Goal: Task Accomplishment & Management: Complete application form

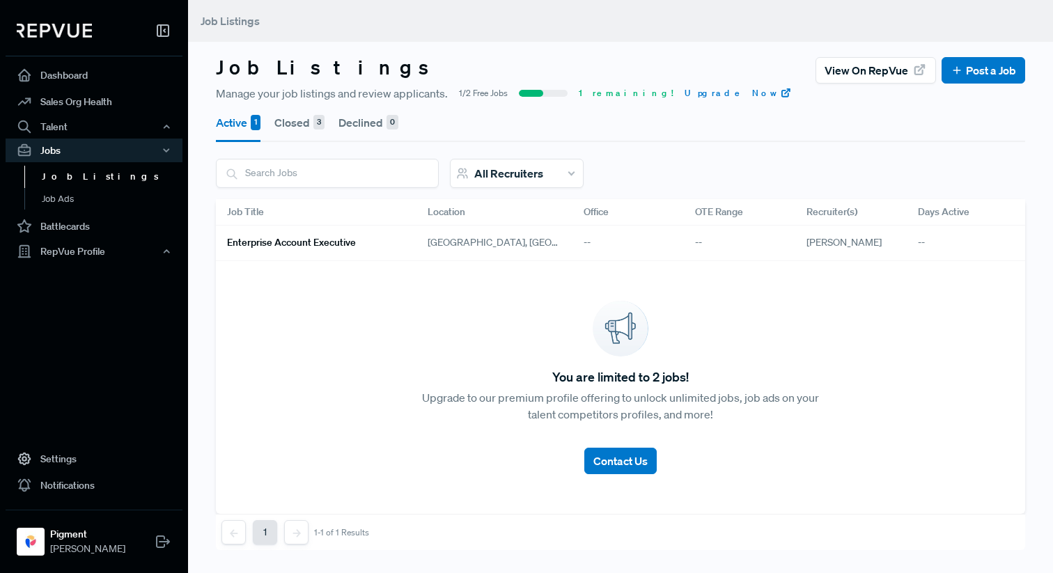
click at [298, 242] on h6 "Enterprise Account Executive" at bounding box center [291, 243] width 129 height 12
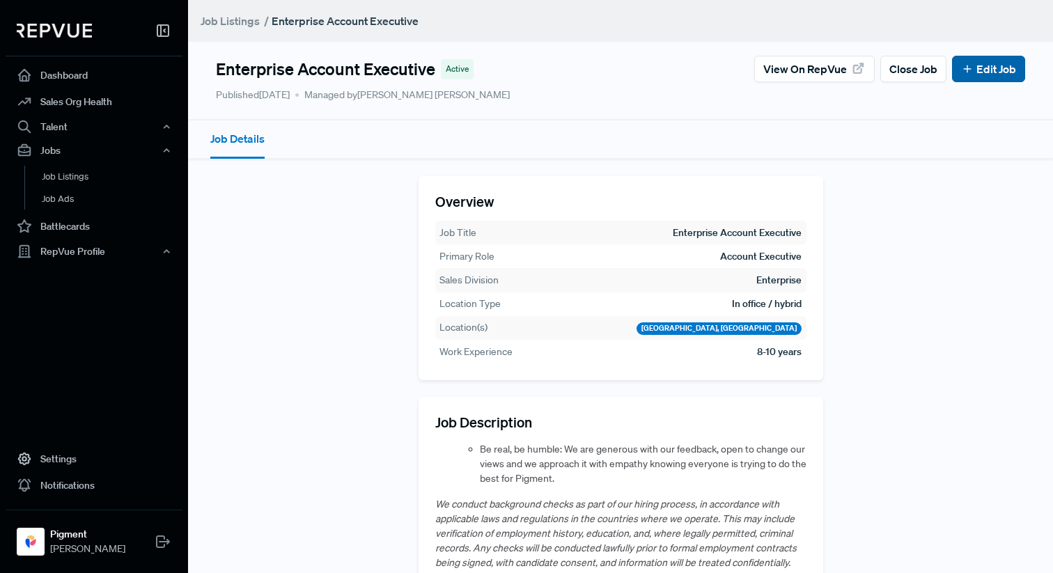
click at [999, 62] on link "Edit Job" at bounding box center [988, 69] width 55 height 17
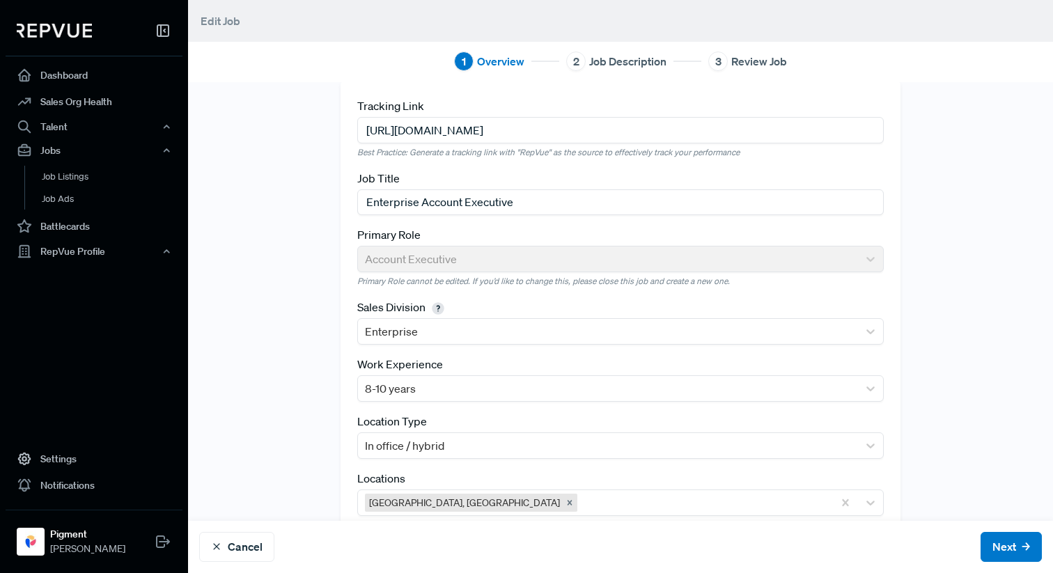
scroll to position [58, 0]
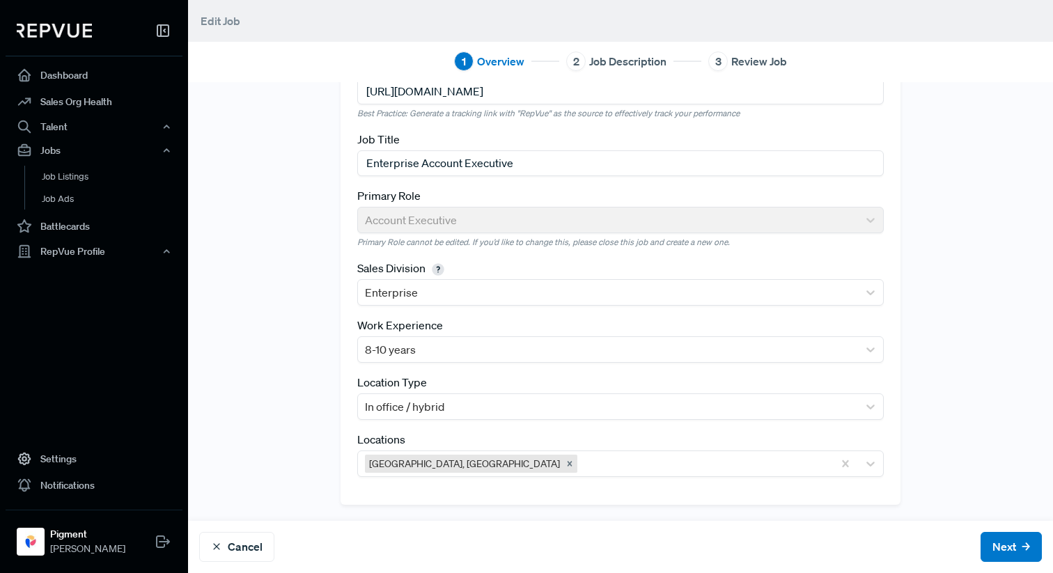
click at [586, 59] on div "2 Job Description" at bounding box center [616, 62] width 100 height 20
click at [1009, 544] on button "Next" at bounding box center [1011, 547] width 61 height 30
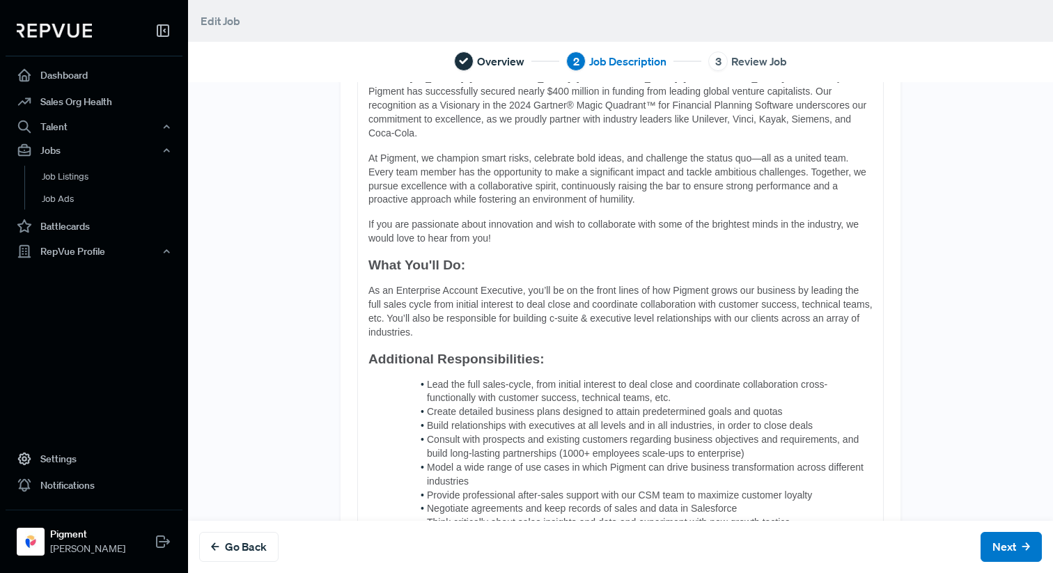
scroll to position [255, 0]
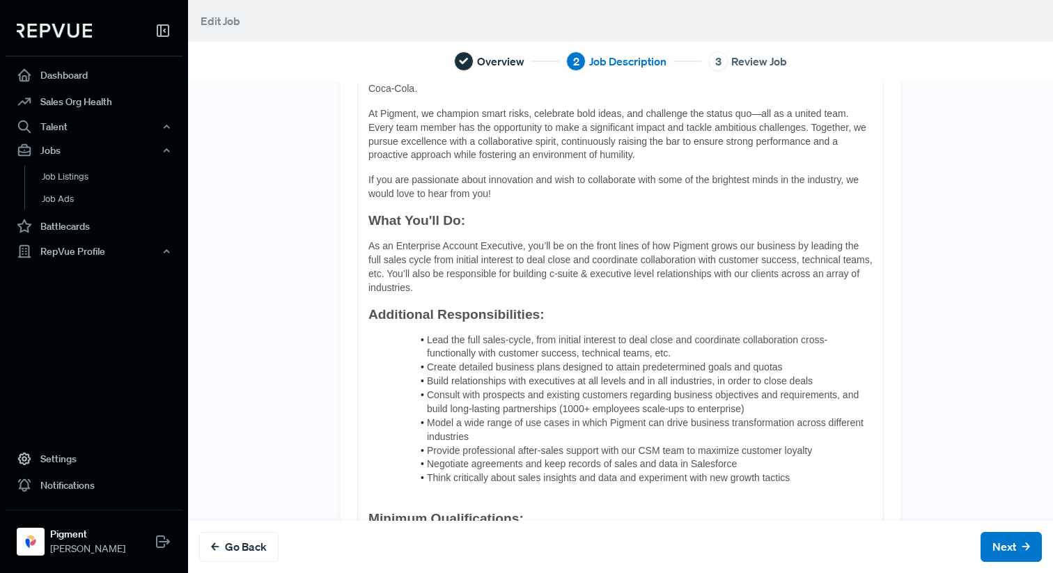
click at [566, 392] on span "Consult with prospects and existing customers regarding business objectives and…" at bounding box center [644, 401] width 435 height 25
click at [1004, 546] on button "Next" at bounding box center [1011, 547] width 61 height 30
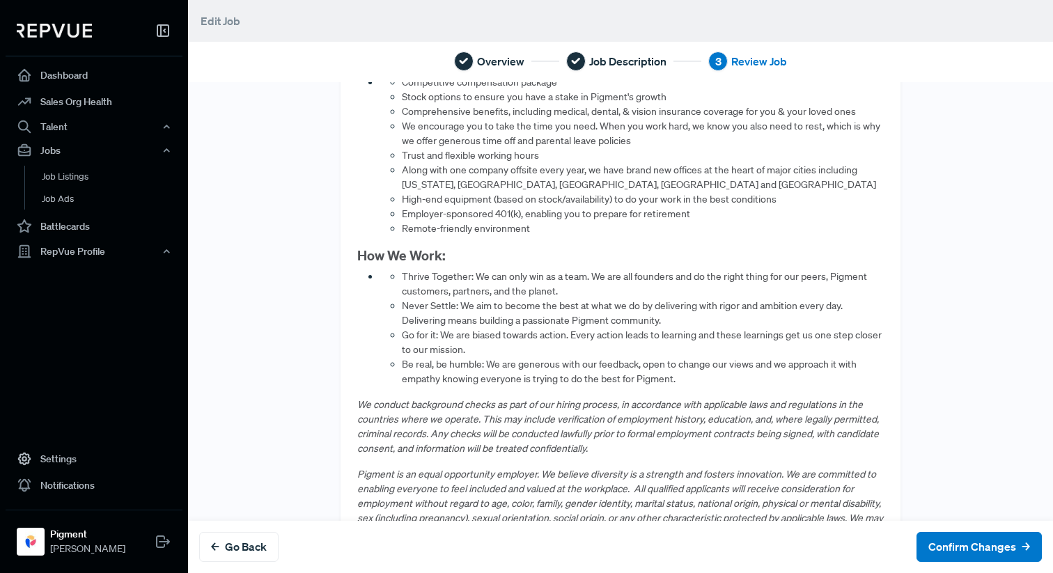
scroll to position [1195, 0]
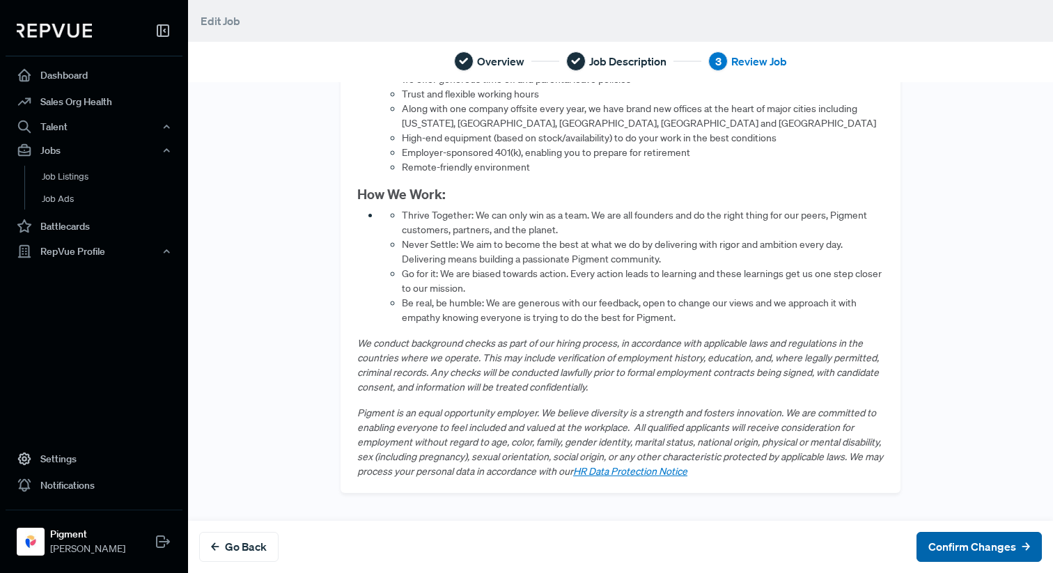
click at [952, 545] on button "Confirm Changes" at bounding box center [979, 547] width 125 height 30
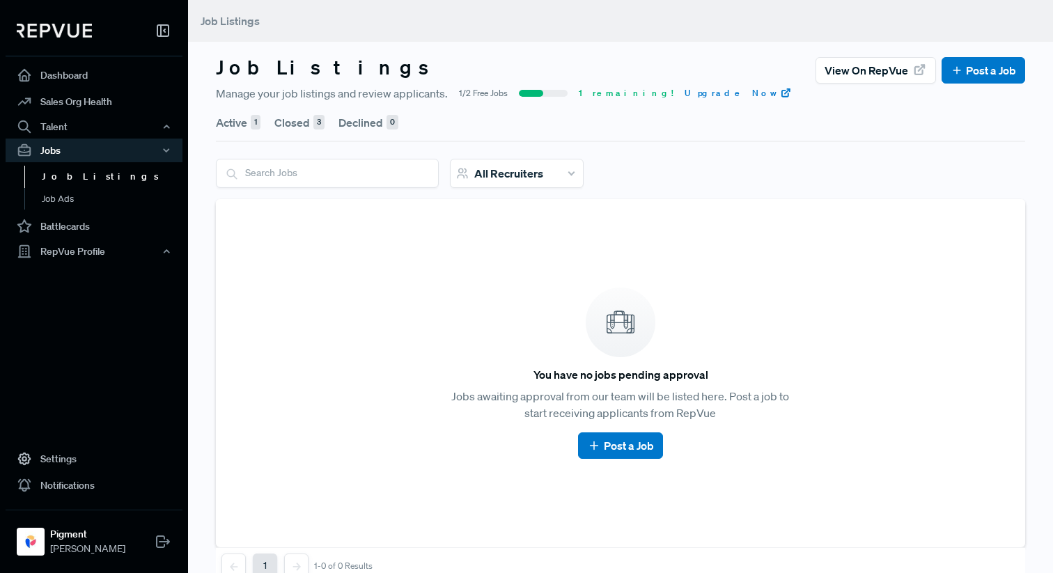
scroll to position [33, 0]
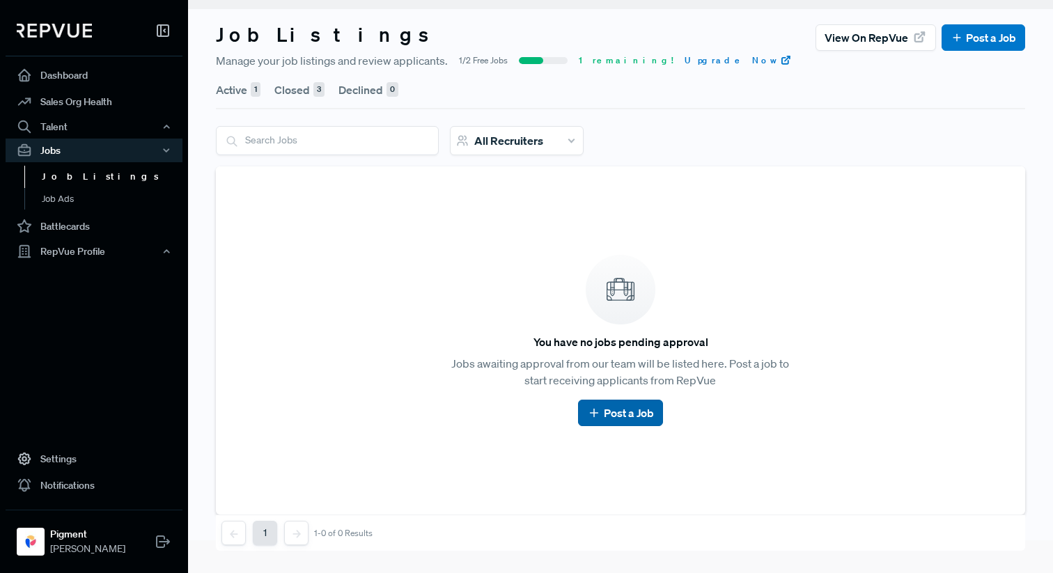
click at [630, 417] on link "Post a Job" at bounding box center [620, 413] width 66 height 17
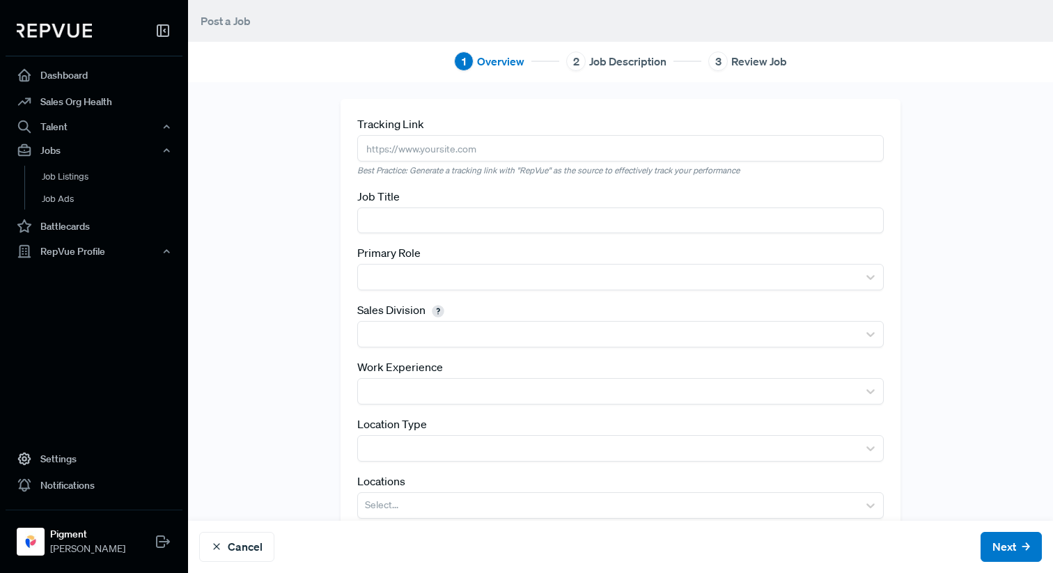
click at [435, 158] on input "text" at bounding box center [620, 148] width 527 height 26
click at [422, 223] on input "text" at bounding box center [620, 221] width 527 height 26
paste input "Corporate Account Executive - West"
type input "Corporate Account Executive - West"
click at [440, 151] on input "text" at bounding box center [620, 148] width 527 height 26
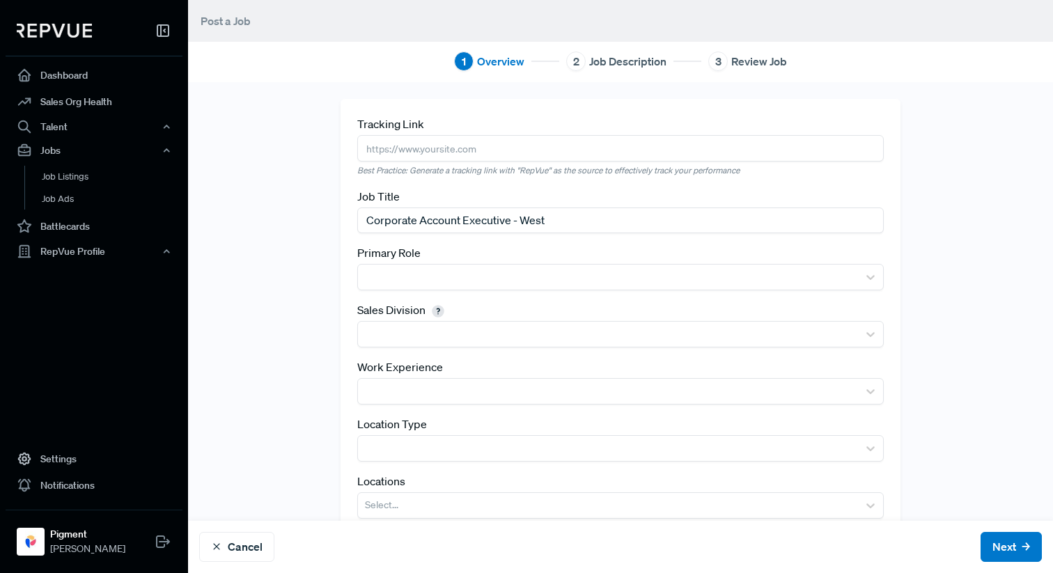
paste input "[URL][DOMAIN_NAME]"
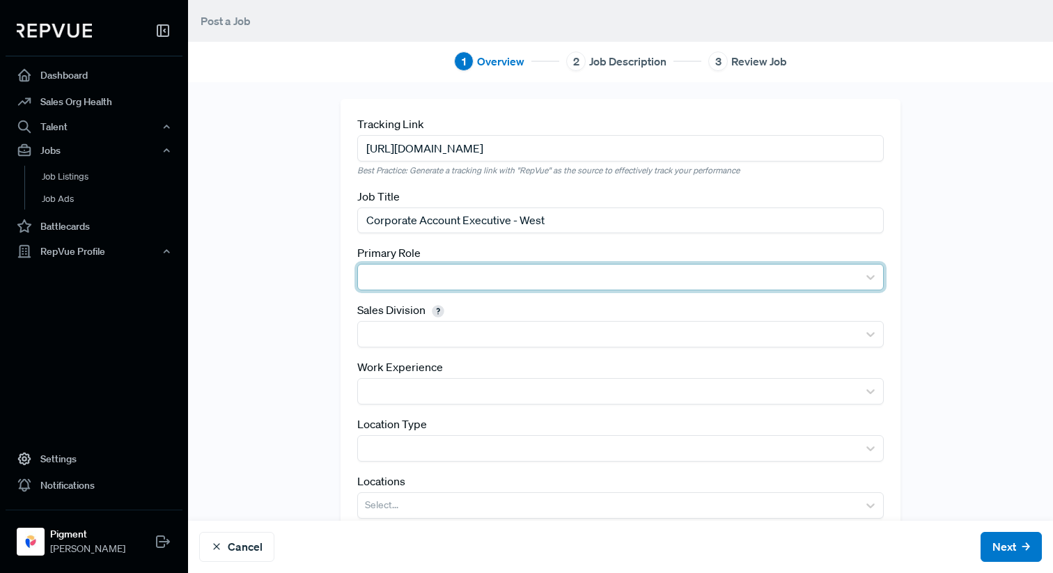
type input "[URL][DOMAIN_NAME]"
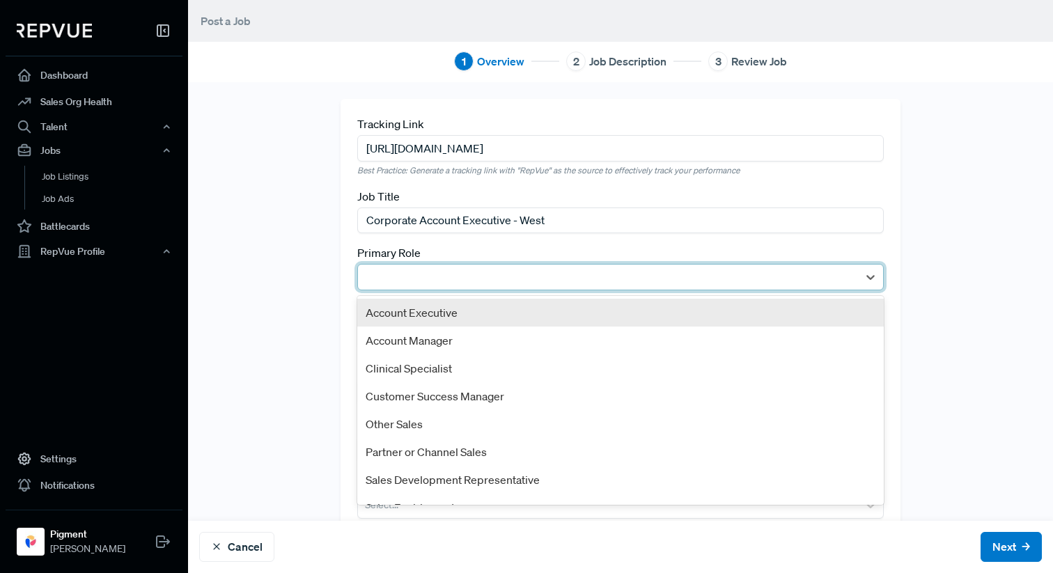
click at [440, 272] on div at bounding box center [608, 278] width 486 height 20
click at [437, 308] on div "Account Executive" at bounding box center [620, 313] width 527 height 28
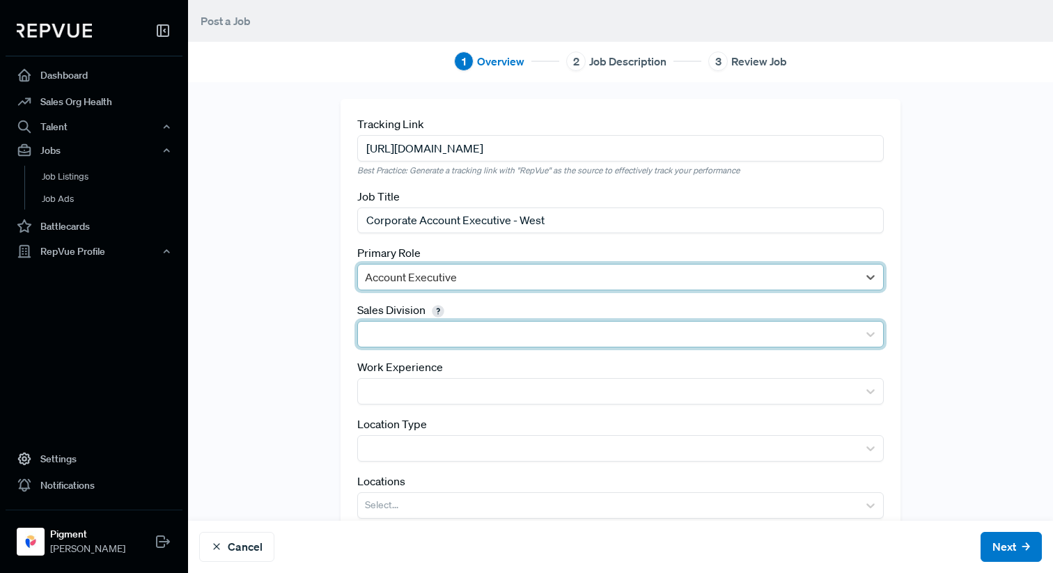
click at [431, 336] on div at bounding box center [608, 335] width 486 height 20
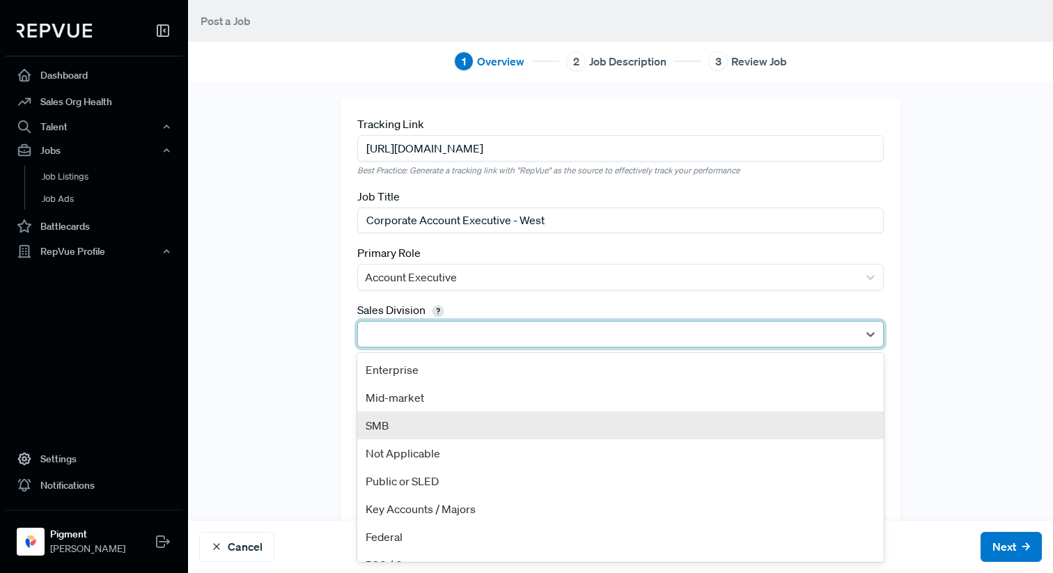
click at [424, 423] on div "SMB" at bounding box center [620, 426] width 527 height 28
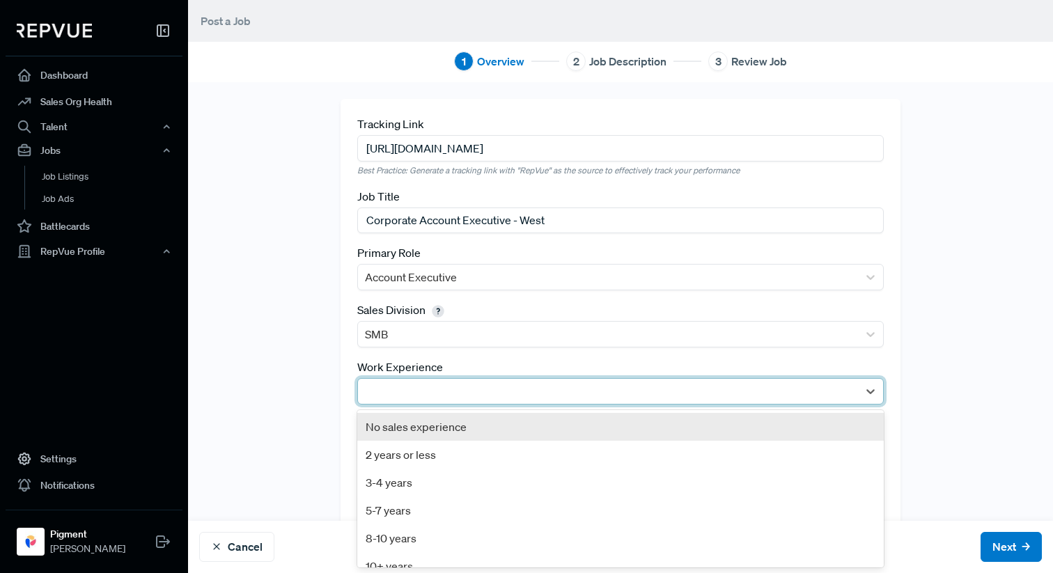
click at [428, 392] on div at bounding box center [608, 392] width 486 height 20
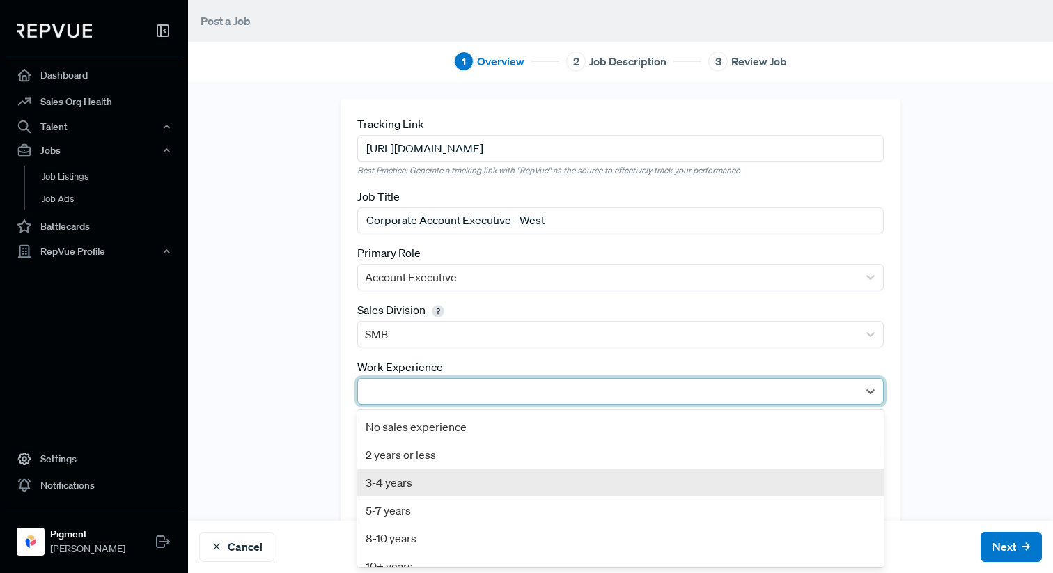
scroll to position [15, 0]
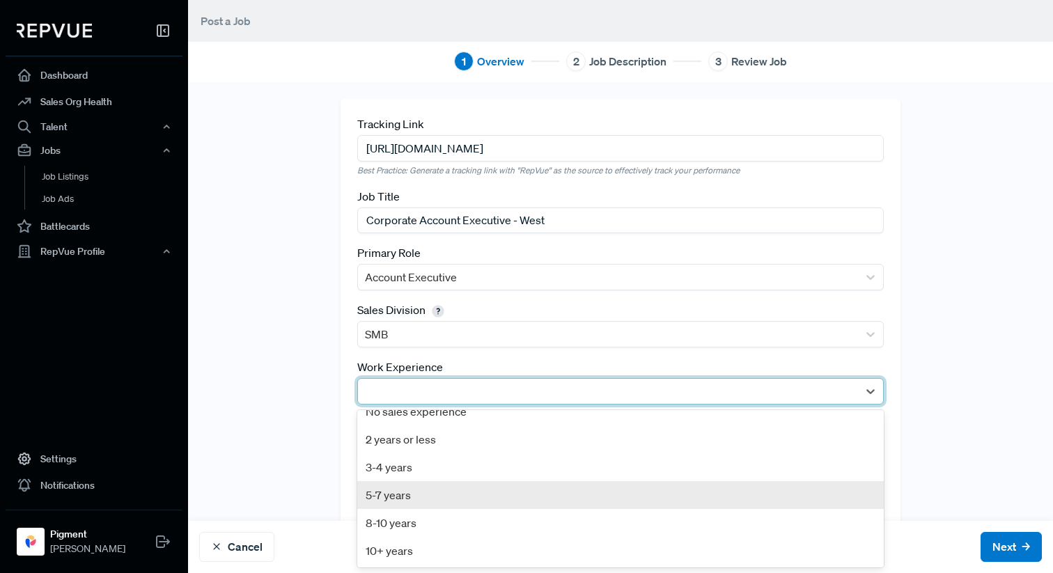
click at [421, 492] on div "5-7 years" at bounding box center [620, 495] width 527 height 28
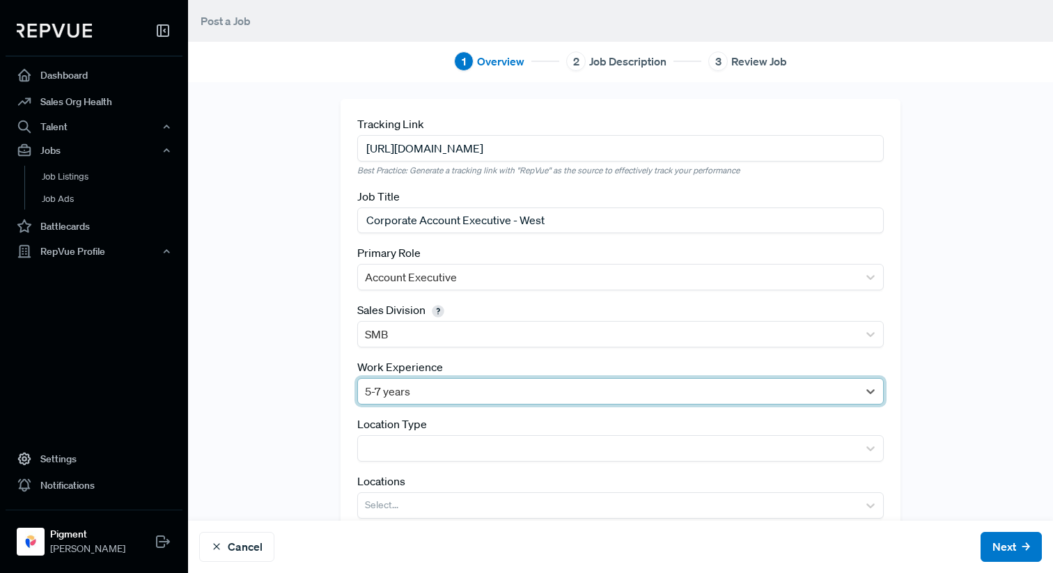
scroll to position [42, 0]
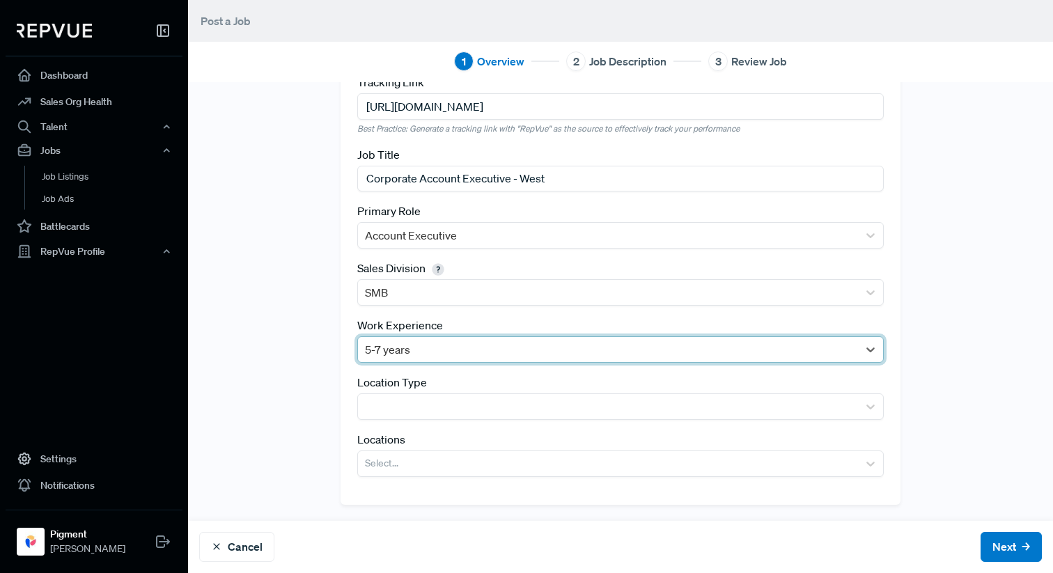
click at [401, 358] on div at bounding box center [608, 350] width 486 height 20
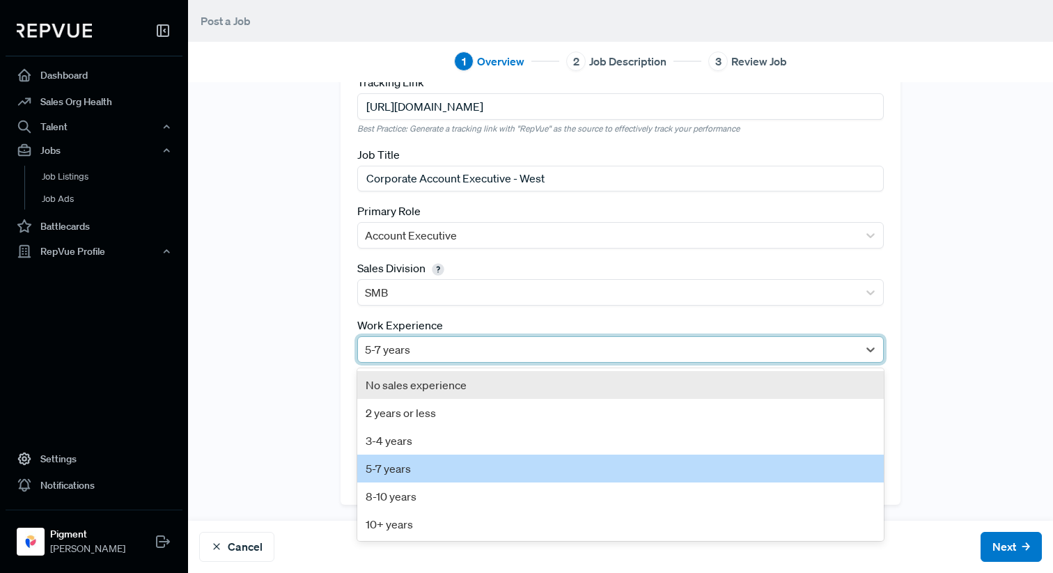
click at [301, 403] on div "Tracking Link [URL][DOMAIN_NAME] Best Practice: Generate a tracking link with "…" at bounding box center [620, 280] width 865 height 447
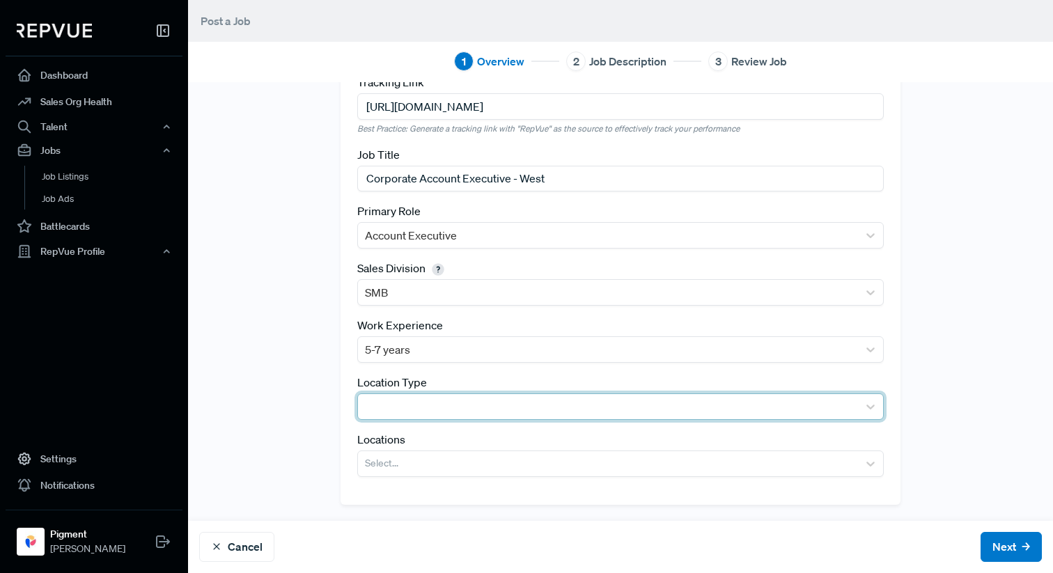
click at [412, 406] on div at bounding box center [608, 407] width 486 height 20
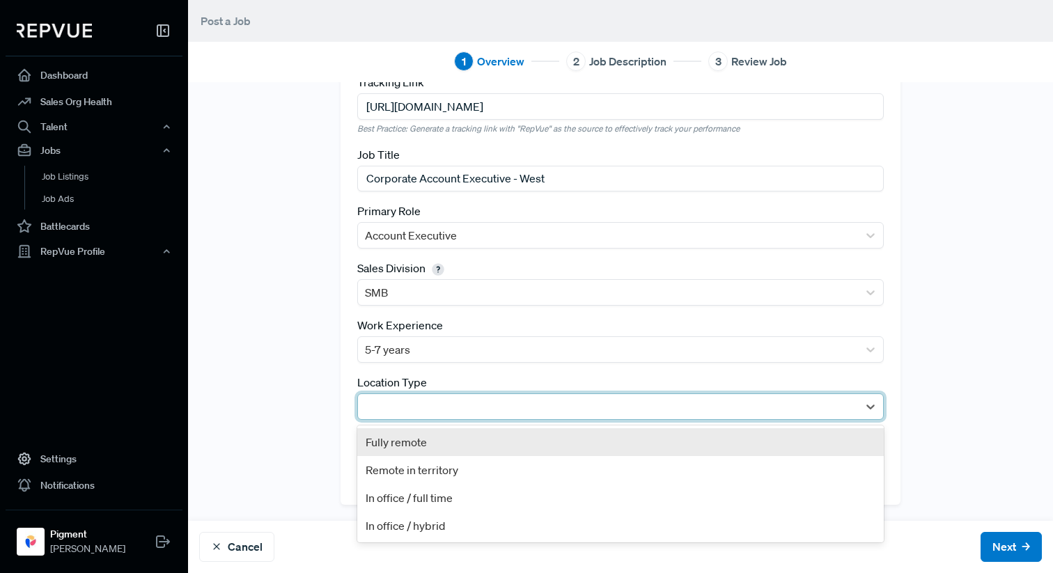
click at [440, 448] on div "Fully remote" at bounding box center [620, 442] width 527 height 28
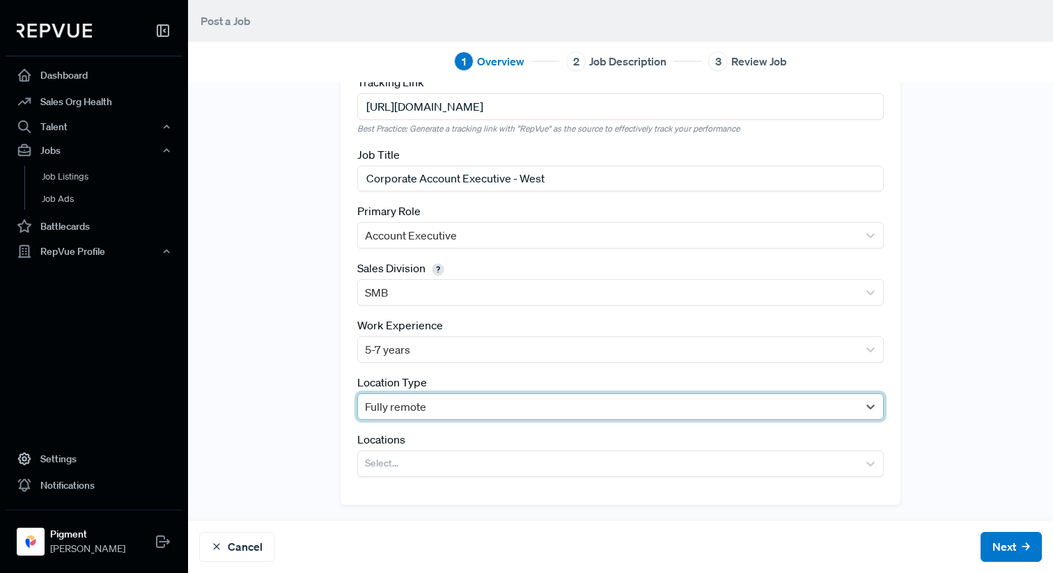
click at [387, 415] on div at bounding box center [608, 407] width 486 height 20
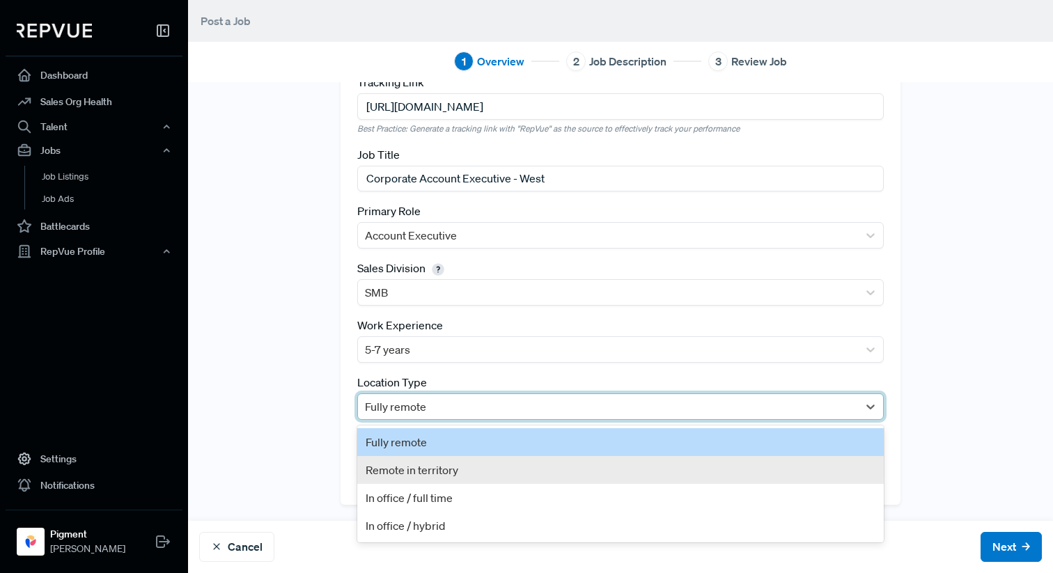
click at [463, 466] on div "Remote in territory" at bounding box center [620, 470] width 527 height 28
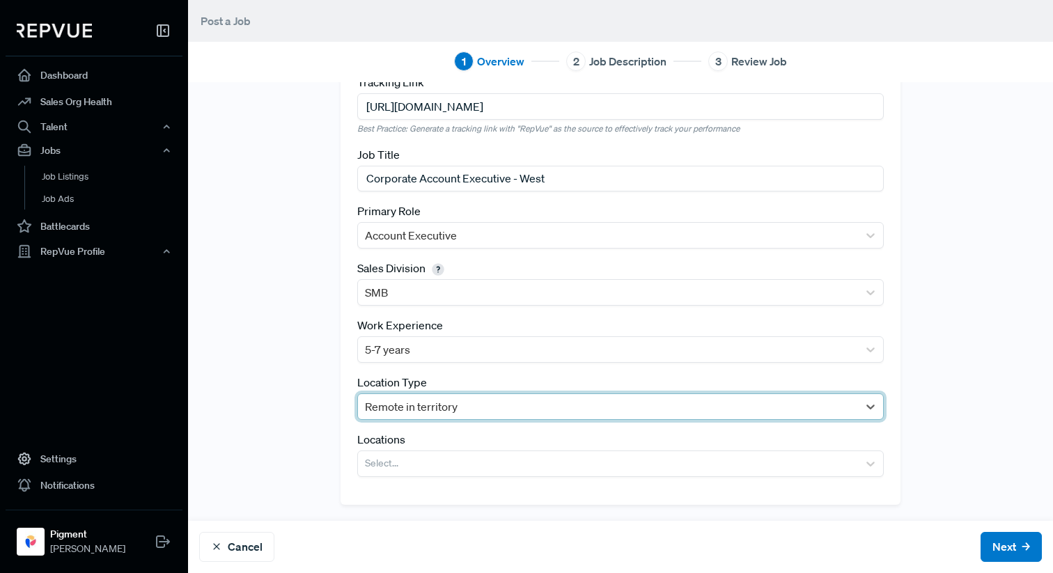
click at [277, 483] on div "Tracking Link [URL][DOMAIN_NAME] Best Practice: Generate a tracking link with "…" at bounding box center [620, 280] width 865 height 447
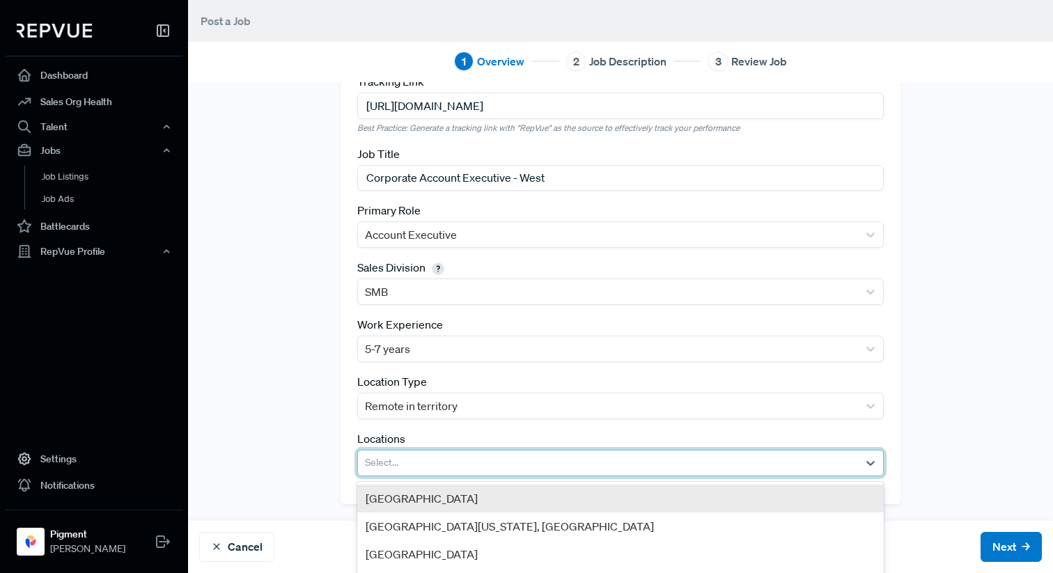
click at [419, 475] on div "Select..." at bounding box center [608, 463] width 500 height 25
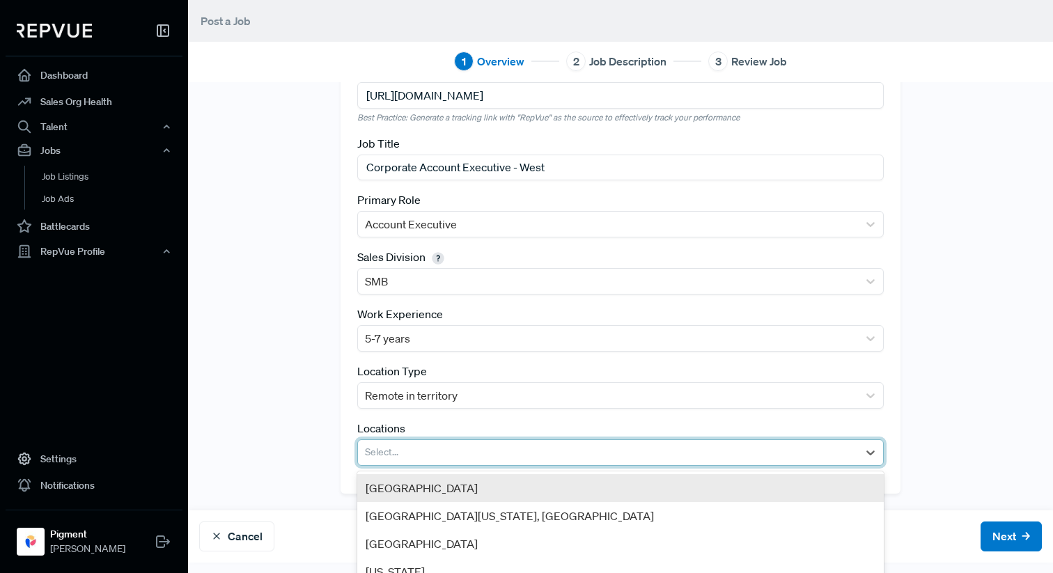
click at [415, 489] on div "[GEOGRAPHIC_DATA]" at bounding box center [620, 488] width 527 height 28
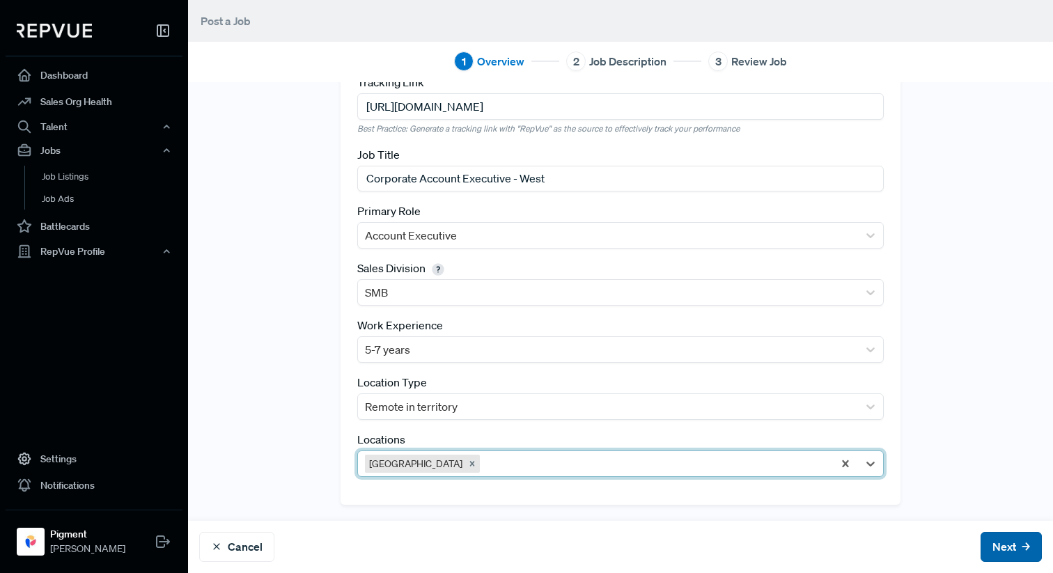
click at [1005, 551] on button "Next" at bounding box center [1011, 547] width 61 height 30
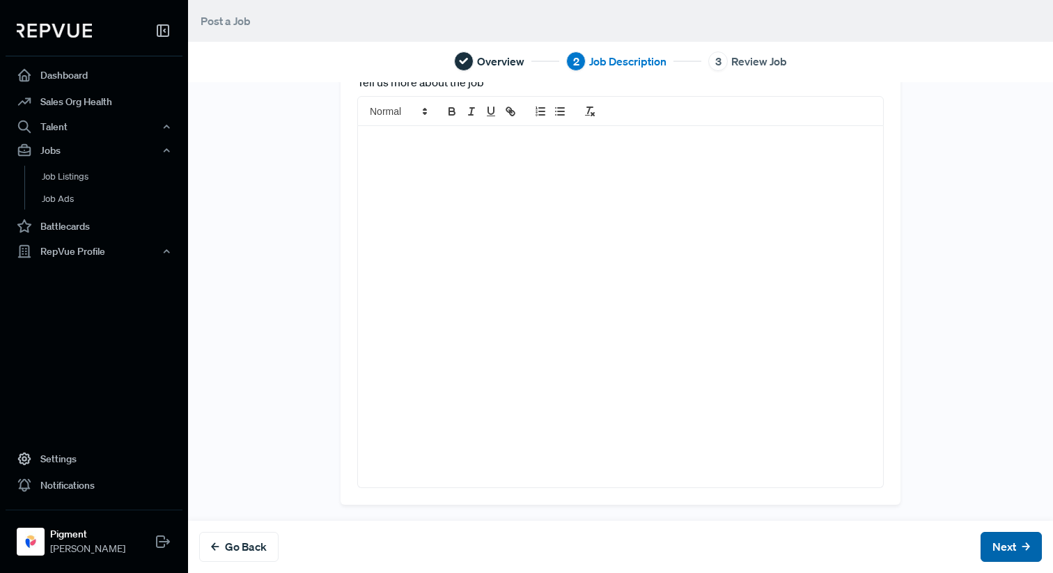
scroll to position [0, 0]
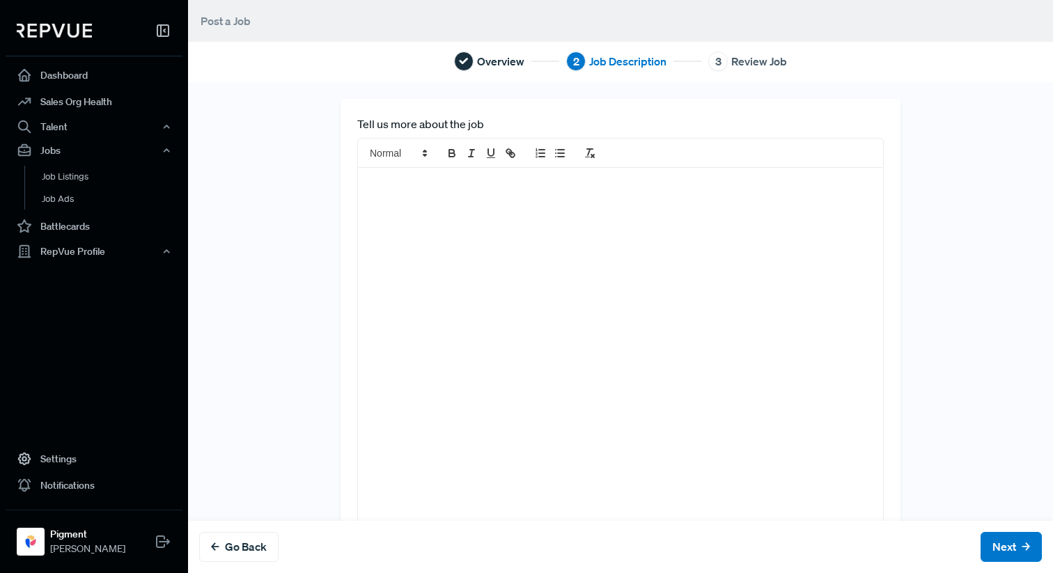
click at [425, 227] on div at bounding box center [620, 348] width 525 height 361
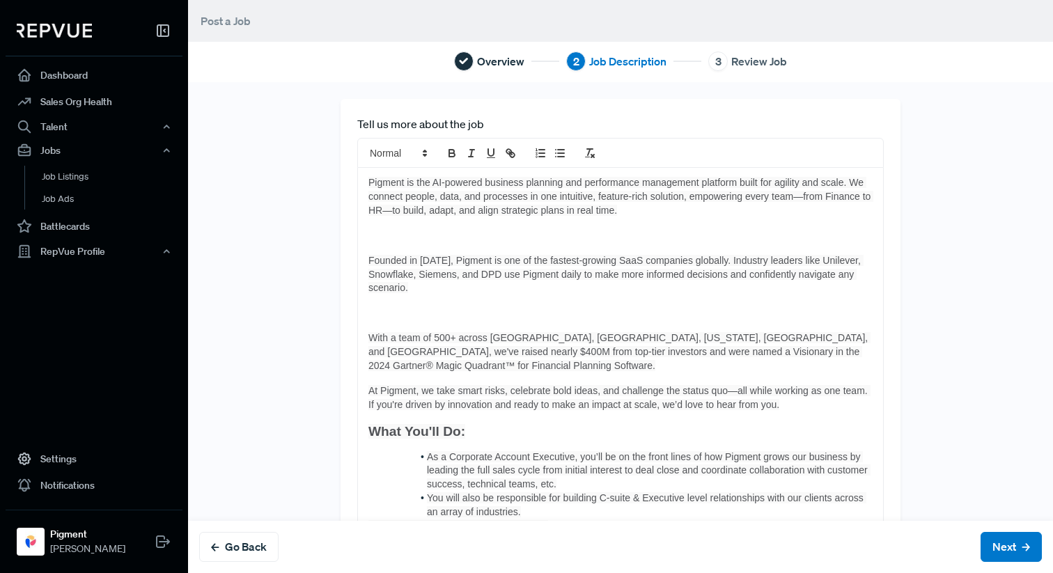
click at [519, 310] on p at bounding box center [621, 314] width 504 height 14
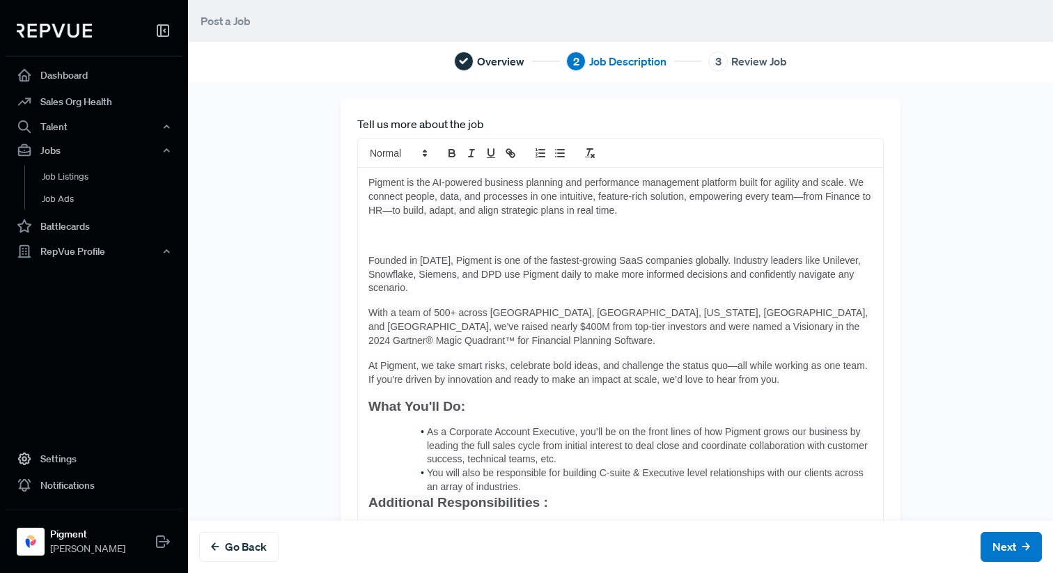
click at [424, 232] on p at bounding box center [621, 236] width 504 height 14
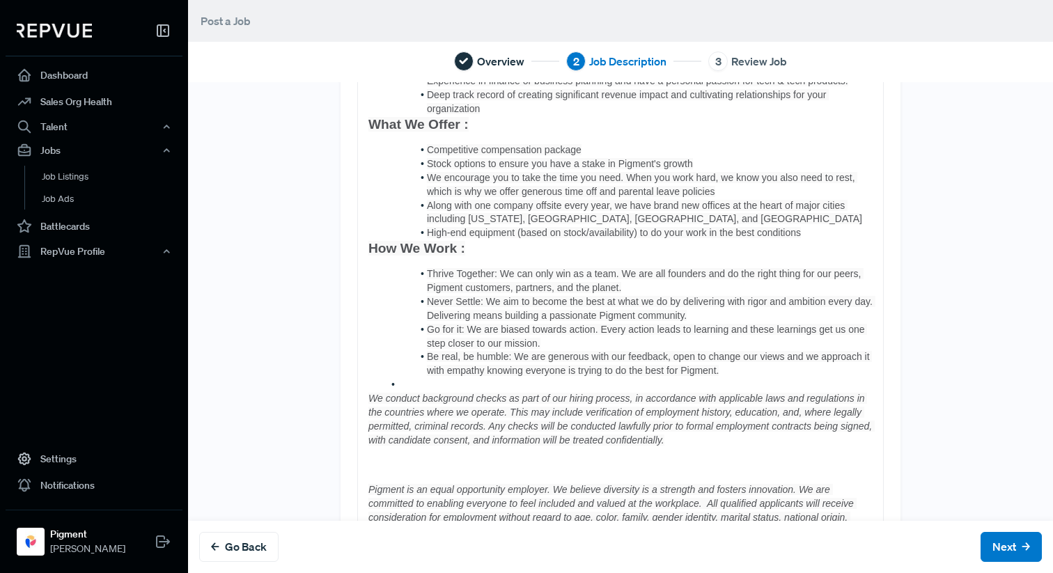
scroll to position [784, 0]
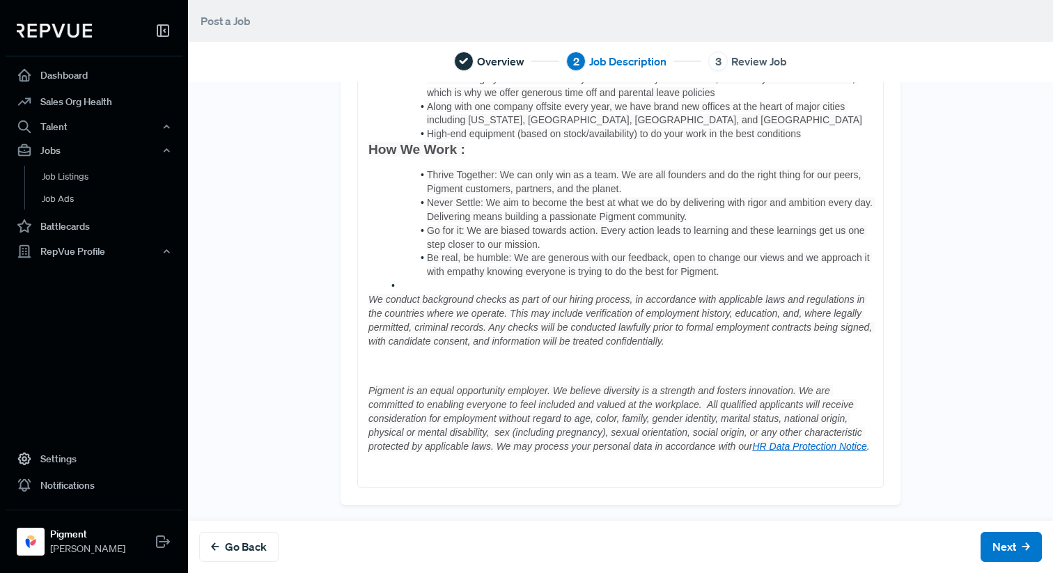
click at [428, 281] on li at bounding box center [628, 286] width 490 height 14
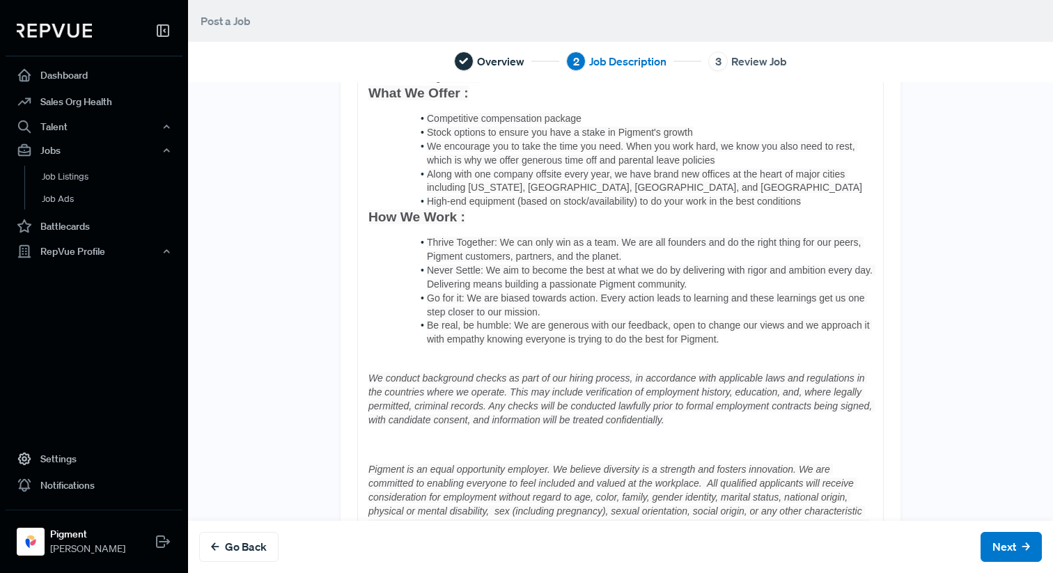
scroll to position [664, 0]
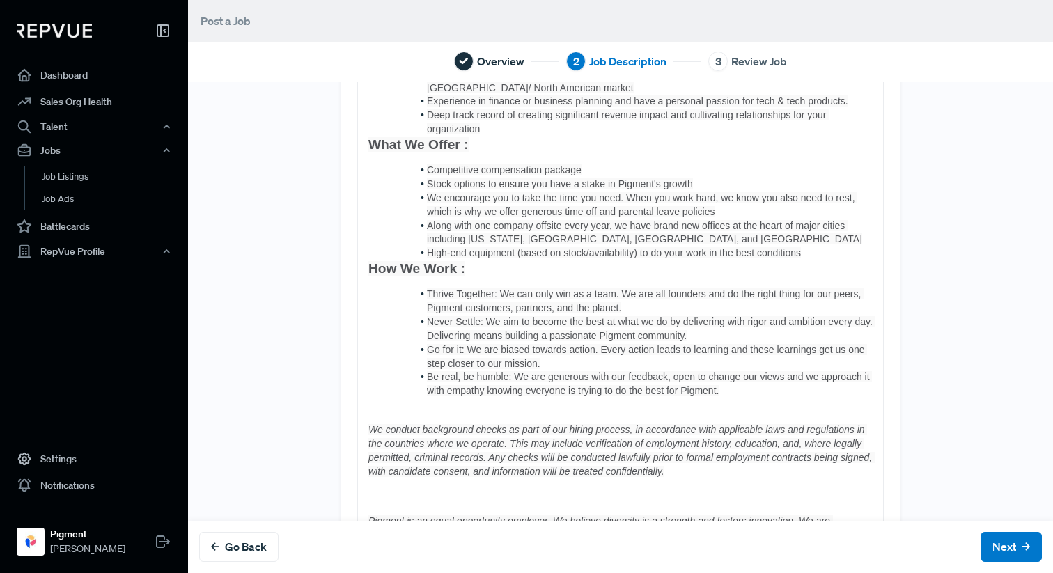
click at [834, 257] on li "High-end equipment (based on stock/availability) to do your work in the best co…" at bounding box center [628, 254] width 490 height 14
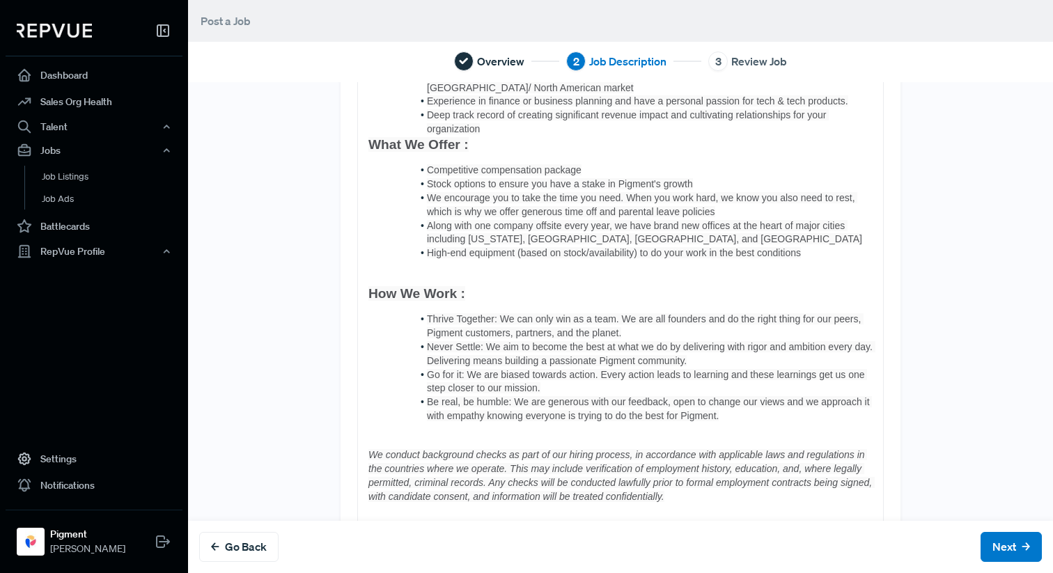
click at [494, 127] on li "Deep track record of creating significant revenue impact and cultivating relati…" at bounding box center [628, 123] width 490 height 28
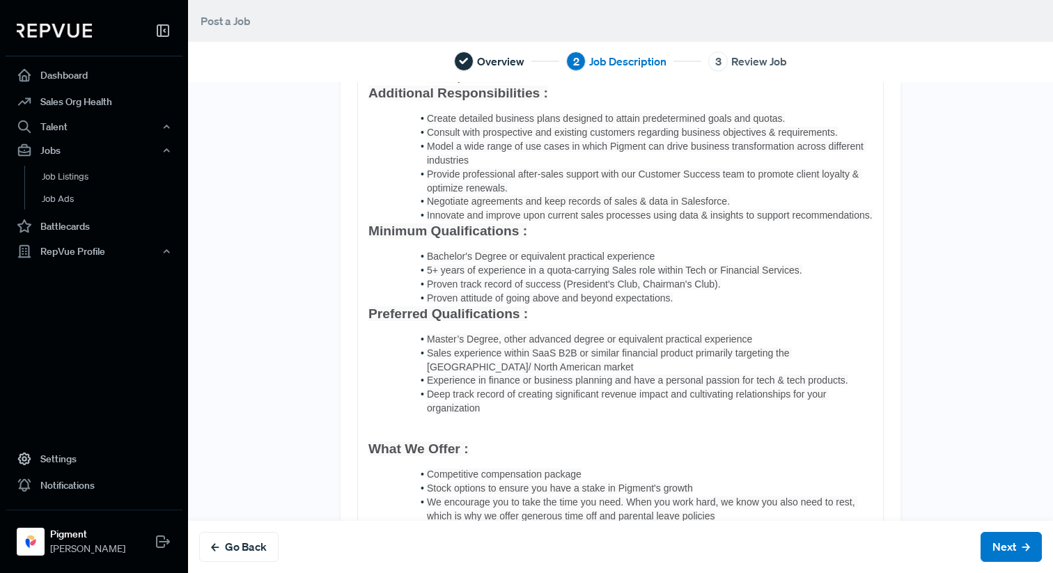
scroll to position [367, 0]
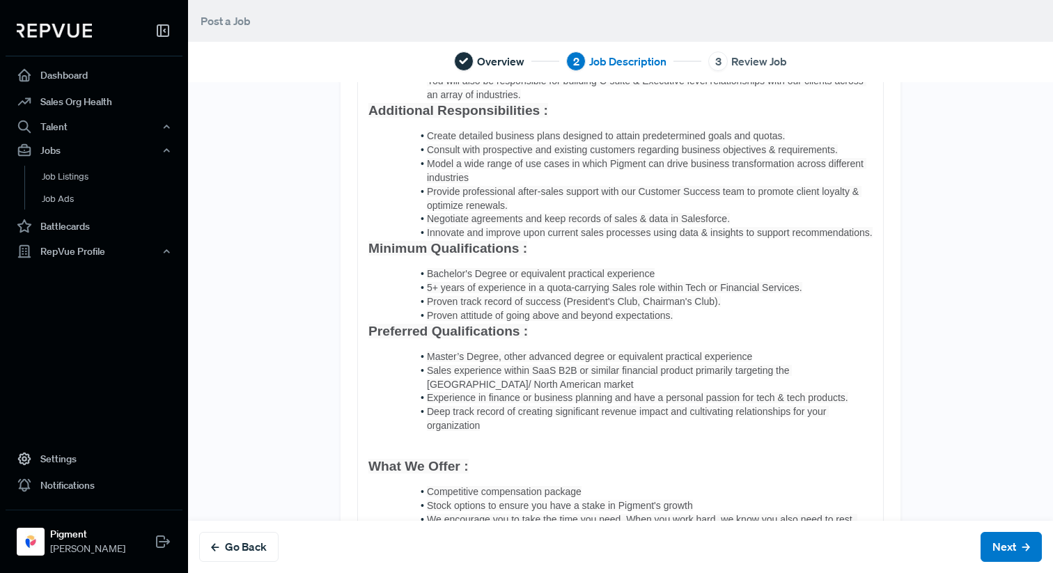
click at [688, 314] on li "Proven attitude of going above and beyond expectations." at bounding box center [628, 316] width 490 height 14
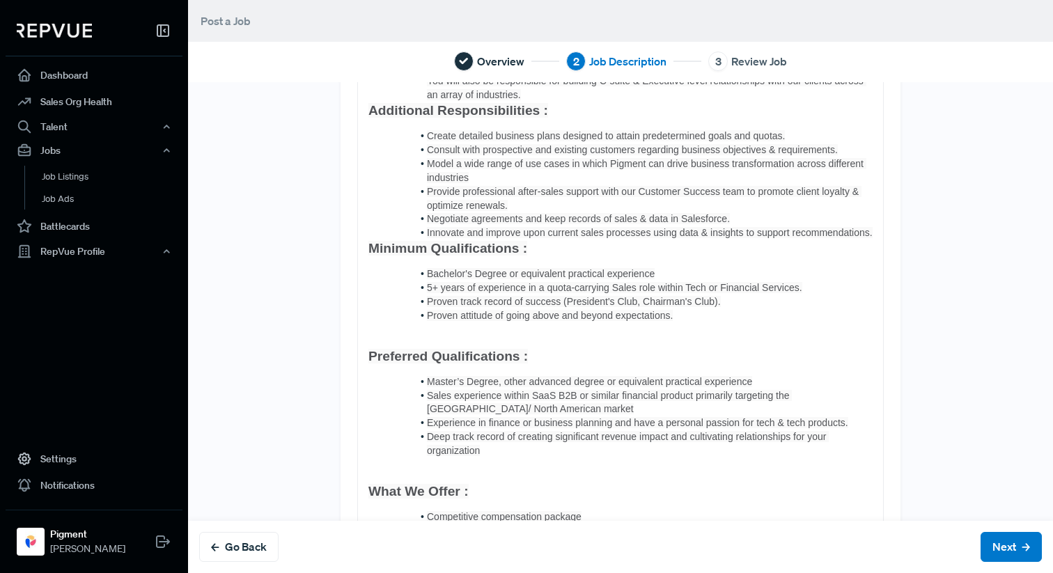
click at [873, 233] on span "Innovate and improve upon current sales processes using data & insights to supp…" at bounding box center [650, 232] width 446 height 11
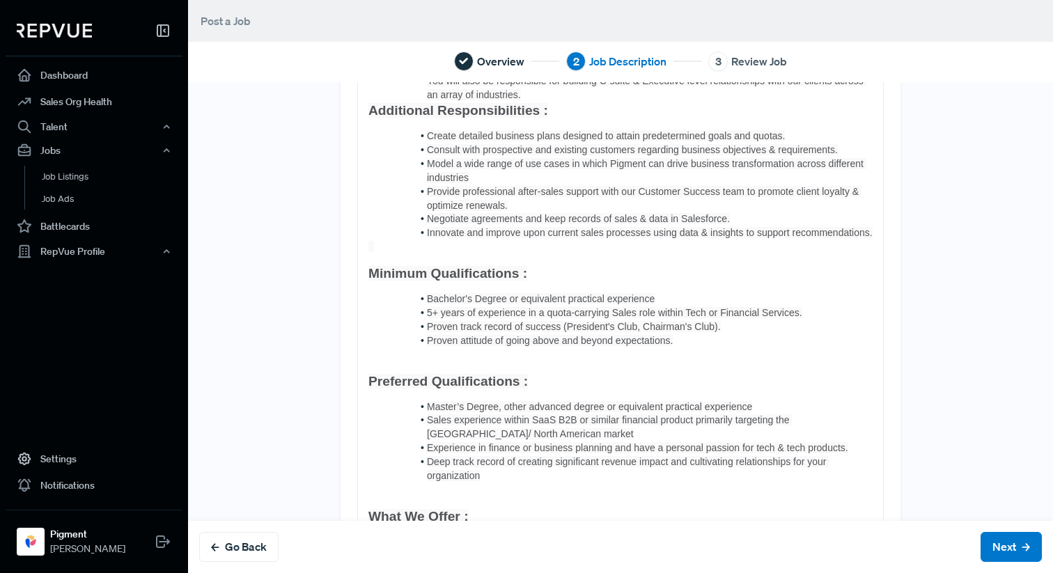
click at [621, 93] on li "You will also be responsible for building C-suite & Executive level relationshi…" at bounding box center [628, 89] width 490 height 28
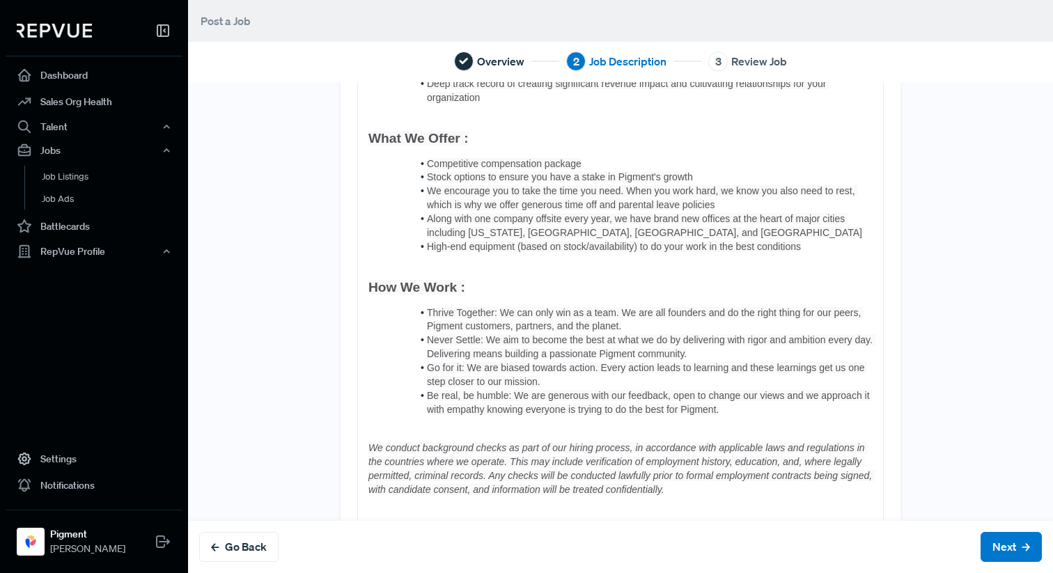
scroll to position [715, 0]
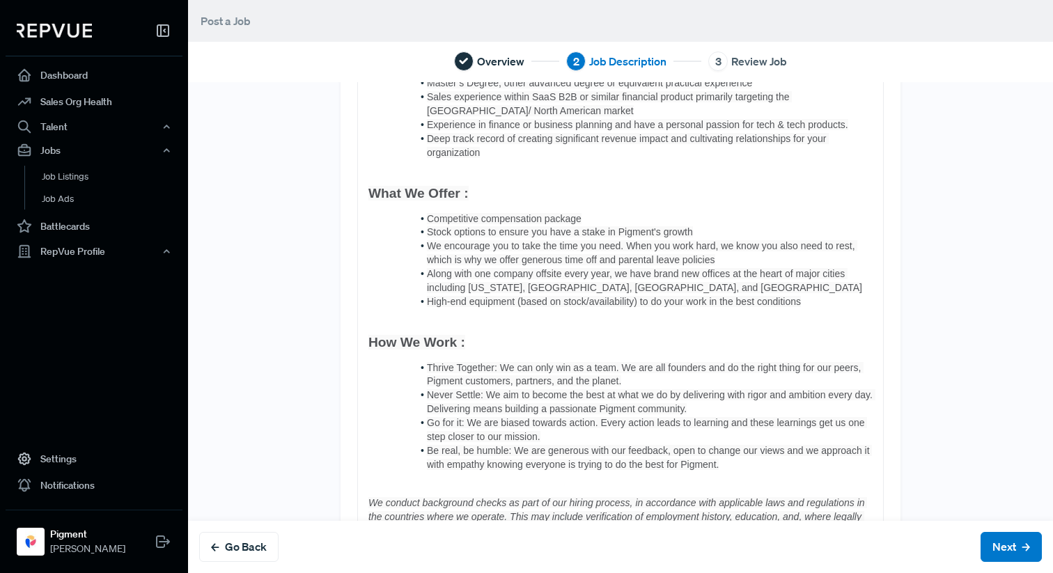
click at [591, 288] on span "Along with one company offsite every year, we have brand new offices at the hea…" at bounding box center [644, 280] width 435 height 25
click at [514, 293] on span "Along with one company offsite every year, we have brand new offices at the hea…" at bounding box center [644, 280] width 435 height 25
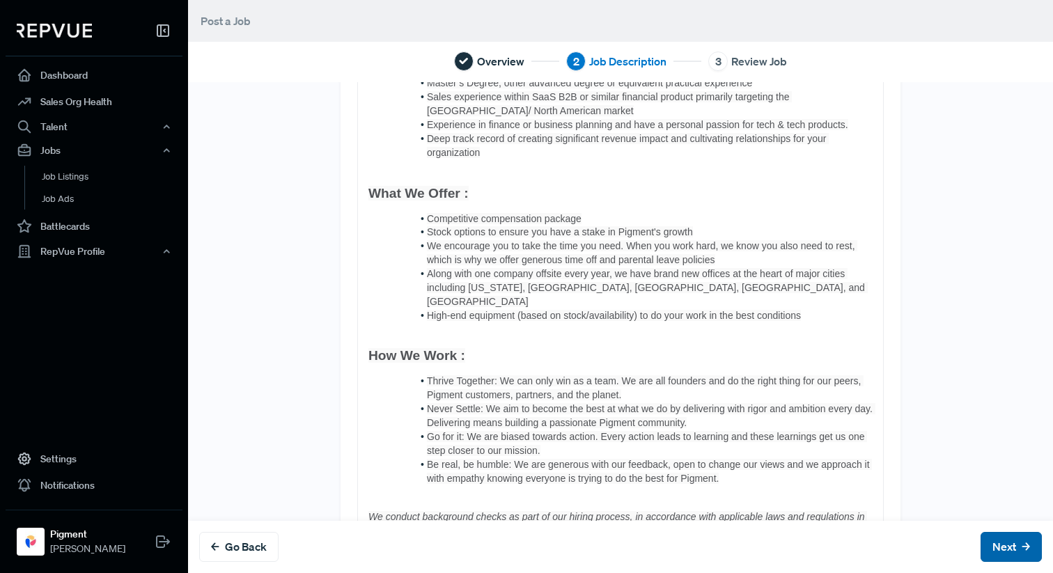
click at [1018, 541] on button "Next" at bounding box center [1011, 547] width 61 height 30
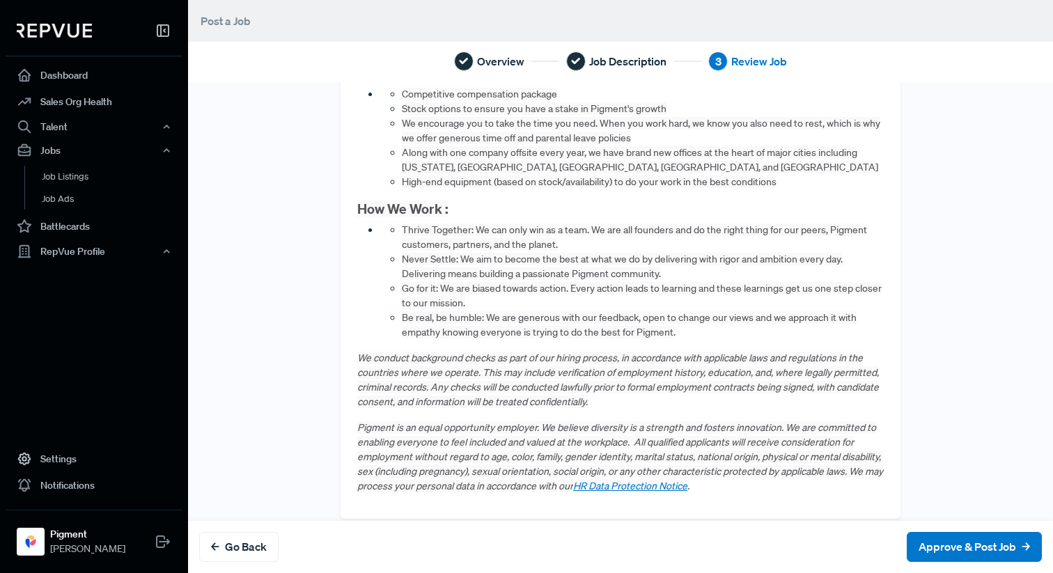
scroll to position [1046, 0]
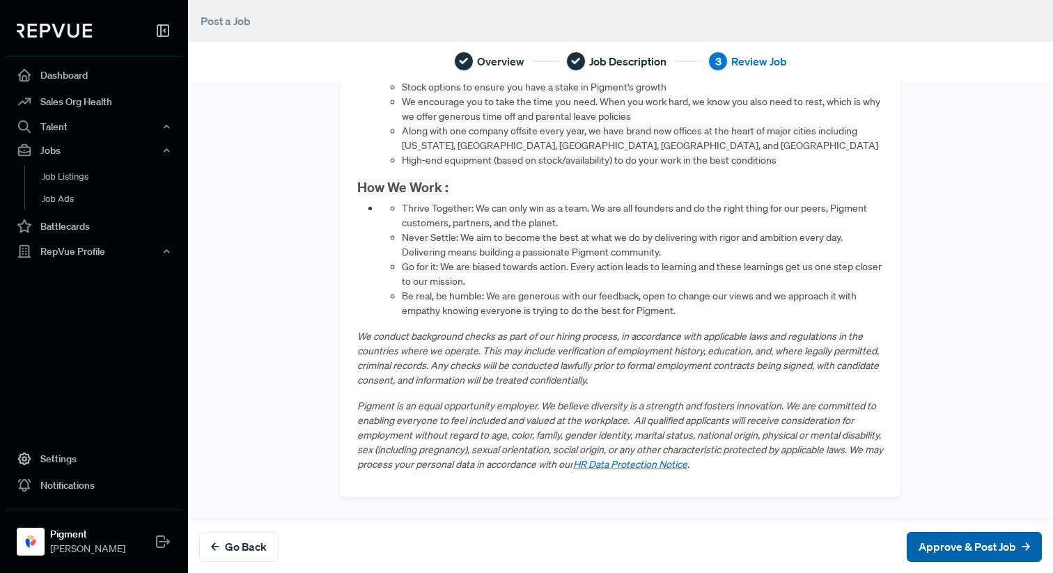
click at [959, 541] on button "Approve & Post Job" at bounding box center [974, 547] width 135 height 30
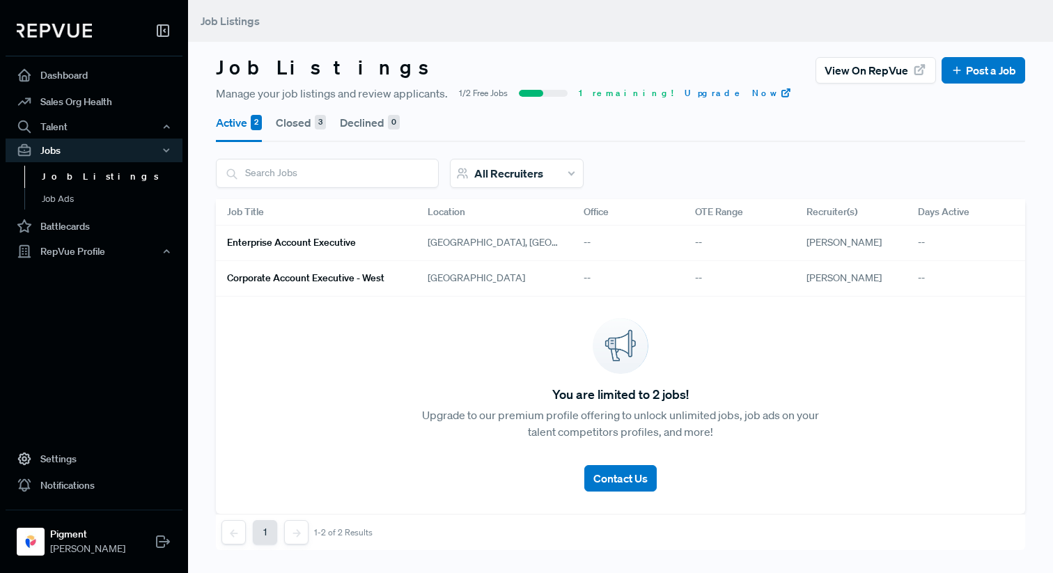
click at [274, 279] on h6 "Corporate Account Executive - West" at bounding box center [305, 278] width 157 height 12
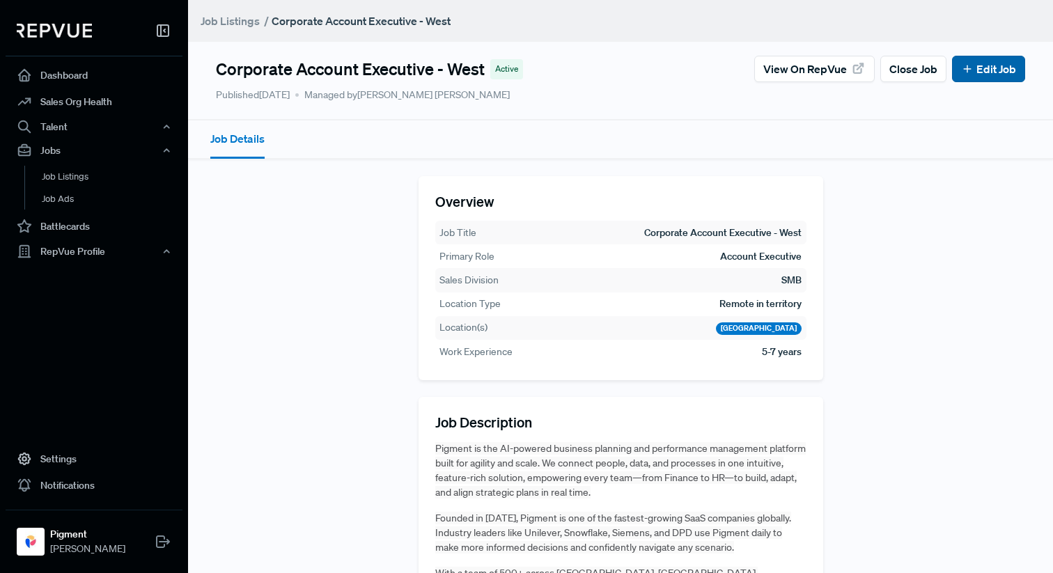
click at [977, 74] on link "Edit Job" at bounding box center [988, 69] width 55 height 17
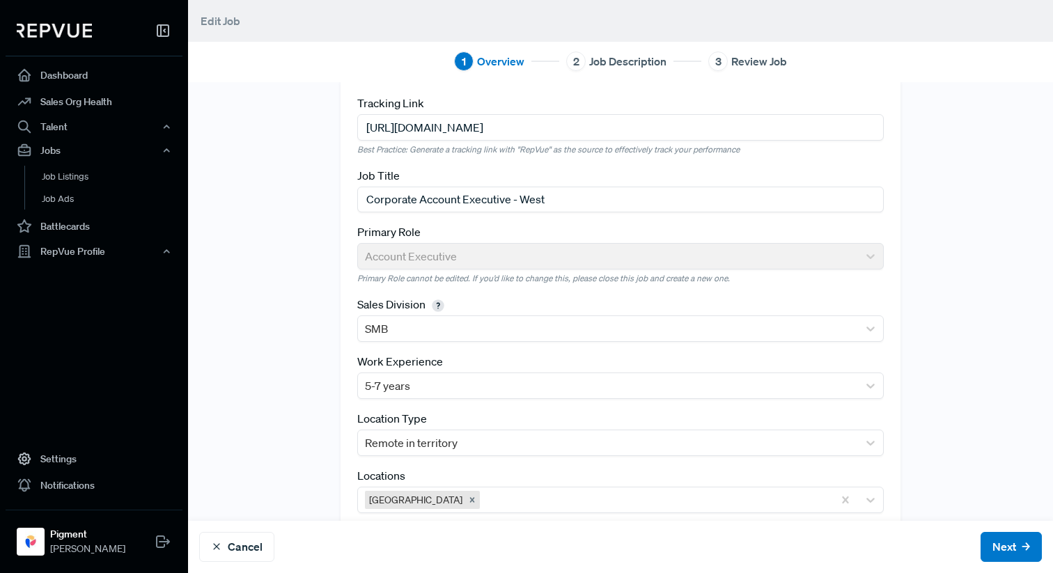
scroll to position [10, 0]
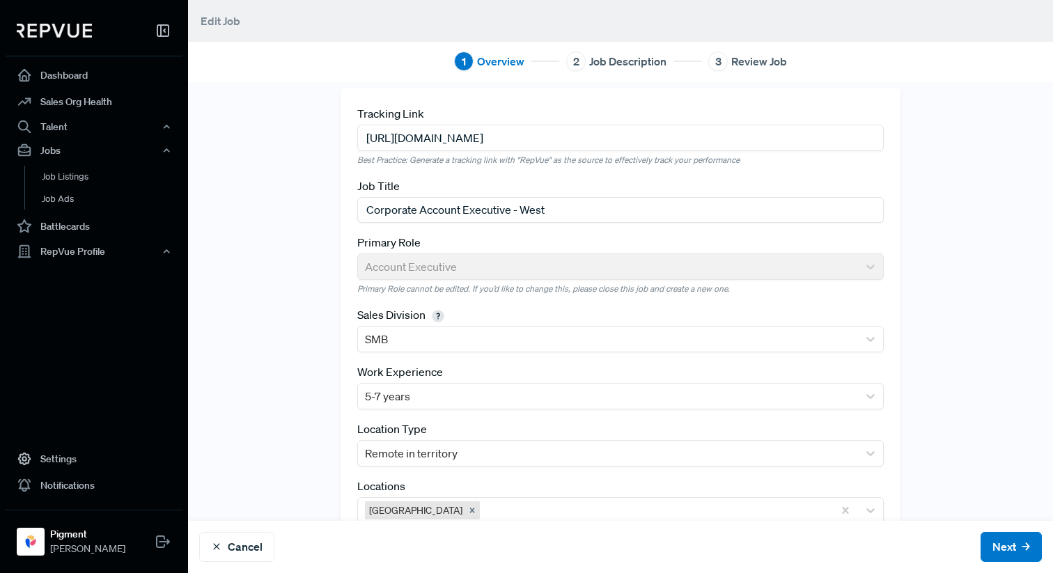
click at [447, 439] on div "Location Type Remote in territory" at bounding box center [620, 444] width 527 height 46
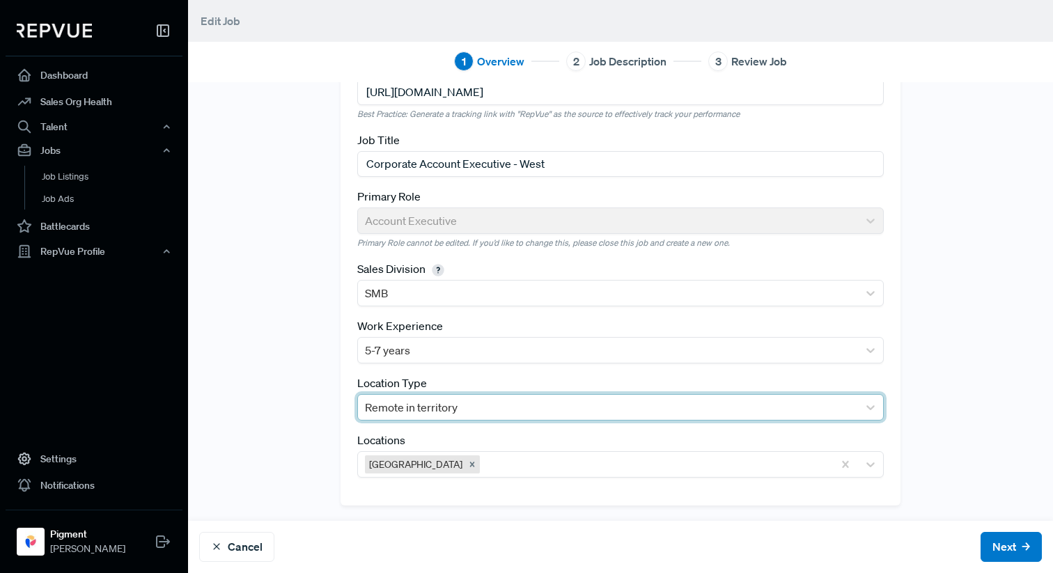
scroll to position [58, 0]
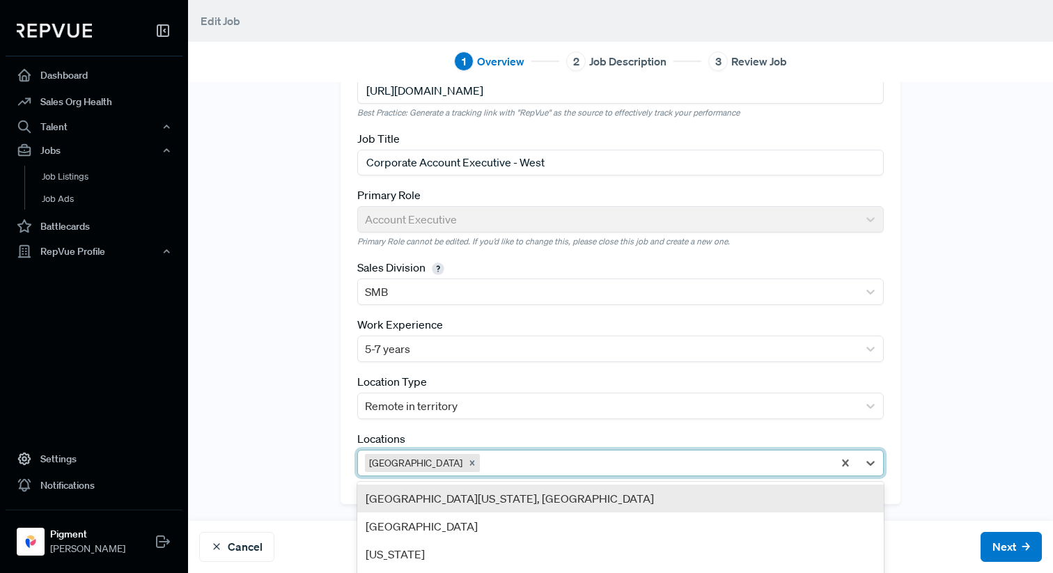
click at [483, 461] on div at bounding box center [654, 464] width 343 height 20
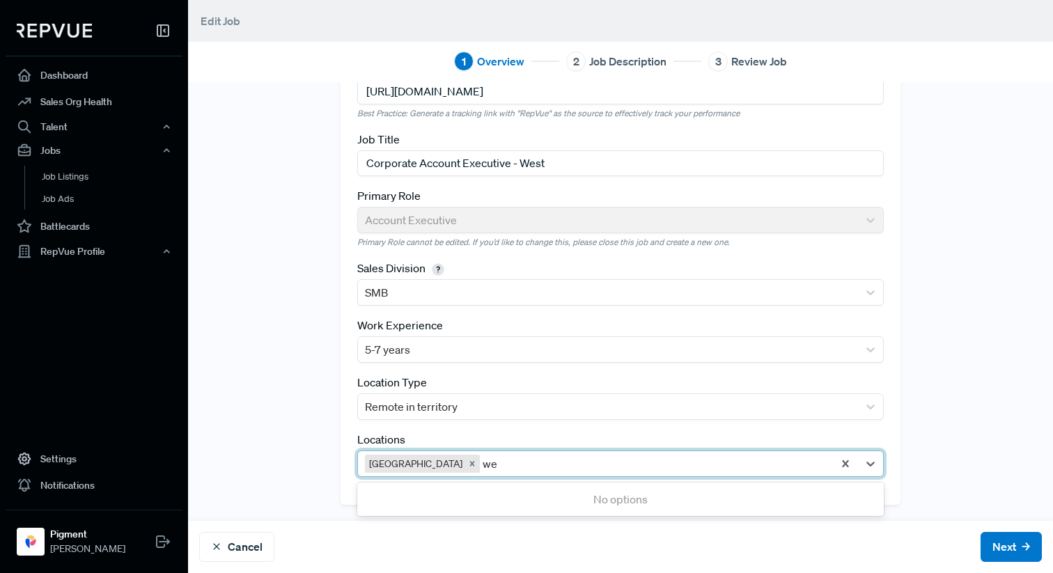
type input "w"
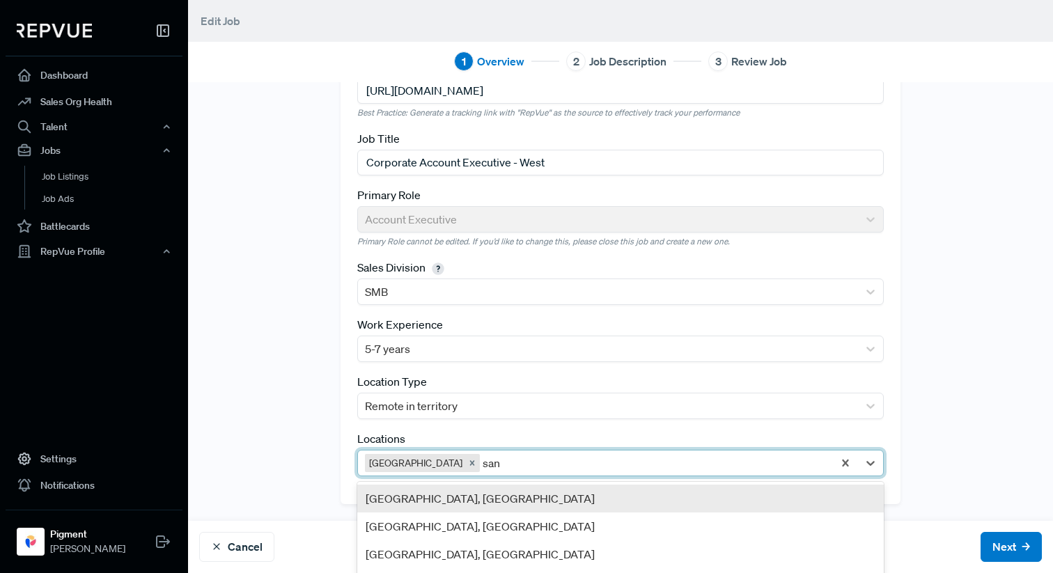
type input "san f"
click at [460, 495] on div "[GEOGRAPHIC_DATA], [GEOGRAPHIC_DATA]" at bounding box center [620, 499] width 527 height 28
type input "s"
type input "a"
type input "san franc"
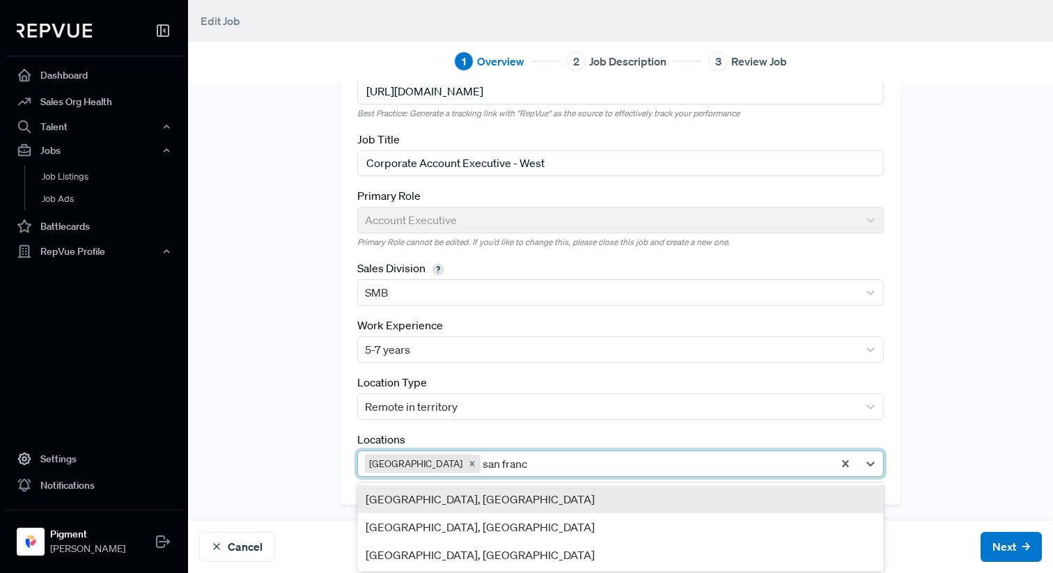
click at [681, 497] on div "[GEOGRAPHIC_DATA], [GEOGRAPHIC_DATA]" at bounding box center [620, 500] width 527 height 28
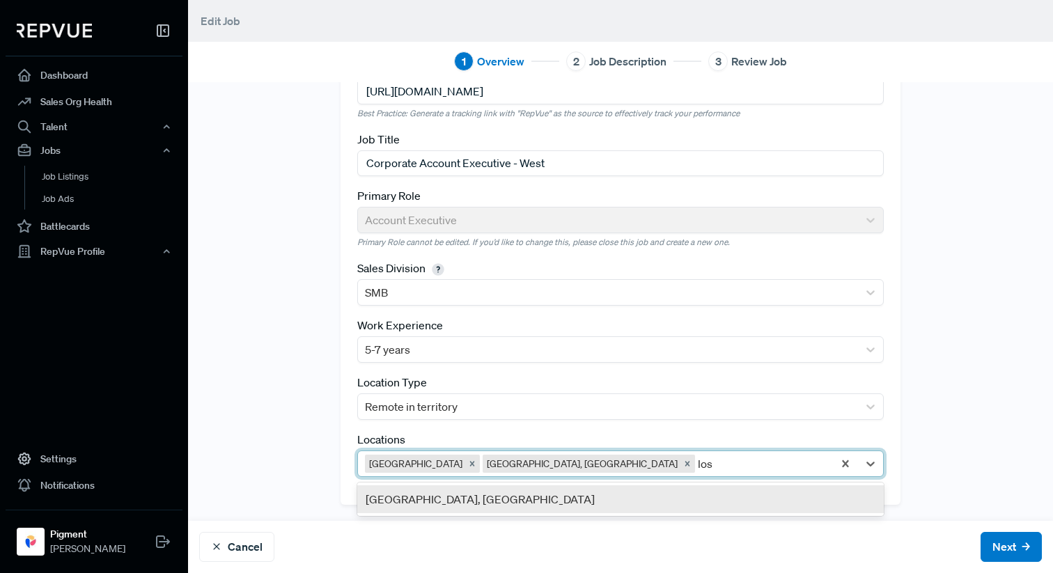
type input "los a"
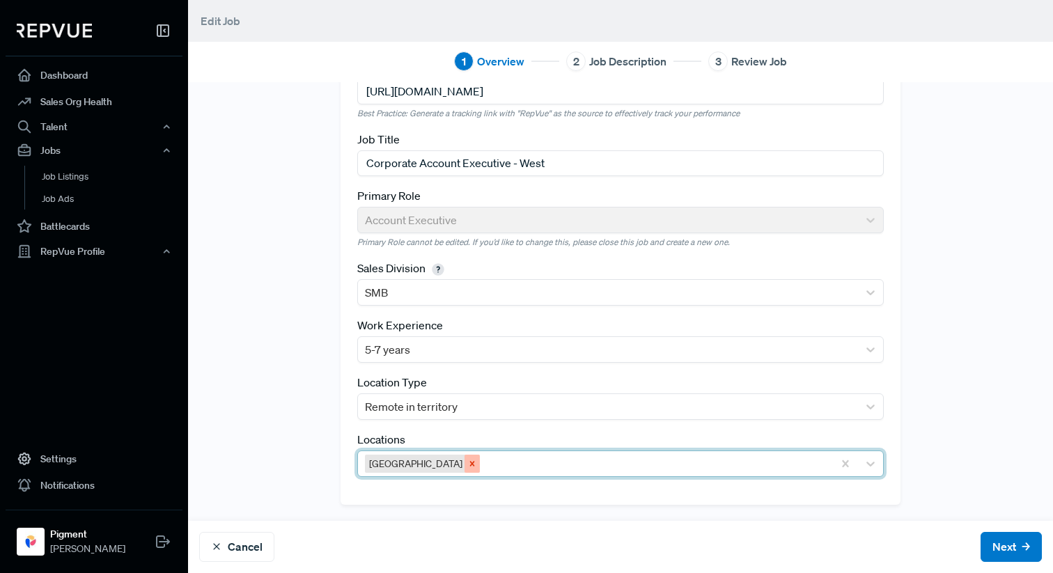
click at [470, 463] on icon "Remove United States" at bounding box center [472, 463] width 5 height 5
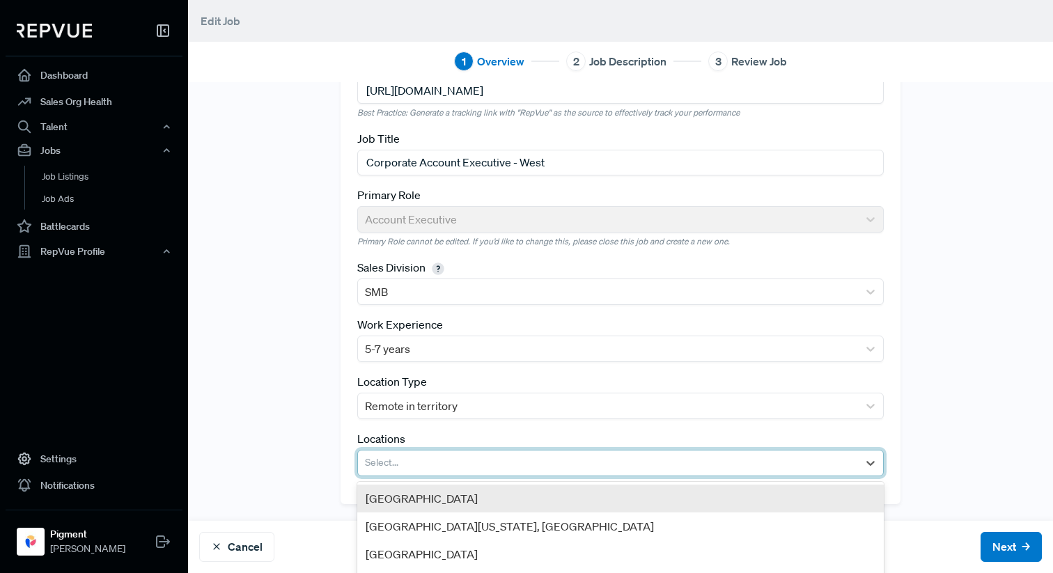
click at [437, 463] on div at bounding box center [608, 464] width 486 height 20
type input "san f"
click at [426, 502] on div "[GEOGRAPHIC_DATA], [GEOGRAPHIC_DATA]" at bounding box center [620, 499] width 527 height 28
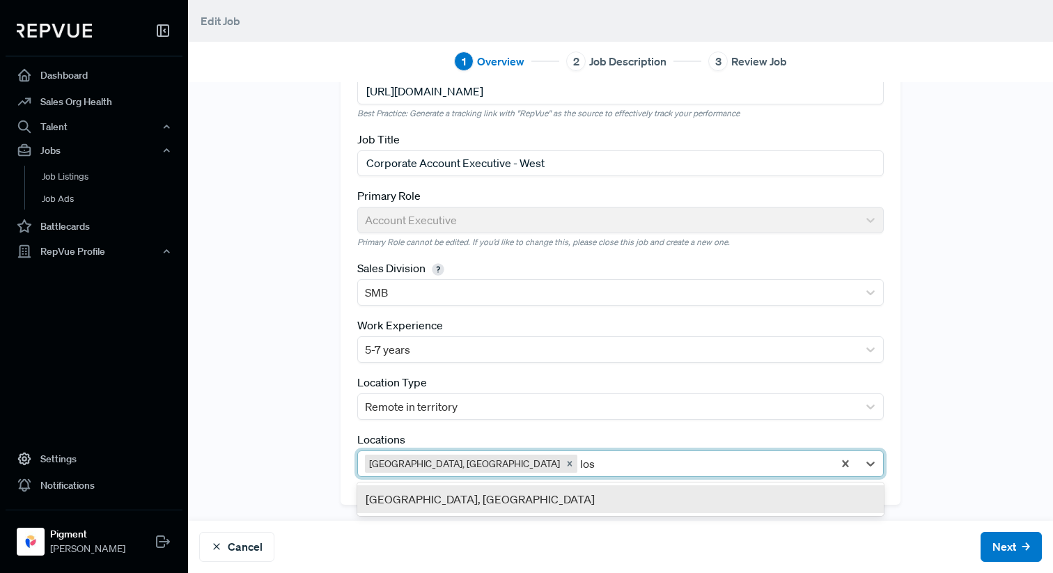
type input "los a"
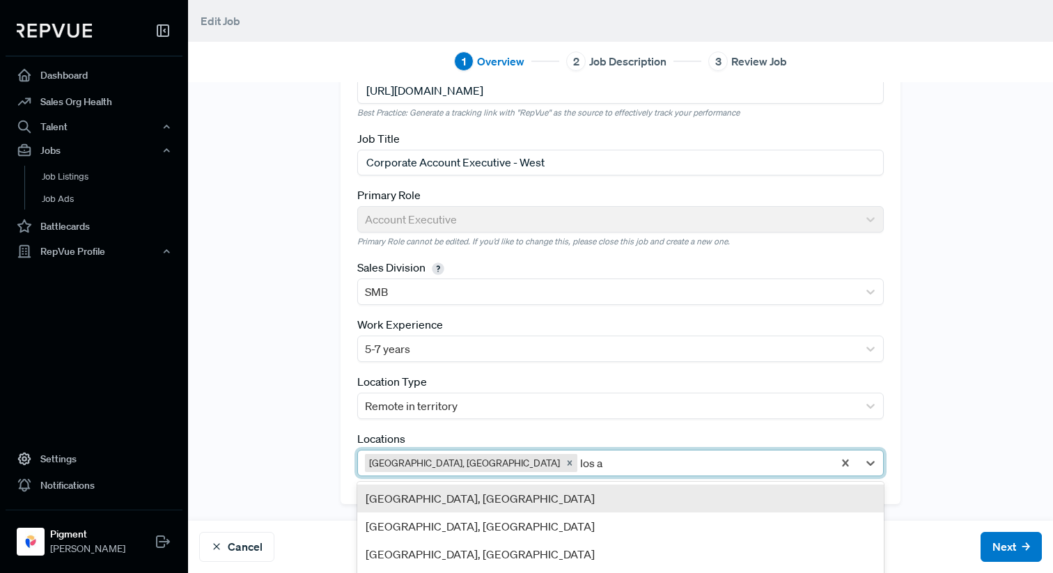
click at [502, 506] on div "[GEOGRAPHIC_DATA], [GEOGRAPHIC_DATA]" at bounding box center [620, 499] width 527 height 28
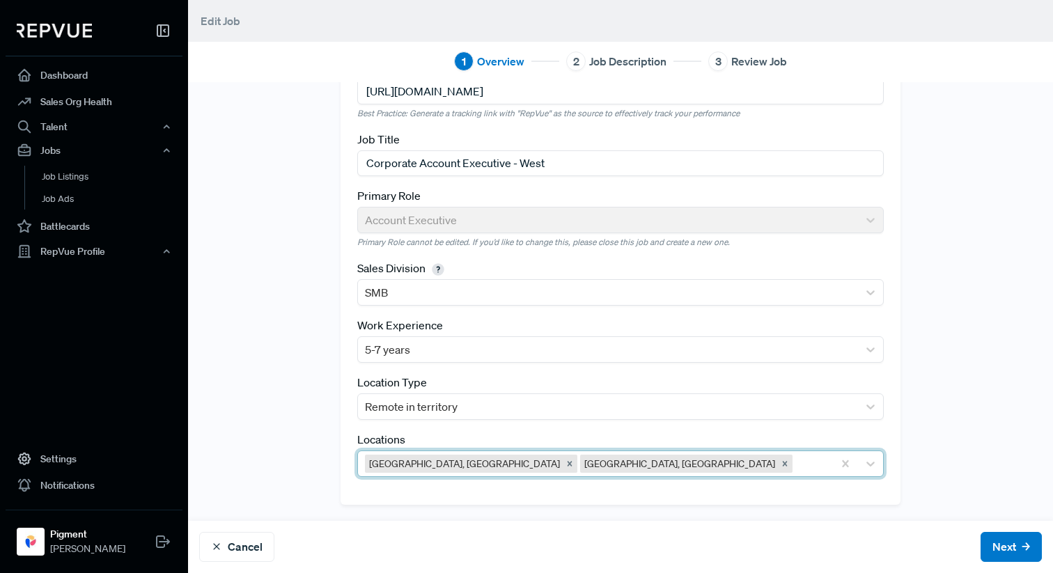
click at [358, 511] on div "Tracking Link [URL][DOMAIN_NAME] Best Practice: Generate a tracking link with "…" at bounding box center [620, 273] width 865 height 496
click at [688, 453] on div "[GEOGRAPHIC_DATA], [GEOGRAPHIC_DATA] [GEOGRAPHIC_DATA], [GEOGRAPHIC_DATA]" at bounding box center [595, 463] width 475 height 25
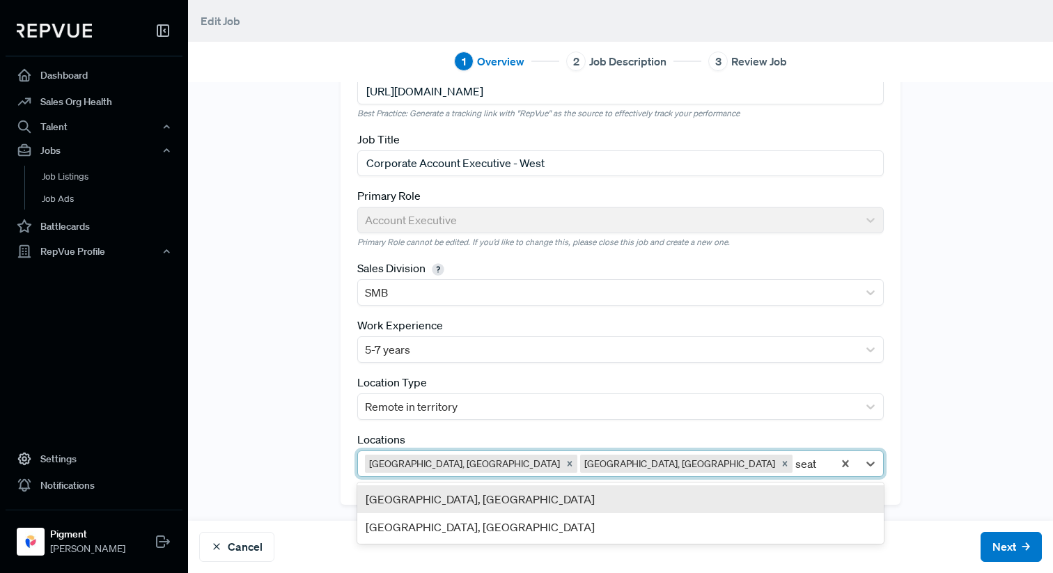
type input "seatt"
click at [747, 499] on div "[GEOGRAPHIC_DATA], [GEOGRAPHIC_DATA]" at bounding box center [620, 500] width 527 height 28
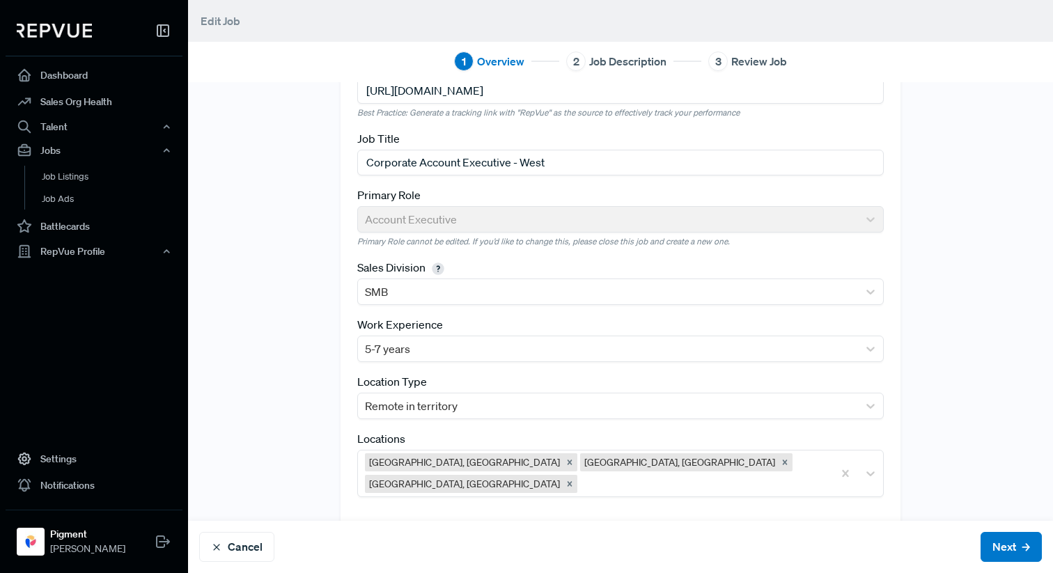
click at [817, 509] on div "Tracking Link [URL][DOMAIN_NAME] Best Practice: Generate a tracking link with "…" at bounding box center [620, 283] width 865 height 518
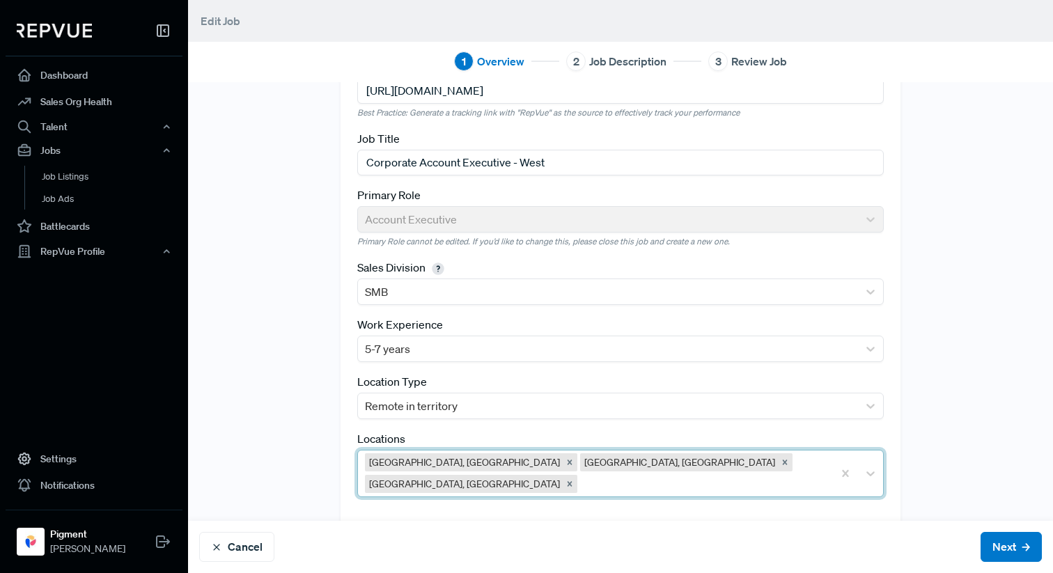
click at [821, 474] on div at bounding box center [703, 484] width 246 height 20
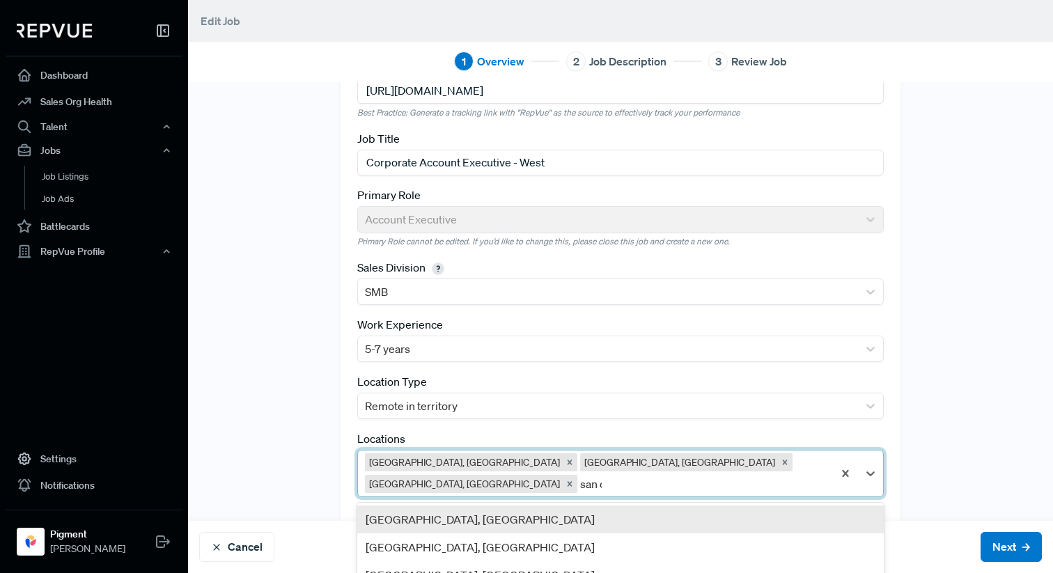
type input "san di"
click at [596, 520] on div "[GEOGRAPHIC_DATA], [GEOGRAPHIC_DATA]" at bounding box center [620, 520] width 527 height 28
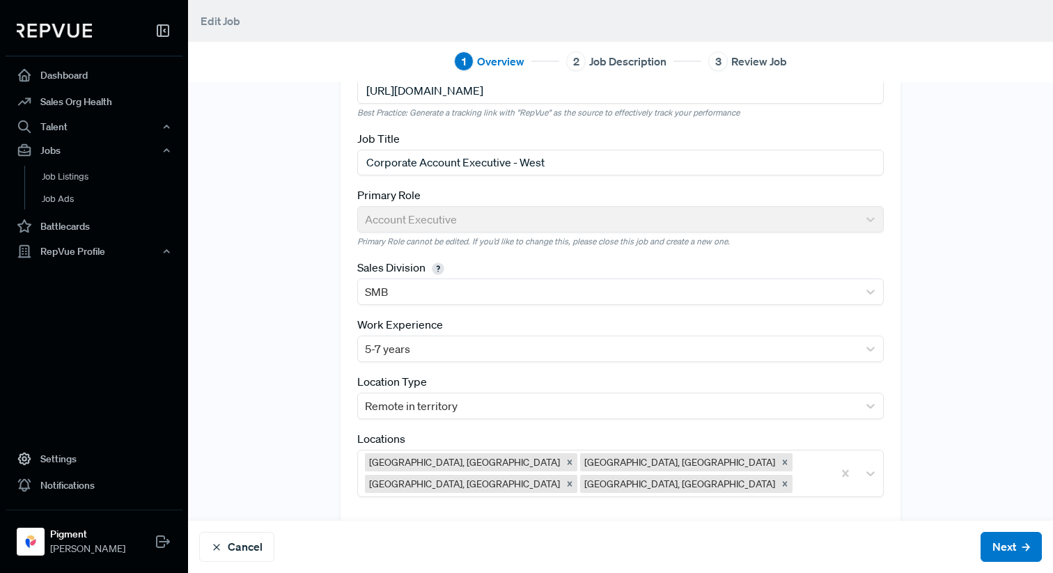
click at [980, 403] on div "Tracking Link [URL][DOMAIN_NAME] Best Practice: Generate a tracking link with "…" at bounding box center [620, 283] width 865 height 484
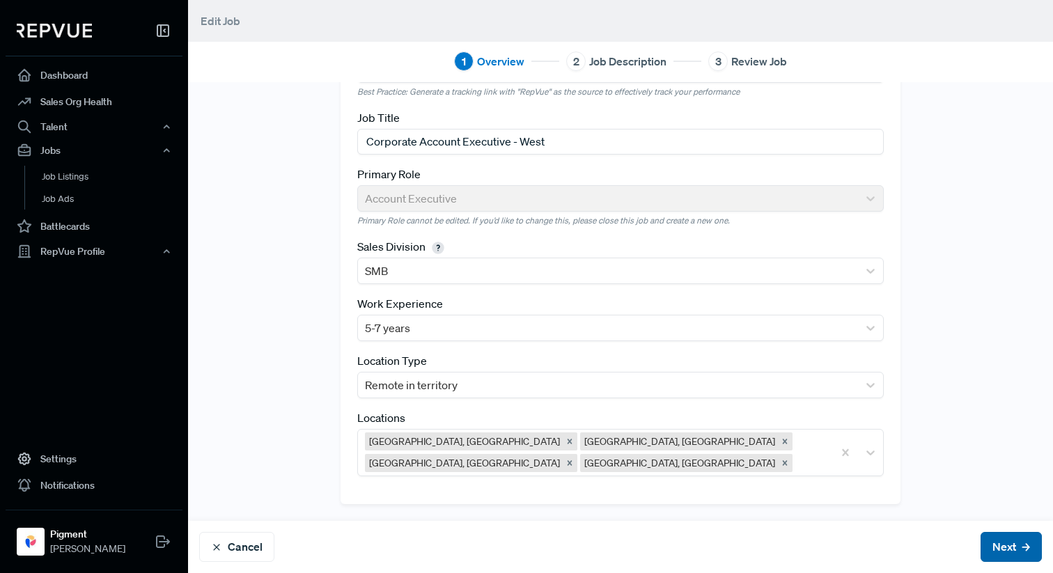
click at [1016, 543] on button "Next" at bounding box center [1011, 547] width 61 height 30
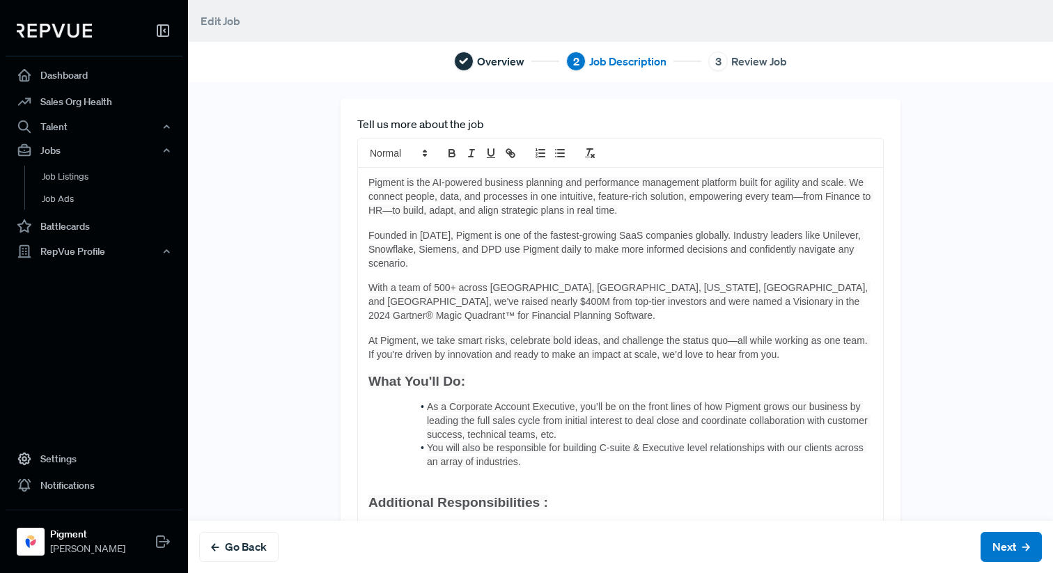
click at [1025, 564] on div "Go Back Next" at bounding box center [620, 547] width 865 height 52
click at [1024, 561] on button "Next" at bounding box center [1011, 547] width 61 height 30
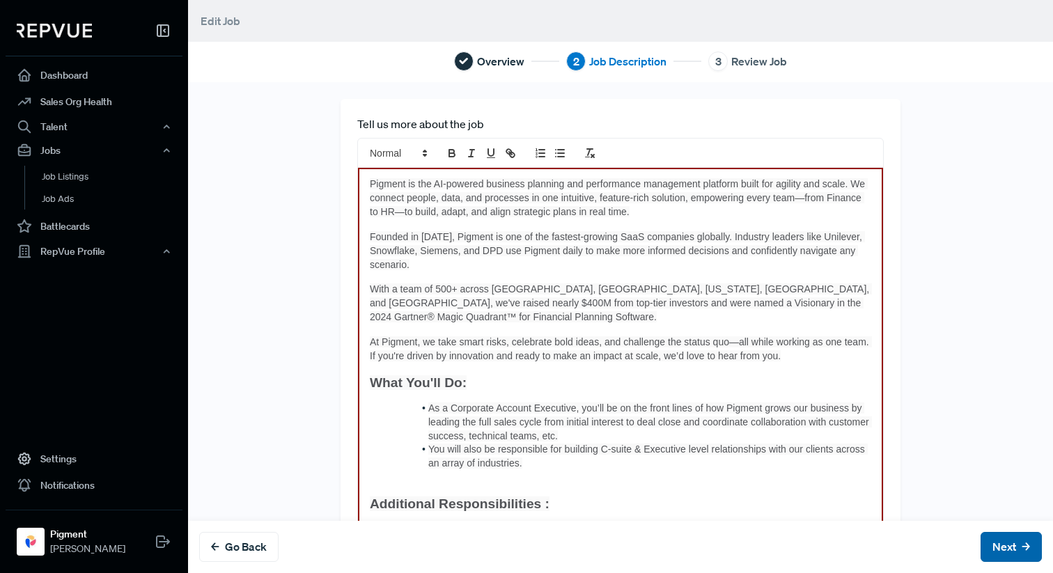
click at [1017, 551] on button "Next" at bounding box center [1011, 547] width 61 height 30
click at [752, 361] on span "At Pigment, we take smart risks, celebrate bold ideas, and challenge the status…" at bounding box center [621, 348] width 502 height 25
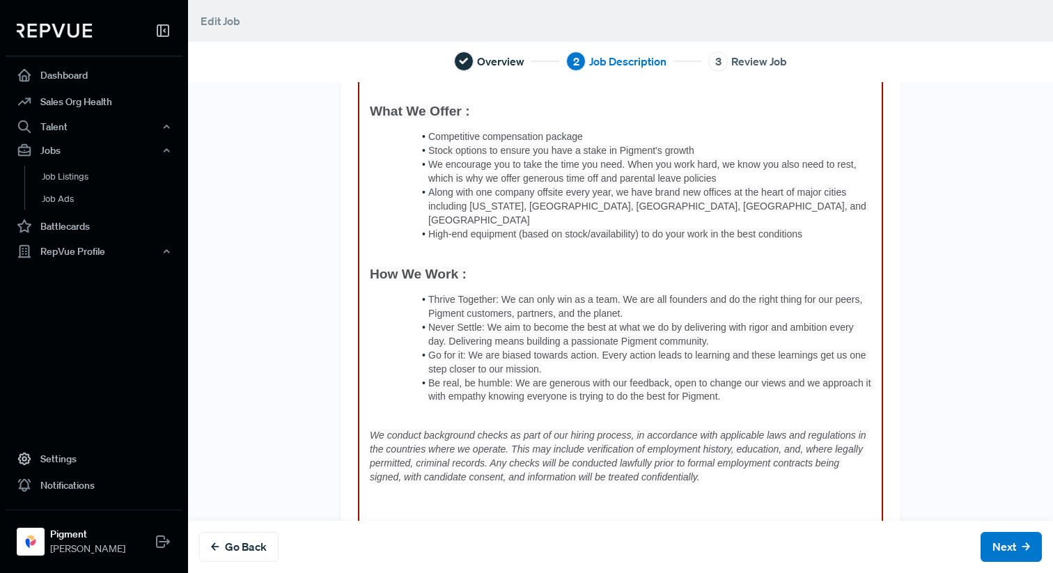
scroll to position [953, 0]
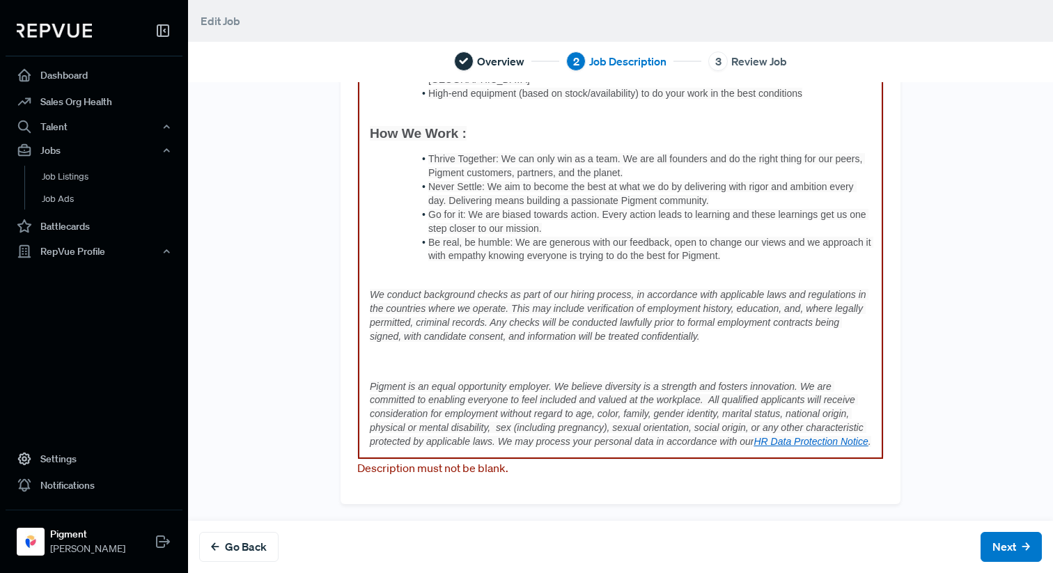
click at [739, 465] on p "Description must not be blank." at bounding box center [620, 468] width 527 height 17
click at [704, 307] on em "We conduct background checks as part of our hiring process, in accordance with …" at bounding box center [619, 315] width 499 height 53
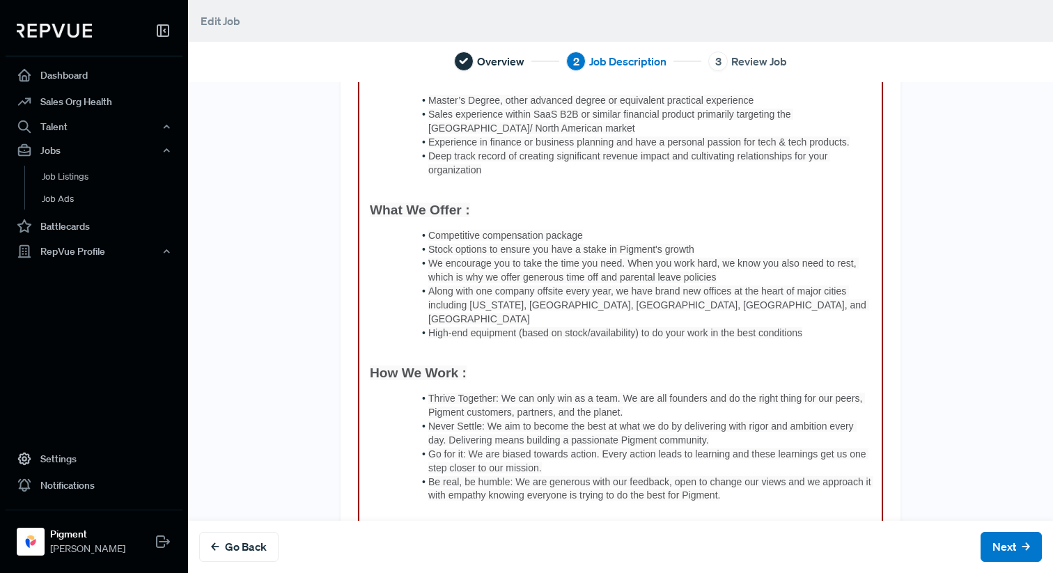
scroll to position [0, 0]
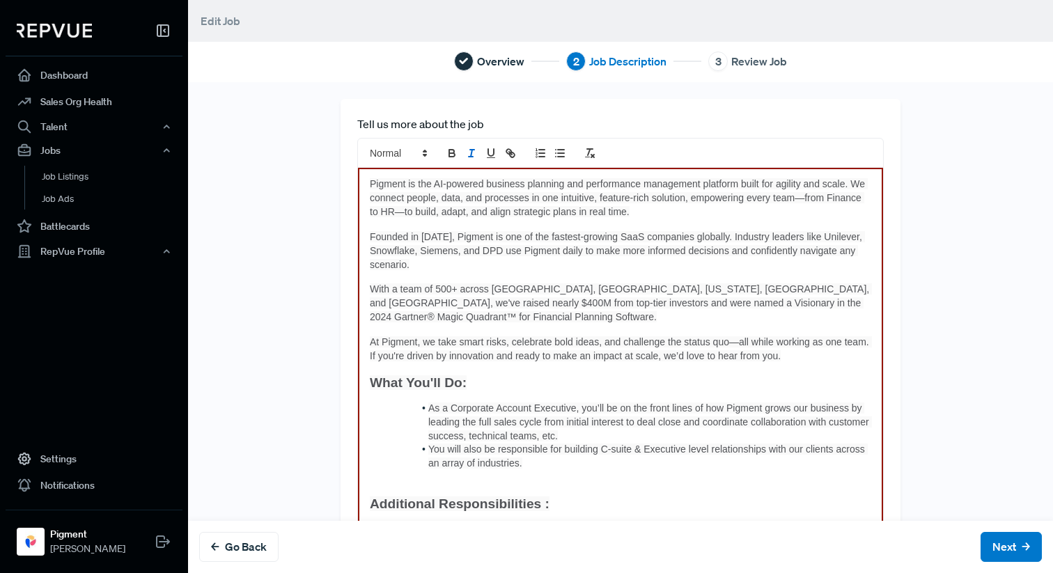
click at [1014, 548] on button "Next" at bounding box center [1011, 547] width 61 height 30
click at [706, 249] on span "Founded in [DATE], Pigment is one of the fastest-growing SaaS companies globall…" at bounding box center [617, 250] width 495 height 39
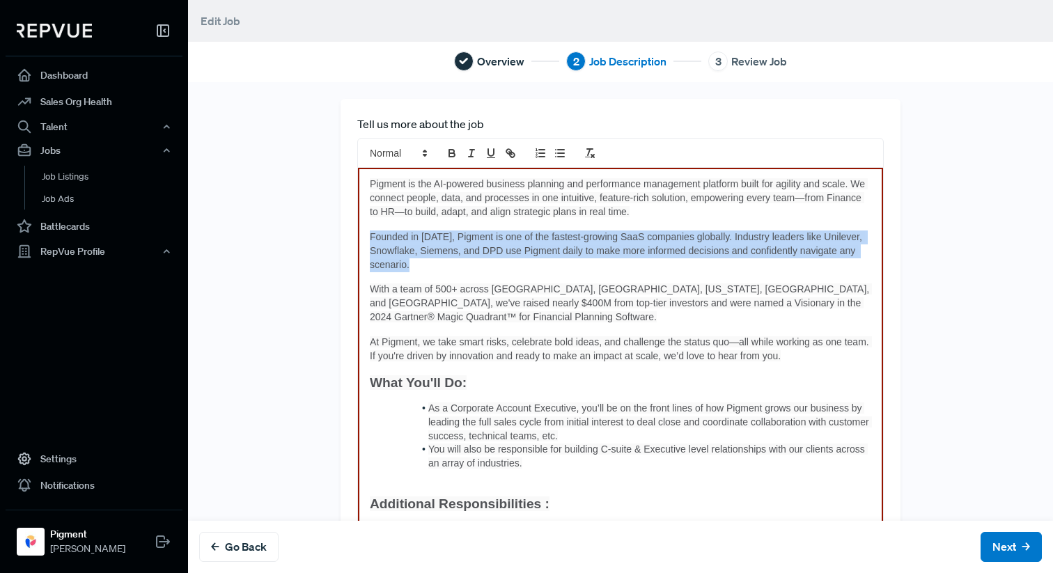
click at [706, 249] on span "Founded in [DATE], Pigment is one of the fastest-growing SaaS companies globall…" at bounding box center [617, 250] width 495 height 39
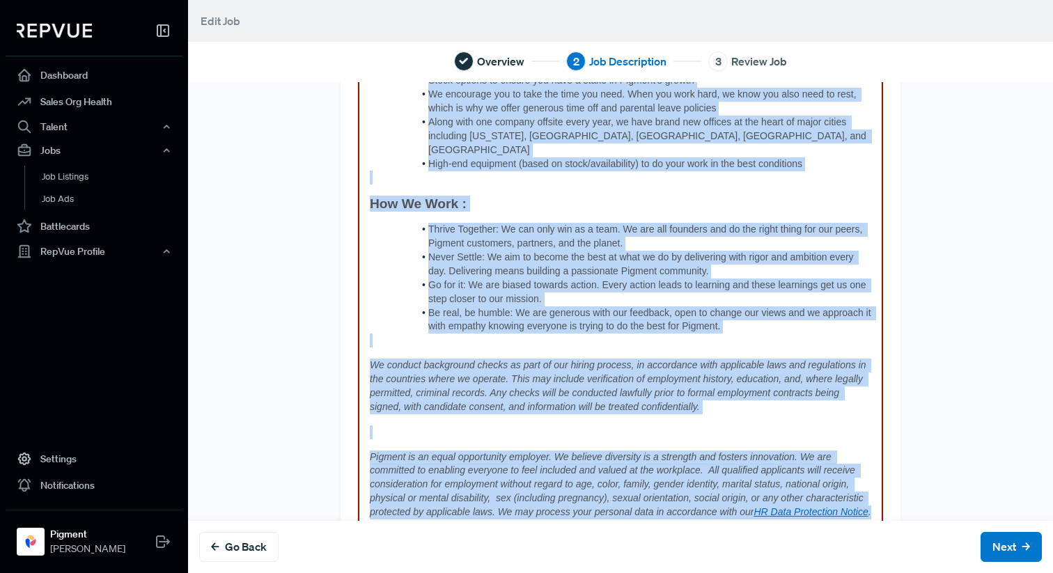
scroll to position [953, 0]
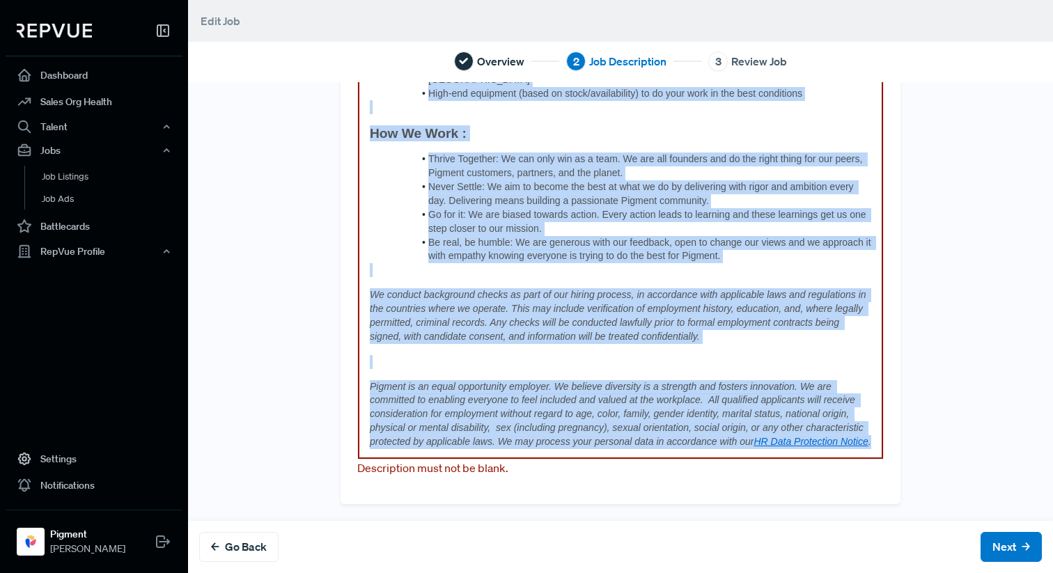
drag, startPoint x: 366, startPoint y: 188, endPoint x: 607, endPoint y: 532, distance: 420.0
click at [607, 532] on div "Tell us more about the job Pigment is the AI-powered business planning and perf…" at bounding box center [620, 327] width 865 height 491
copy div "Loremip do sit AM-consect adipisci elitsedd eiu temporincid utlaboreet dolorema…"
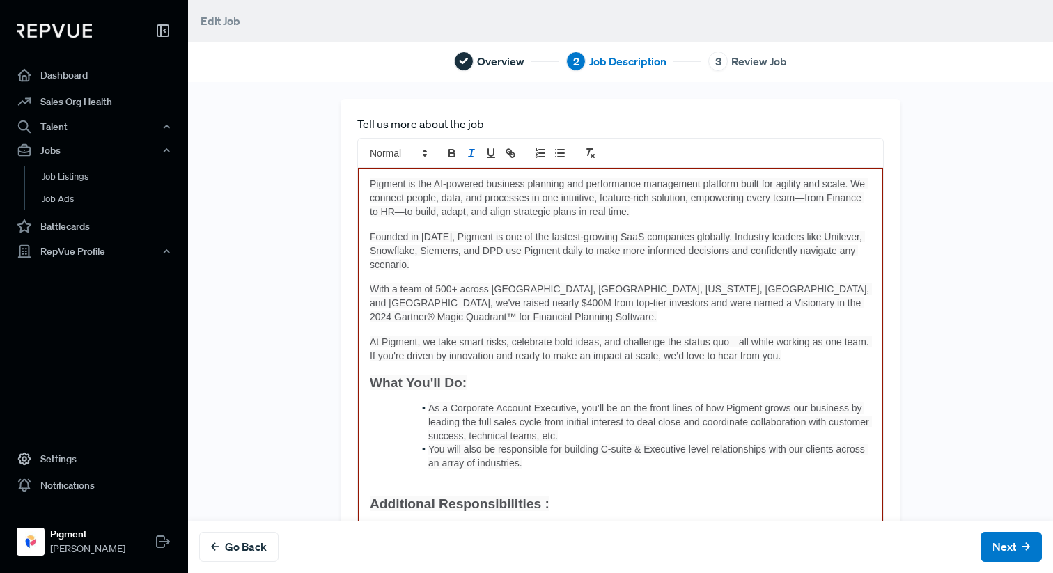
scroll to position [828, 0]
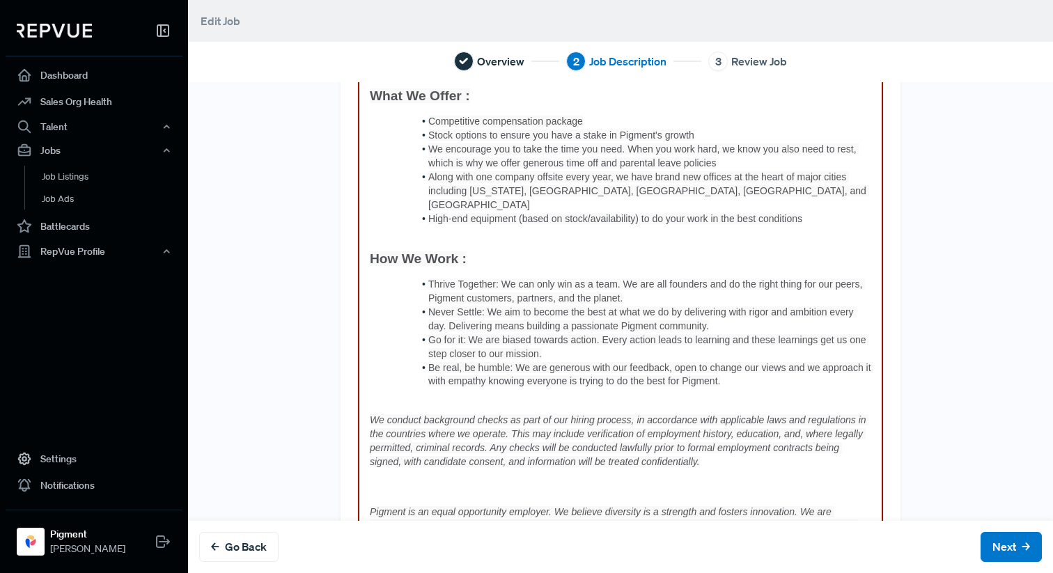
click at [587, 251] on h3 "How We Work :" at bounding box center [621, 259] width 502 height 16
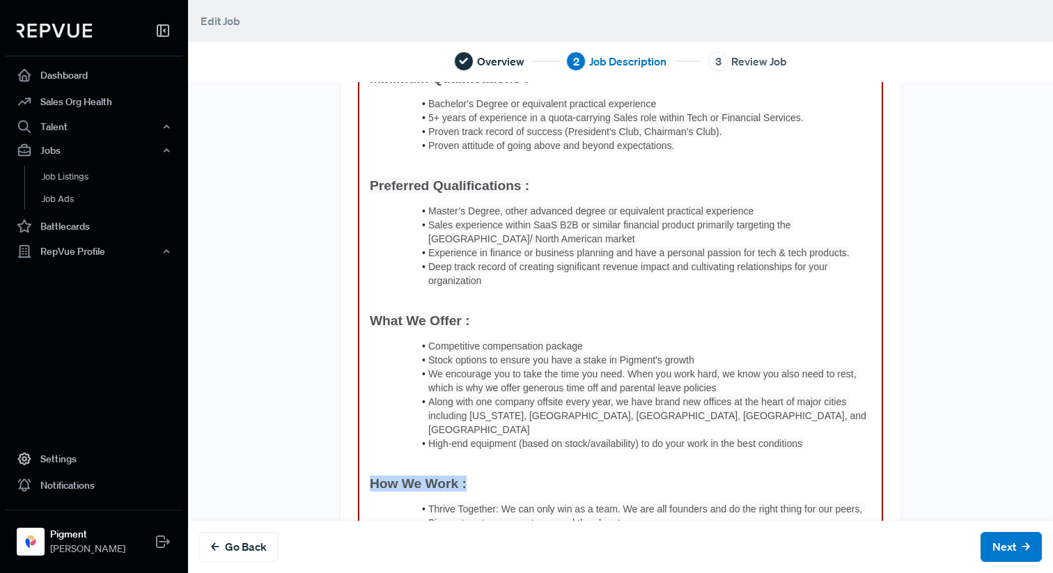
scroll to position [312, 0]
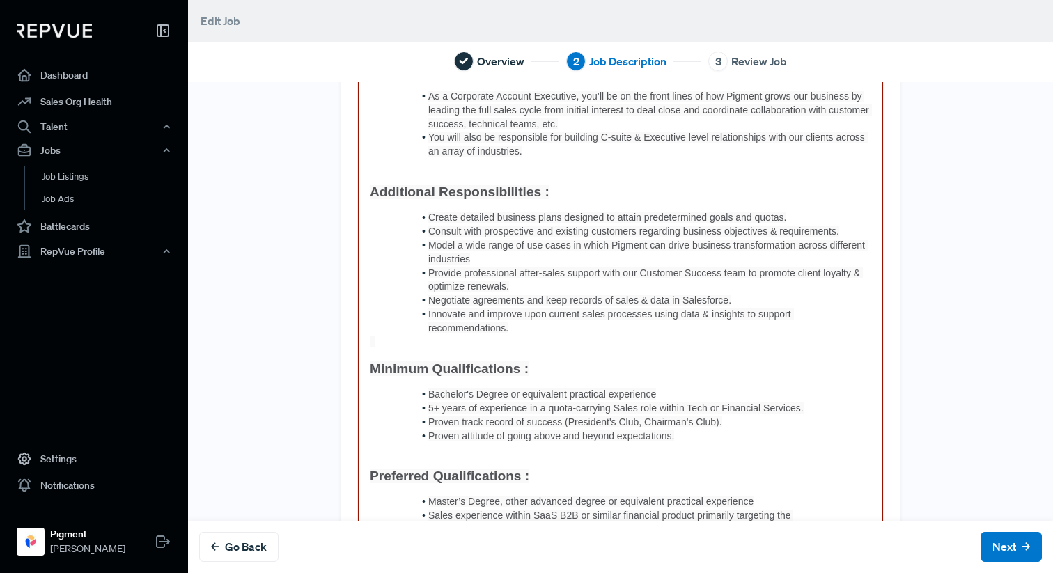
click at [516, 197] on strong "Additional Responsibilities :" at bounding box center [460, 192] width 180 height 15
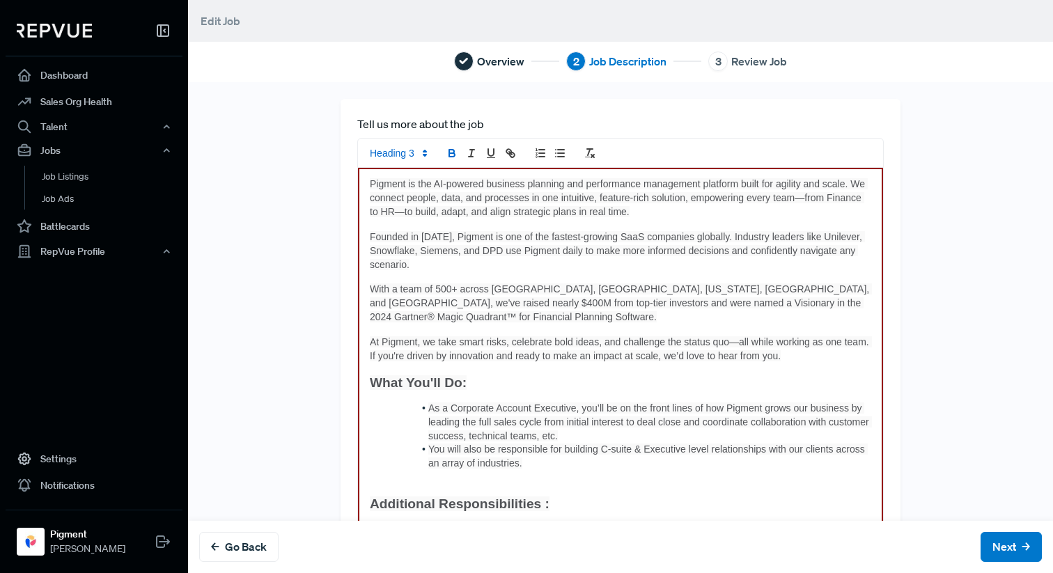
click at [470, 125] on label "Tell us more about the job" at bounding box center [420, 124] width 127 height 17
click at [1018, 544] on button "Next" at bounding box center [1011, 547] width 61 height 30
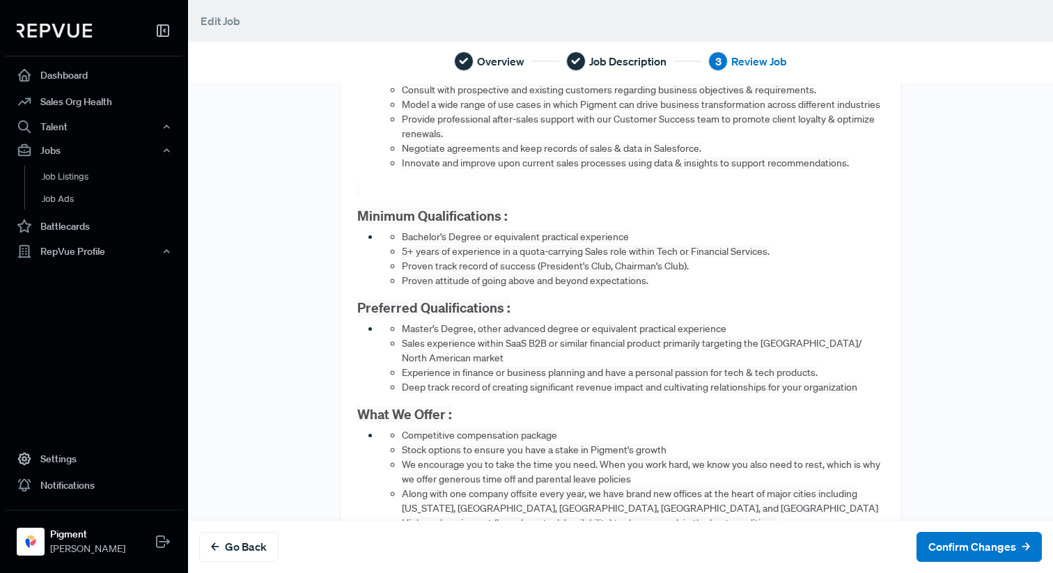
scroll to position [1049, 0]
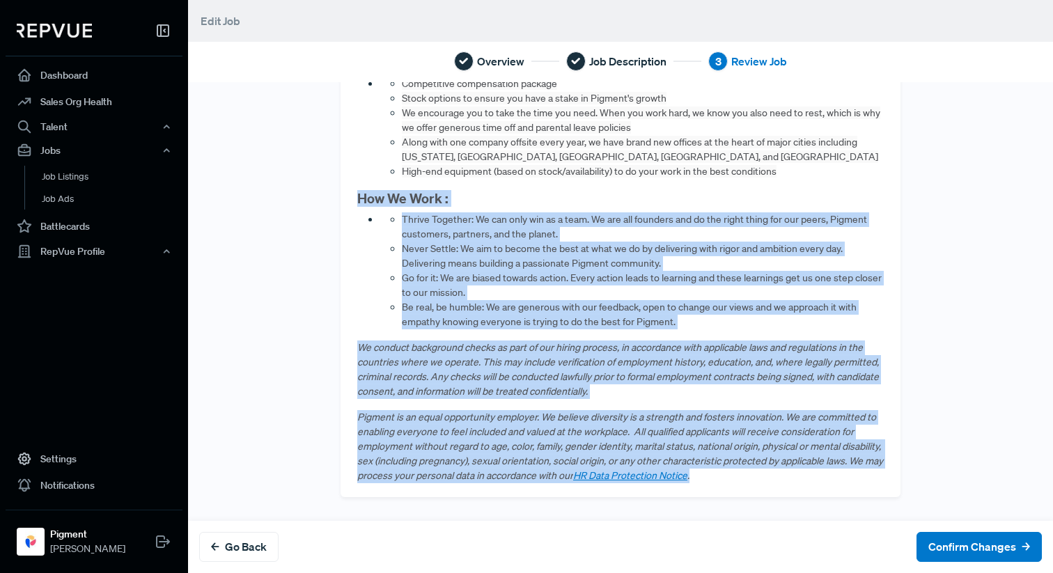
drag, startPoint x: 353, startPoint y: 197, endPoint x: 764, endPoint y: 469, distance: 492.7
copy div "How We Work : Thrive Together: We can only win as a team. We are all founders a…"
click at [945, 551] on button "Confirm Changes" at bounding box center [979, 547] width 125 height 30
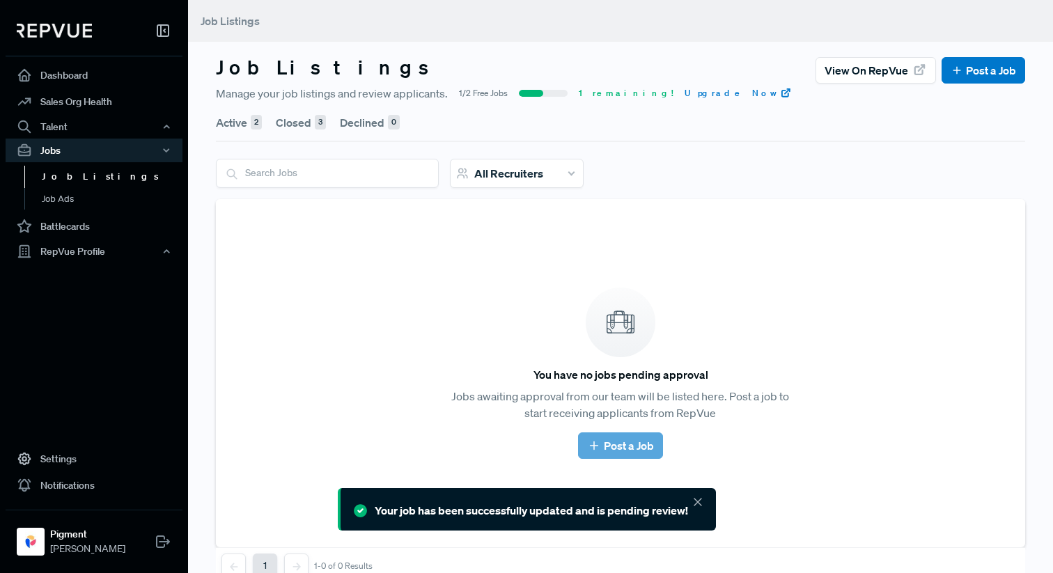
click at [245, 128] on button "Active 2" at bounding box center [239, 122] width 46 height 39
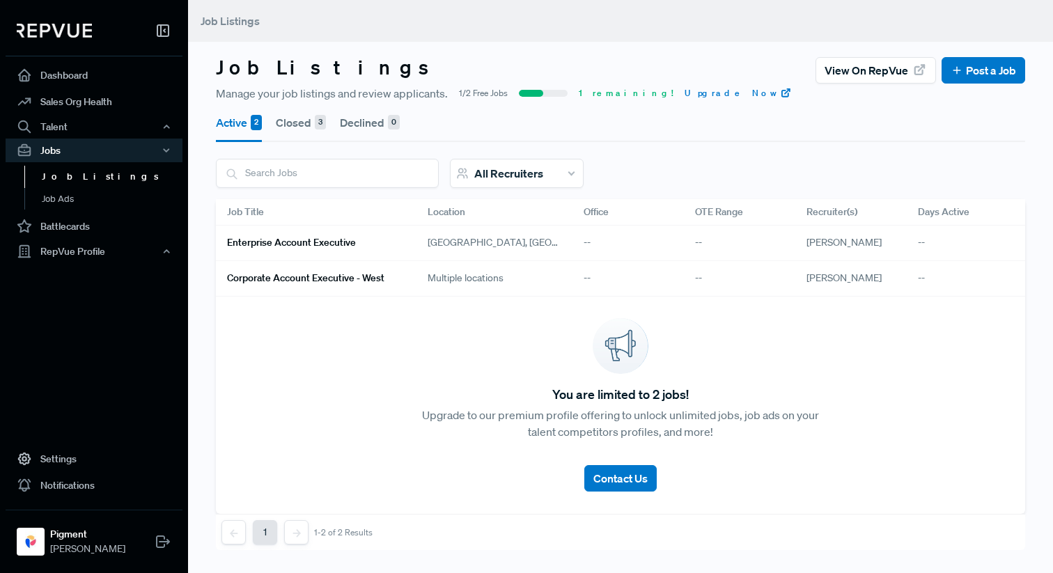
click at [318, 244] on h6 "Enterprise Account Executive" at bounding box center [291, 243] width 129 height 12
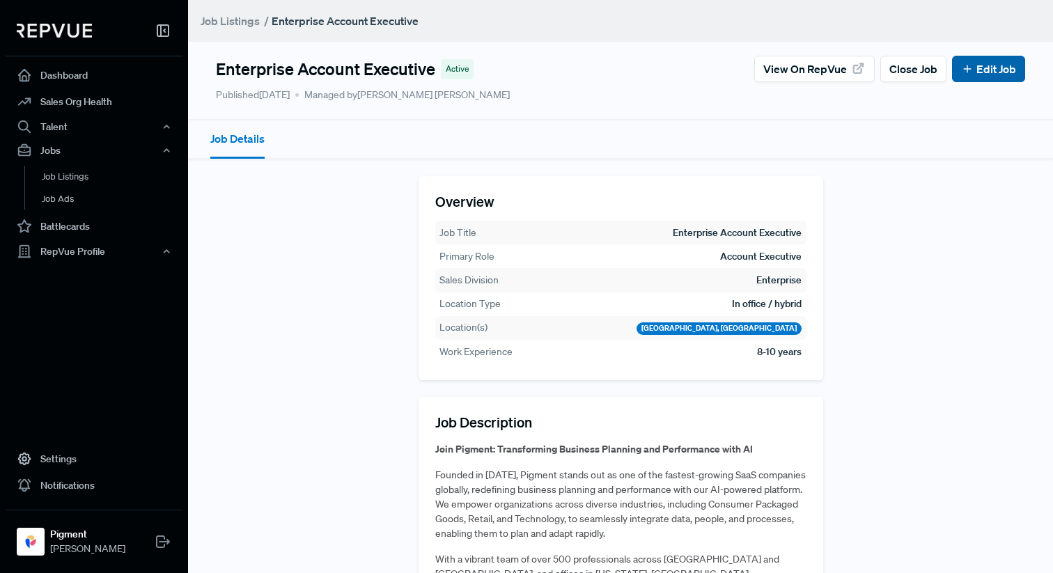
click at [989, 61] on link "Edit Job" at bounding box center [988, 69] width 55 height 17
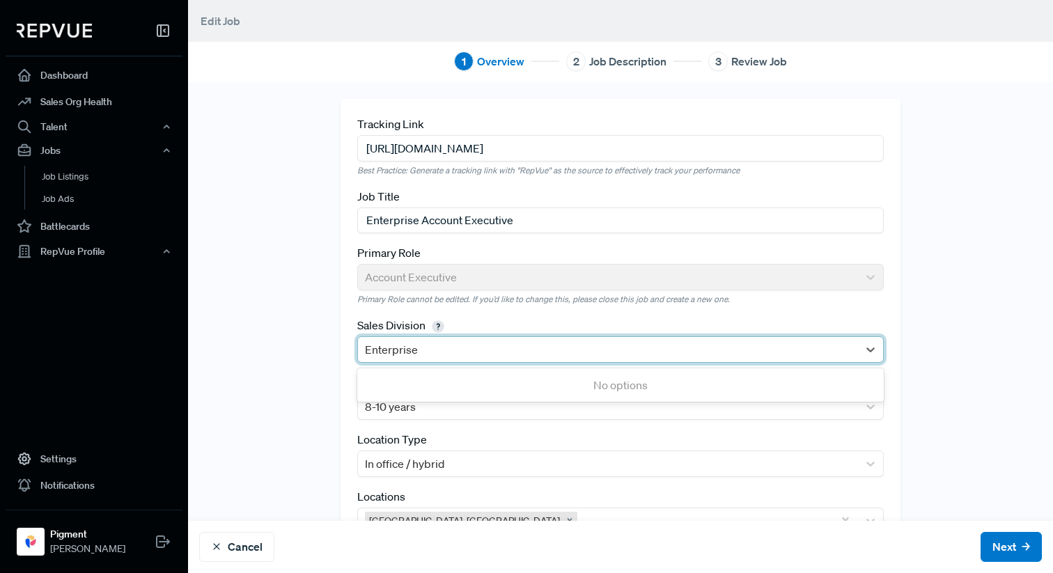
click at [413, 350] on div at bounding box center [608, 350] width 486 height 20
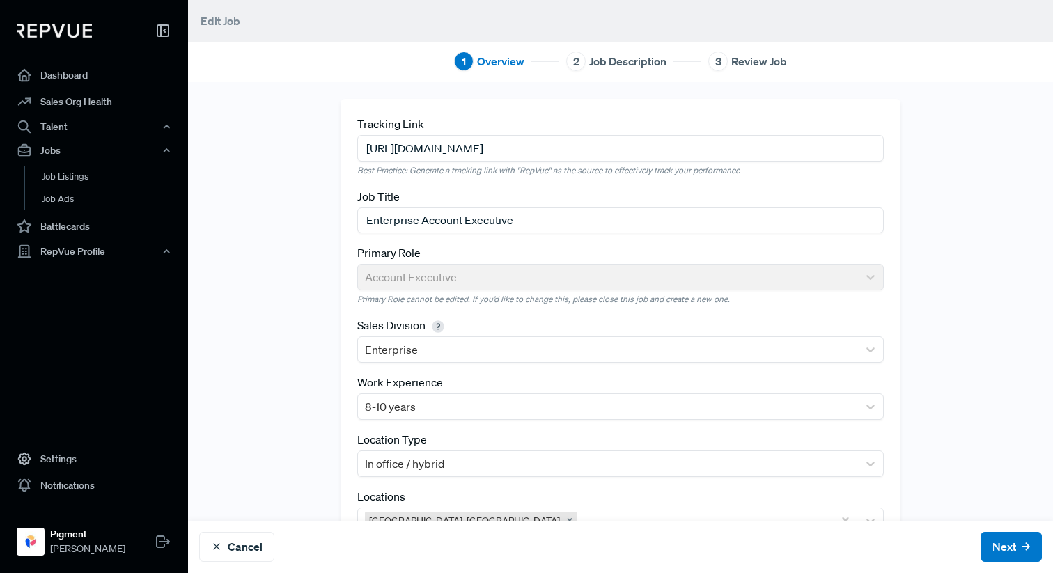
click at [274, 347] on div "Tracking Link [URL][DOMAIN_NAME] Best Practice: Generate a tracking link with "…" at bounding box center [620, 330] width 865 height 463
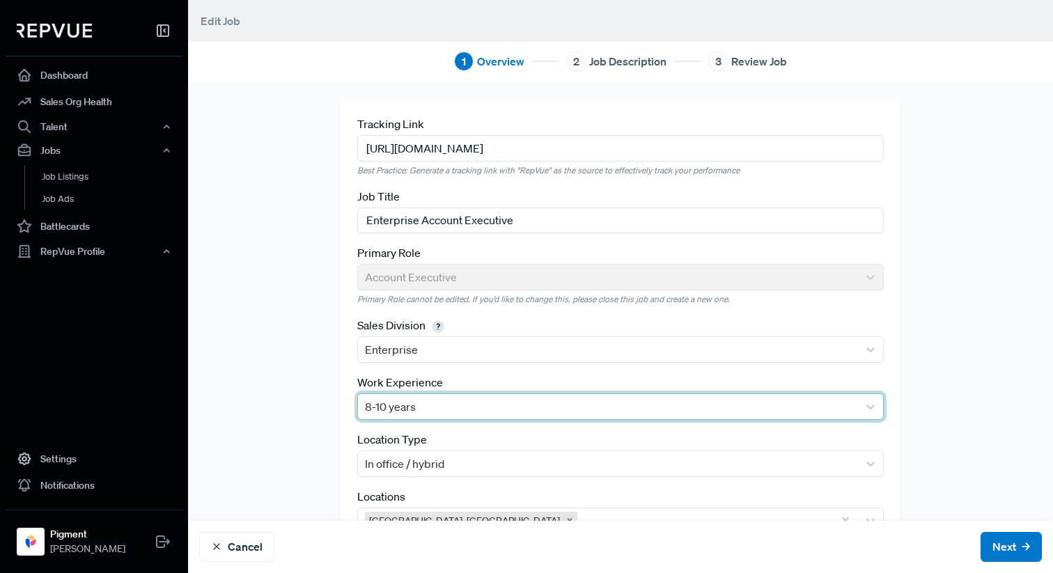
click at [403, 401] on div at bounding box center [608, 407] width 486 height 20
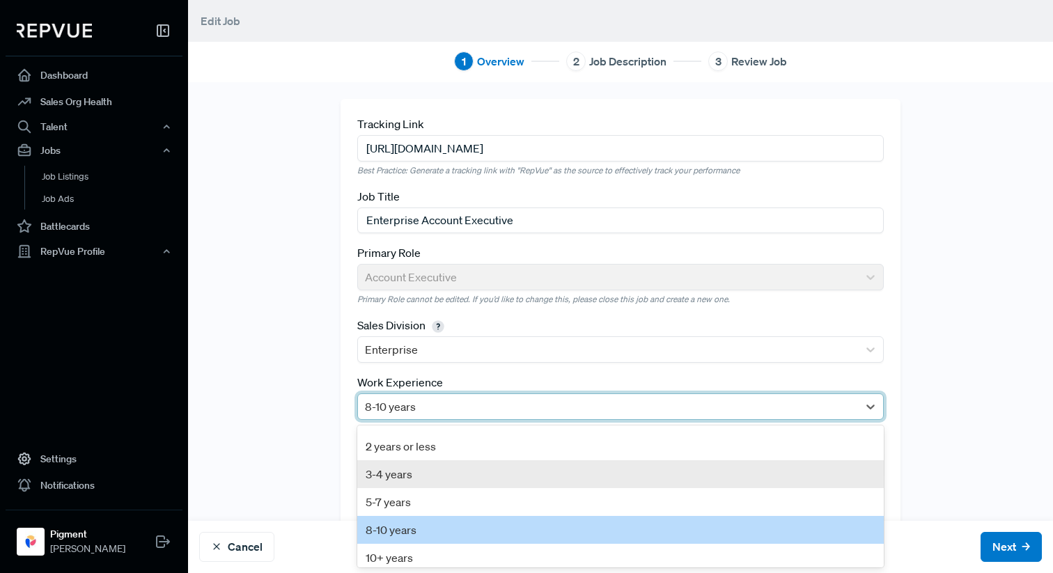
scroll to position [31, 0]
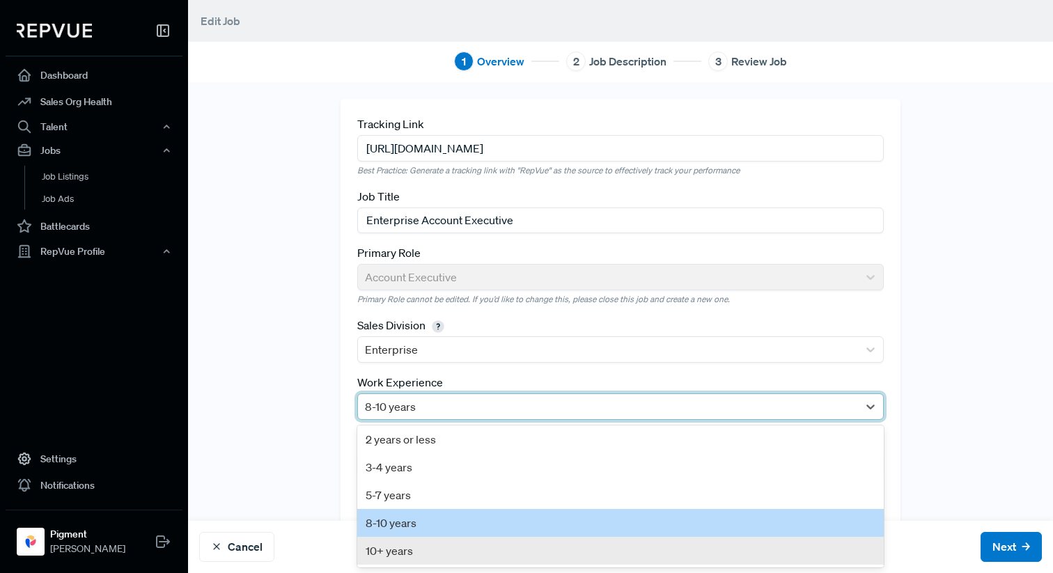
click at [419, 555] on div "10+ years" at bounding box center [620, 551] width 527 height 28
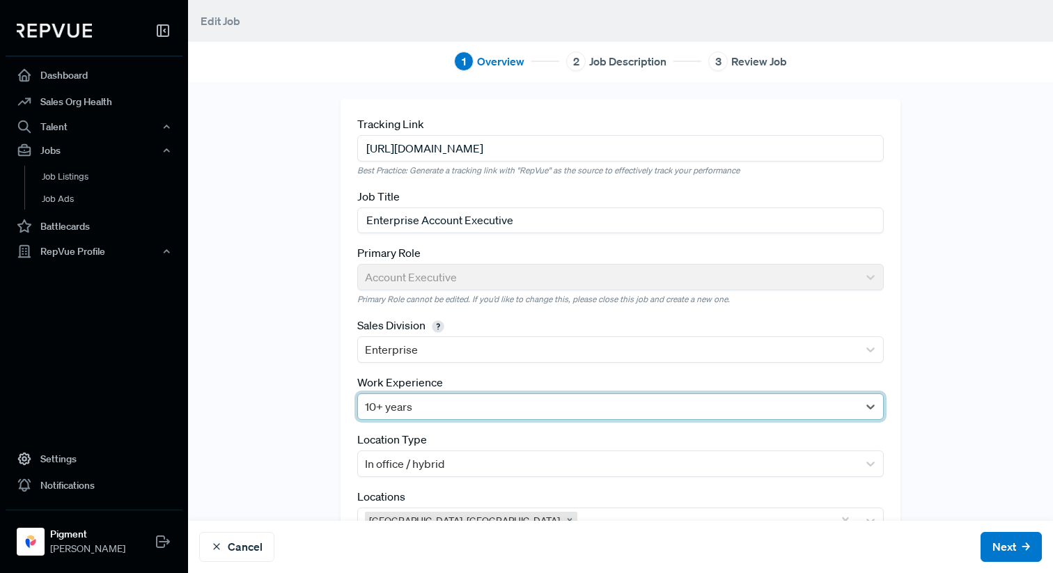
scroll to position [58, 0]
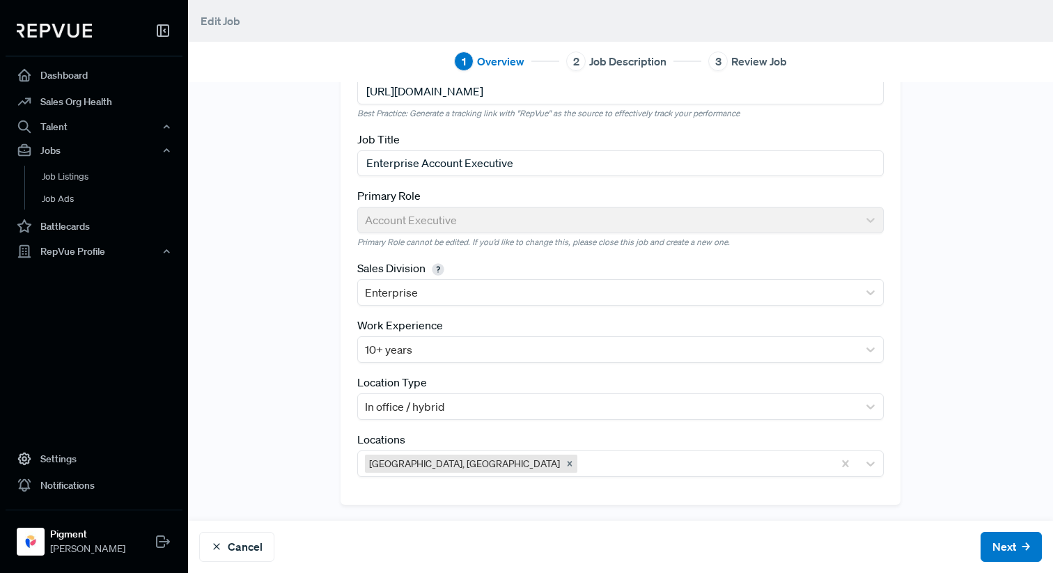
click at [466, 385] on div "Location Type In office / hybrid" at bounding box center [620, 397] width 527 height 46
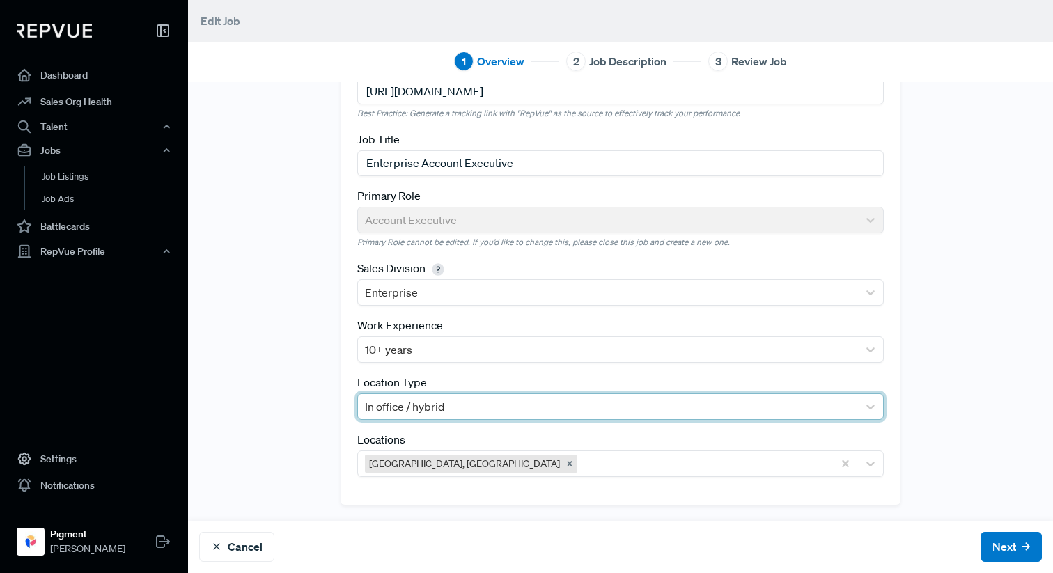
click at [466, 409] on div at bounding box center [608, 407] width 486 height 20
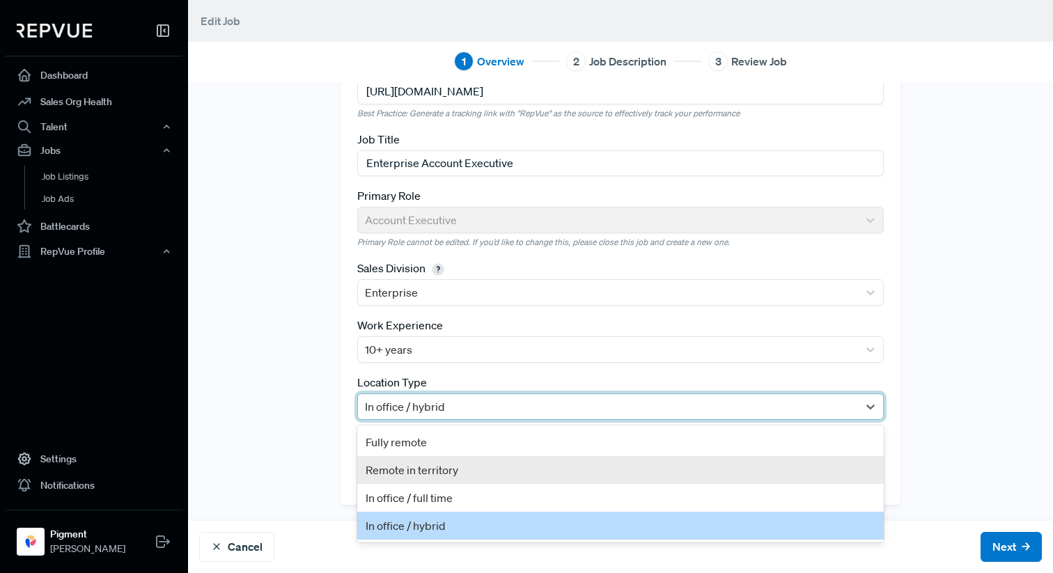
click at [469, 464] on div "Remote in territory" at bounding box center [620, 470] width 527 height 28
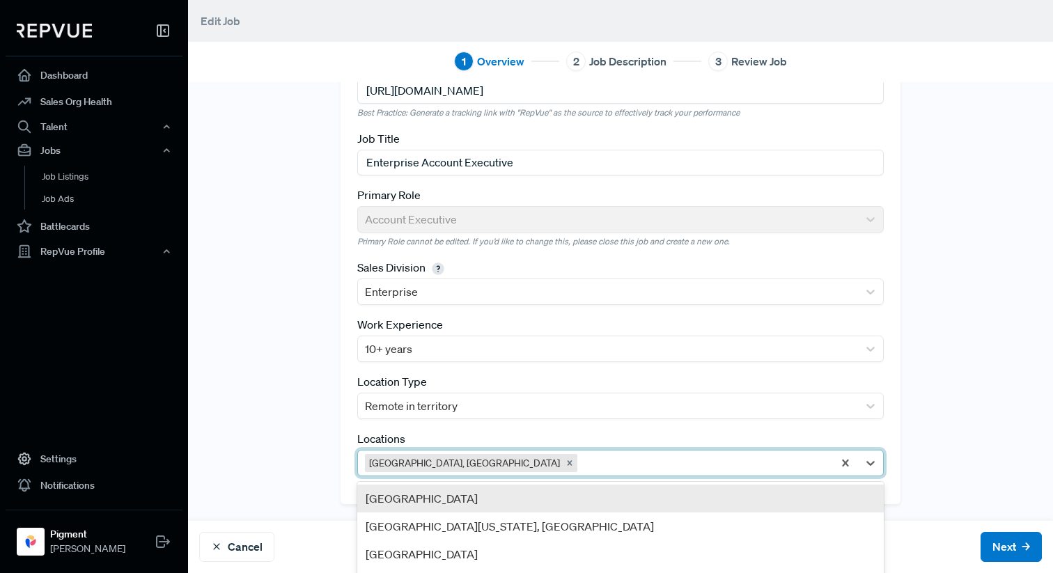
click at [580, 462] on div at bounding box center [703, 464] width 246 height 20
type input "los"
click at [518, 495] on div "[GEOGRAPHIC_DATA], [GEOGRAPHIC_DATA]" at bounding box center [620, 499] width 527 height 28
type input "sea"
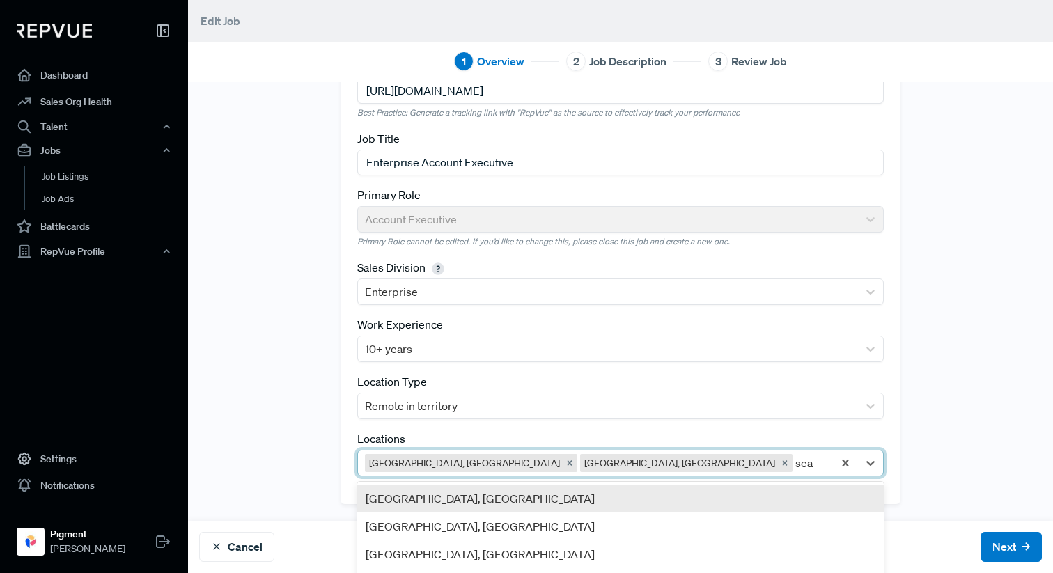
click at [646, 499] on div "[GEOGRAPHIC_DATA], [GEOGRAPHIC_DATA]" at bounding box center [620, 499] width 527 height 28
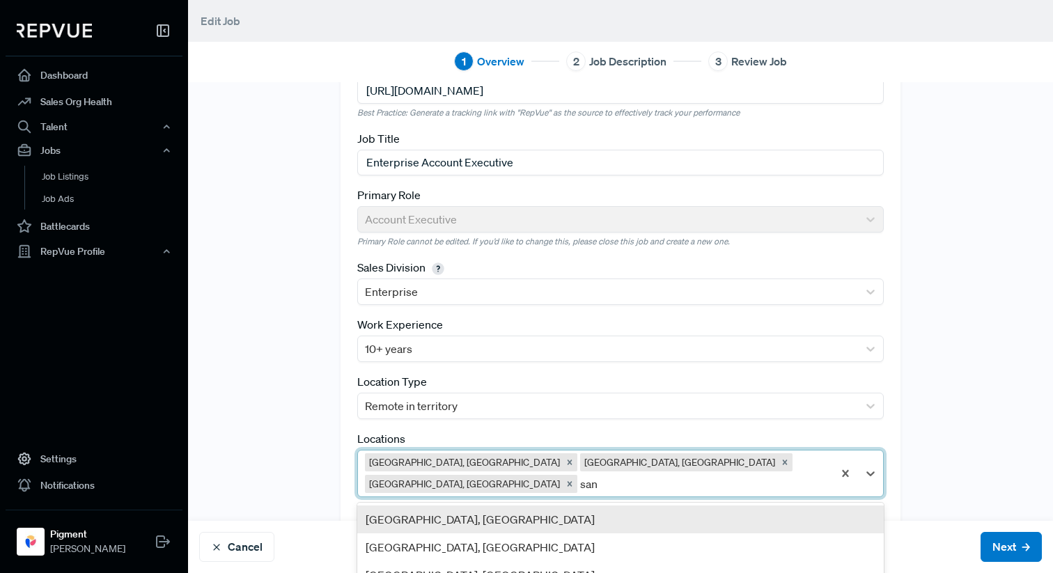
type input "san d"
click at [647, 522] on div "[GEOGRAPHIC_DATA], [GEOGRAPHIC_DATA]" at bounding box center [620, 520] width 527 height 28
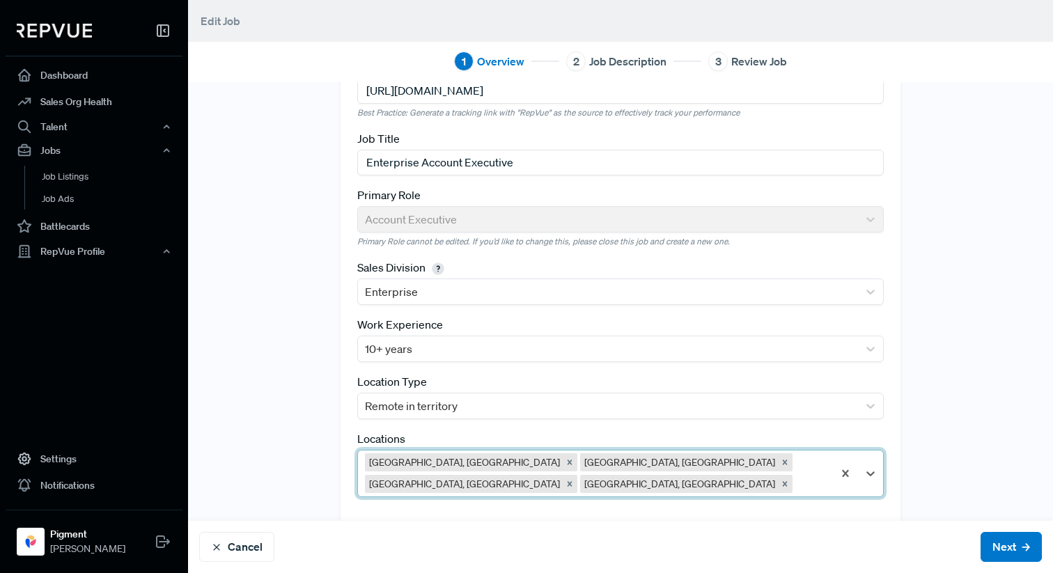
scroll to position [79, 0]
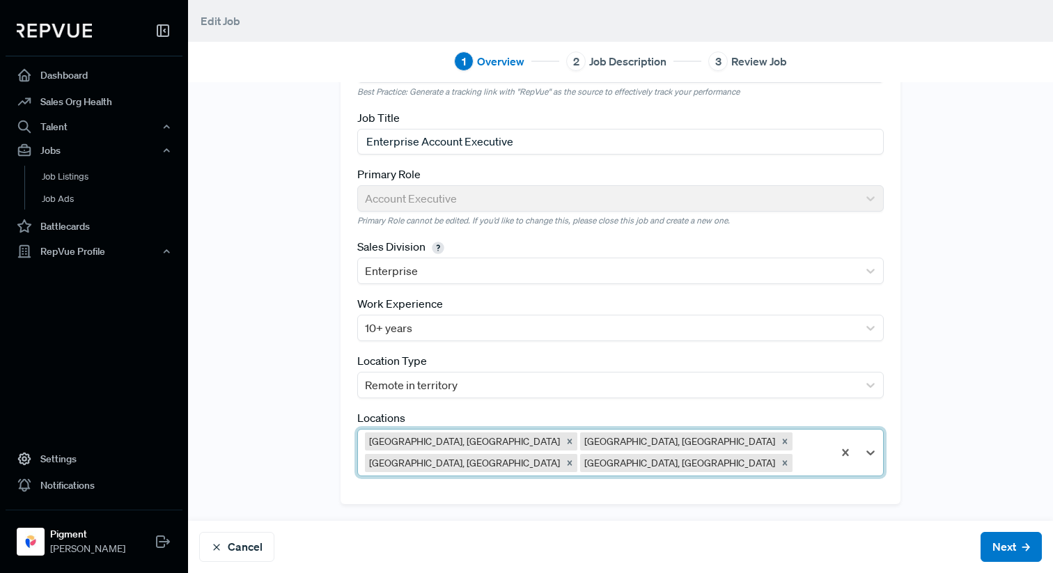
click at [979, 499] on div "Tracking Link [URL][DOMAIN_NAME] Best Practice: Generate a tracking link with "…" at bounding box center [620, 262] width 865 height 484
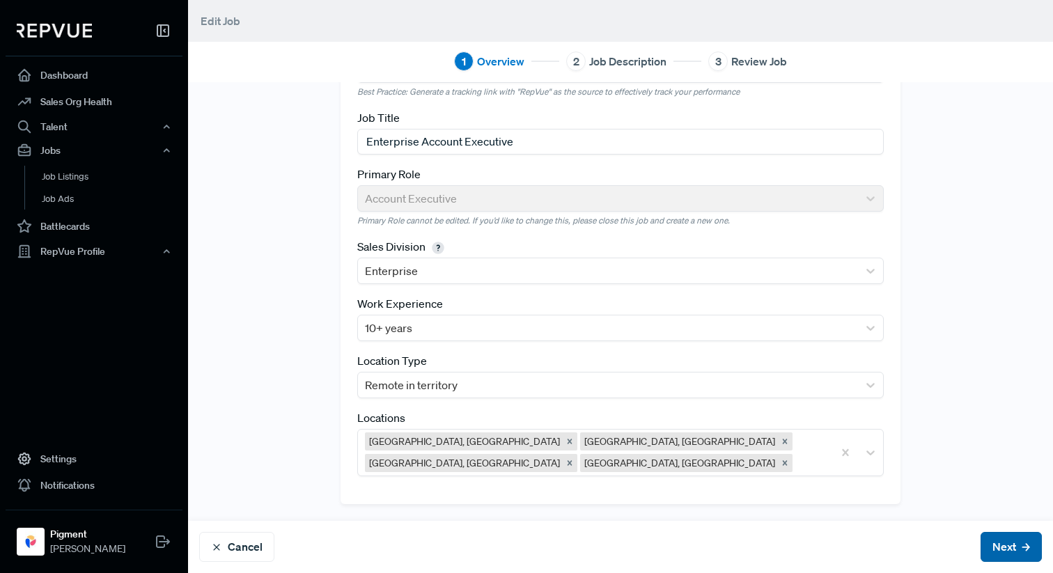
click at [1009, 544] on button "Next" at bounding box center [1011, 547] width 61 height 30
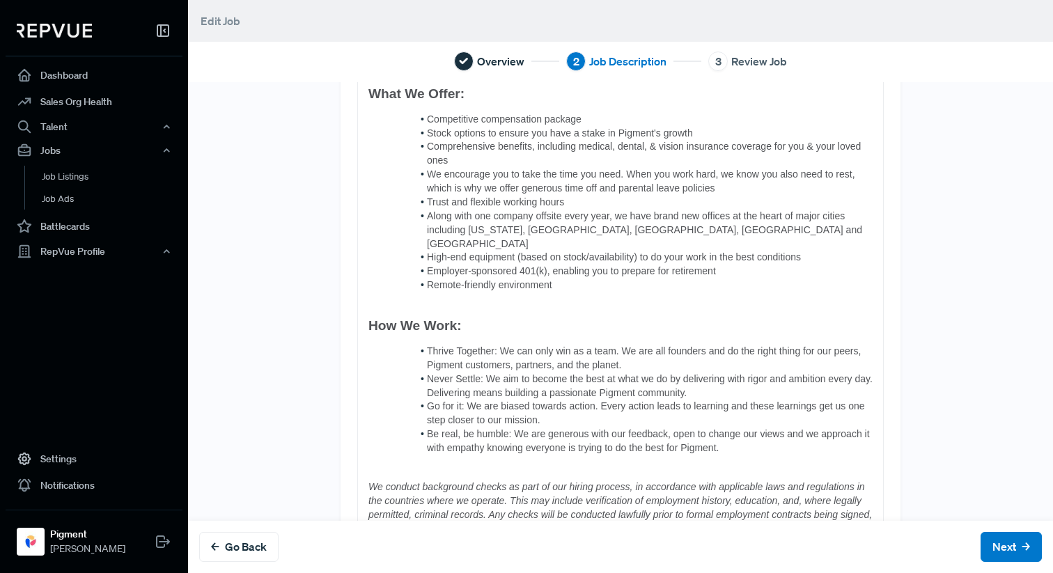
scroll to position [1033, 0]
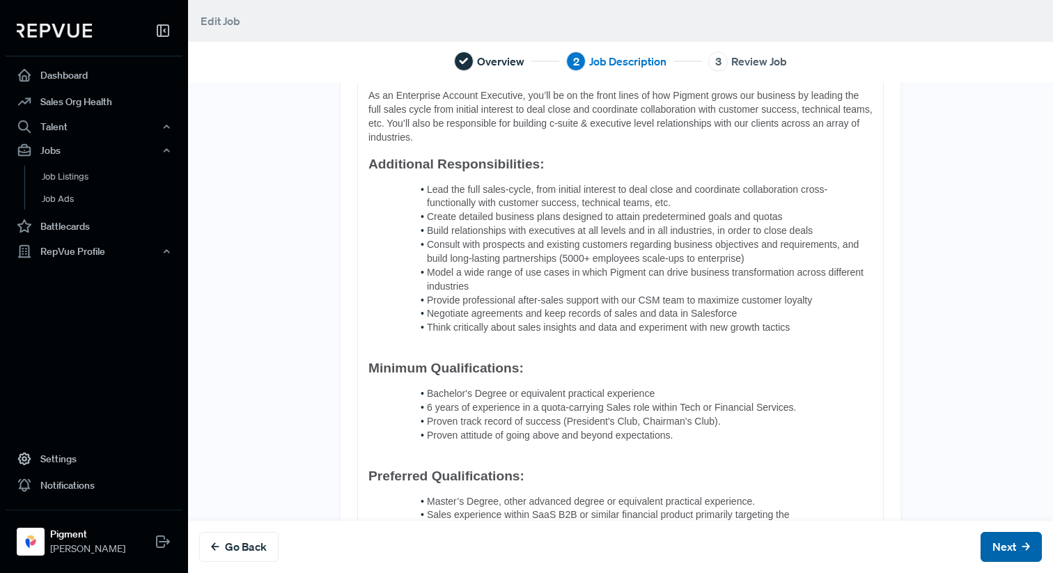
click at [1030, 543] on button "Next" at bounding box center [1011, 547] width 61 height 30
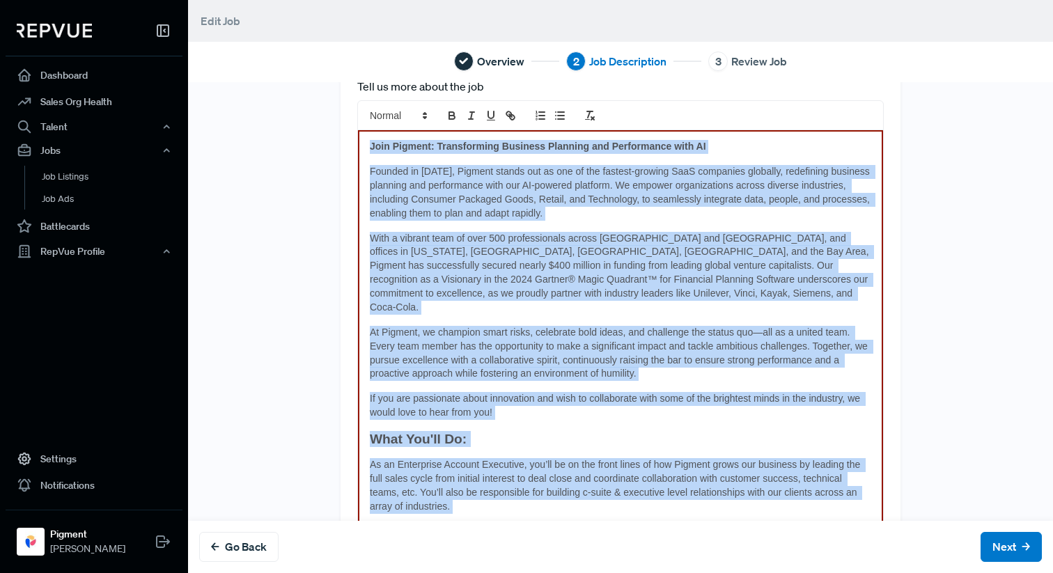
scroll to position [0, 0]
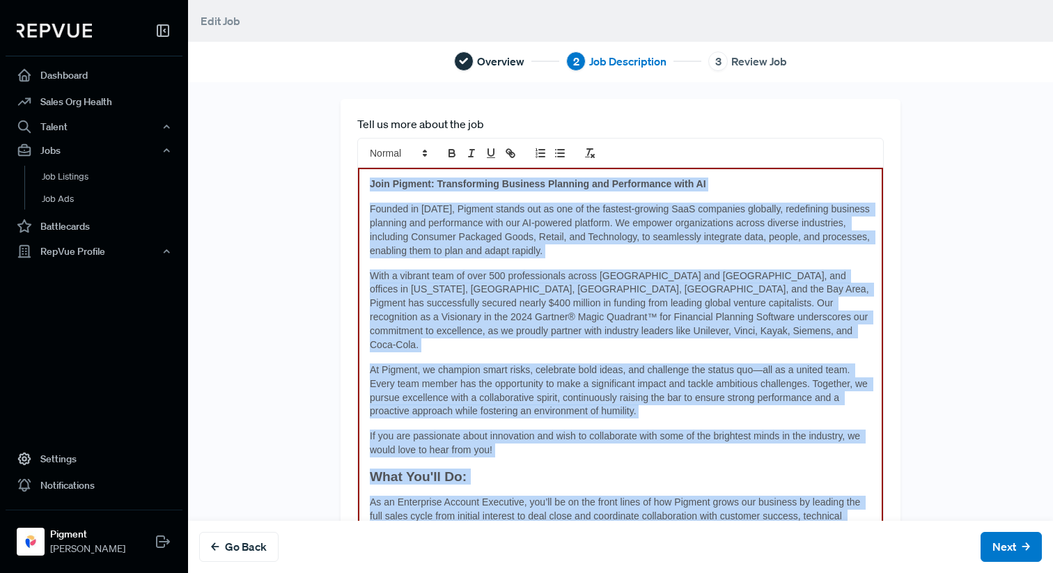
drag, startPoint x: 878, startPoint y: 445, endPoint x: 789, endPoint y: 22, distance: 432.8
click at [789, 22] on main "Edit Job Overview 2 Job Description 3 Review Job Tell us more about the job Joi…" at bounding box center [620, 286] width 865 height 573
copy div "Lore Ipsumdo: Sitametconse Adipisci Elitsedd eiu Temporincid utla ET Dolorem al…"
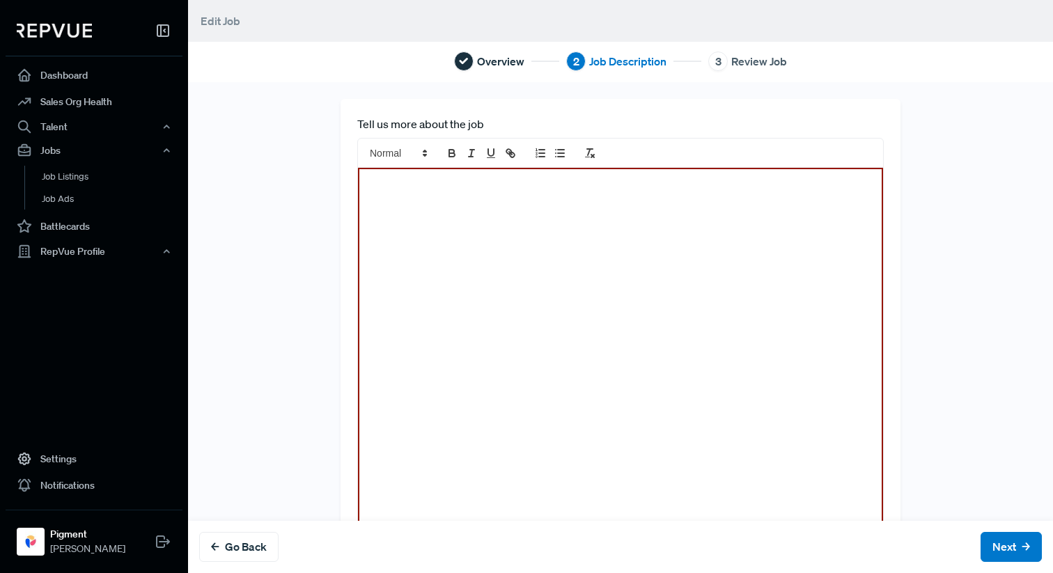
click at [303, 208] on div "Tell us more about the job Description must not be blank." at bounding box center [620, 336] width 865 height 475
click at [417, 229] on div at bounding box center [620, 348] width 525 height 361
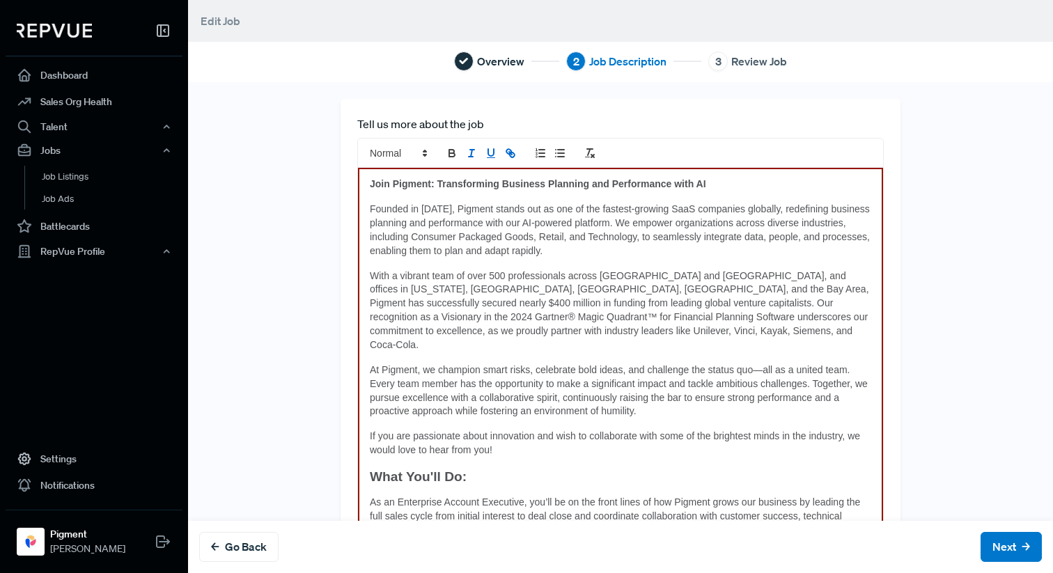
scroll to position [938, 0]
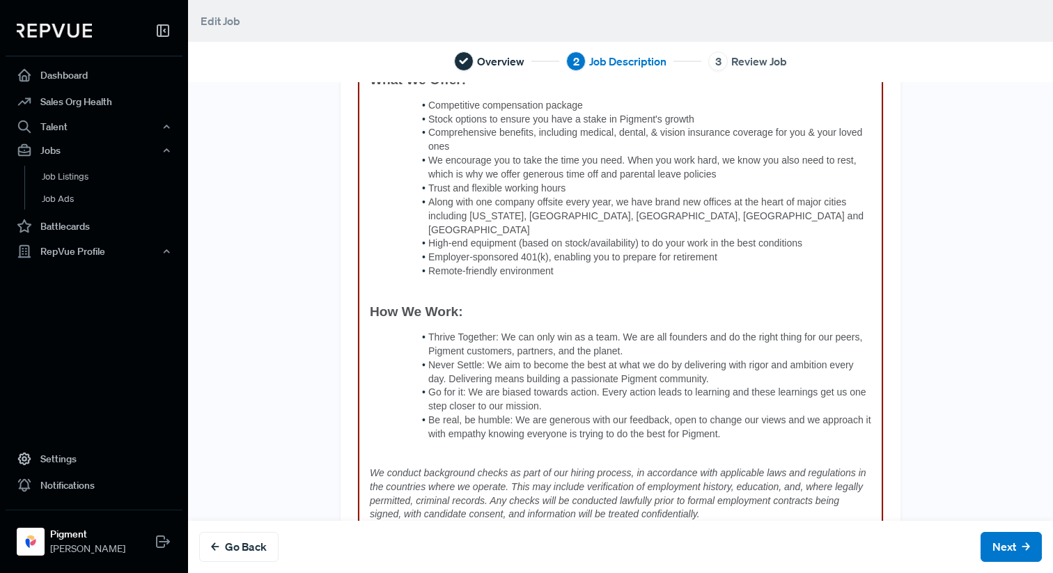
click at [1009, 544] on button "Next" at bounding box center [1011, 547] width 61 height 30
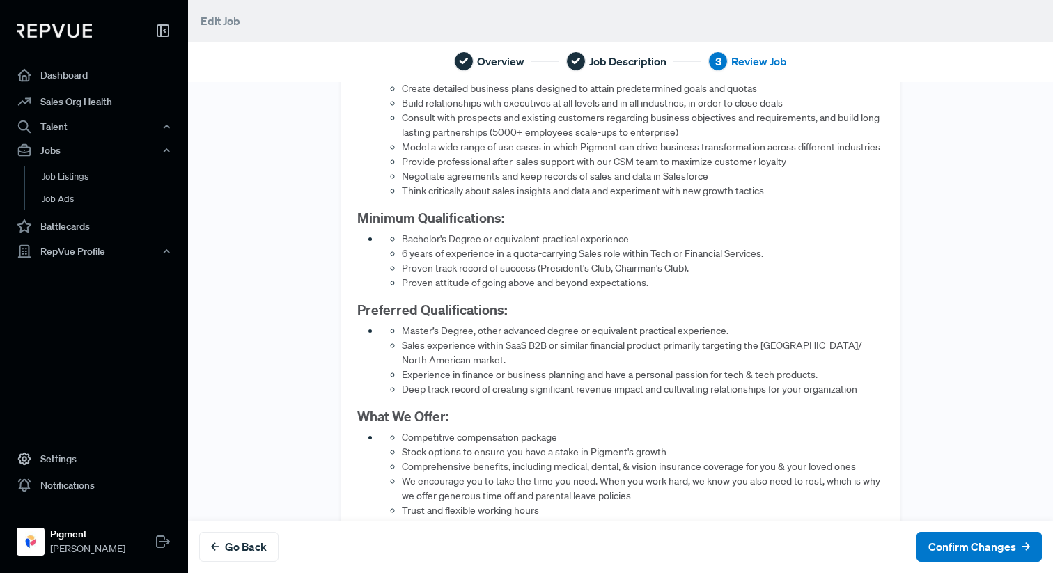
scroll to position [679, 0]
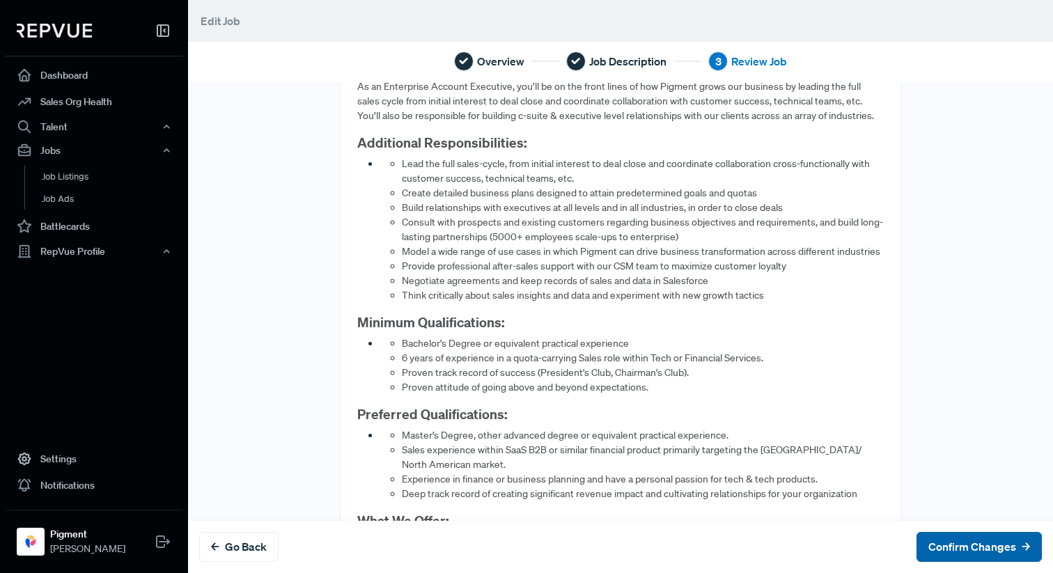
click at [991, 556] on button "Confirm Changes" at bounding box center [979, 547] width 125 height 30
